Goal: Task Accomplishment & Management: Manage account settings

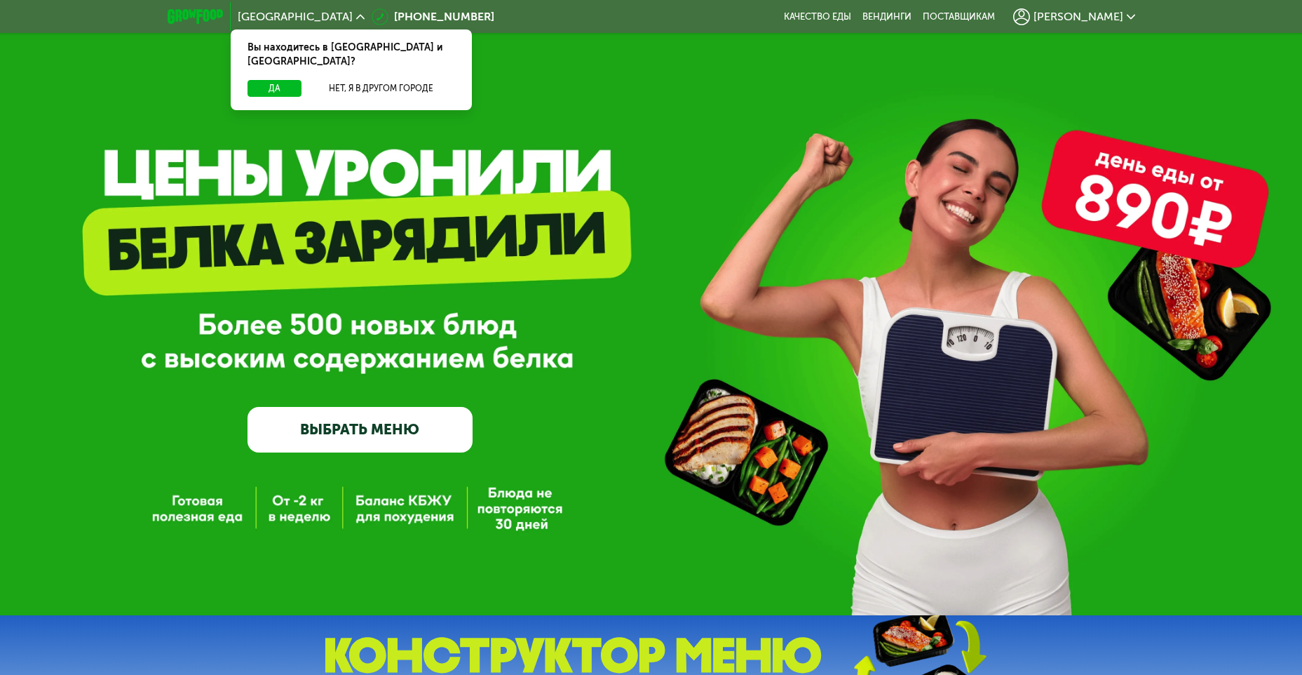
click at [1112, 14] on span "[PERSON_NAME]" at bounding box center [1079, 16] width 90 height 11
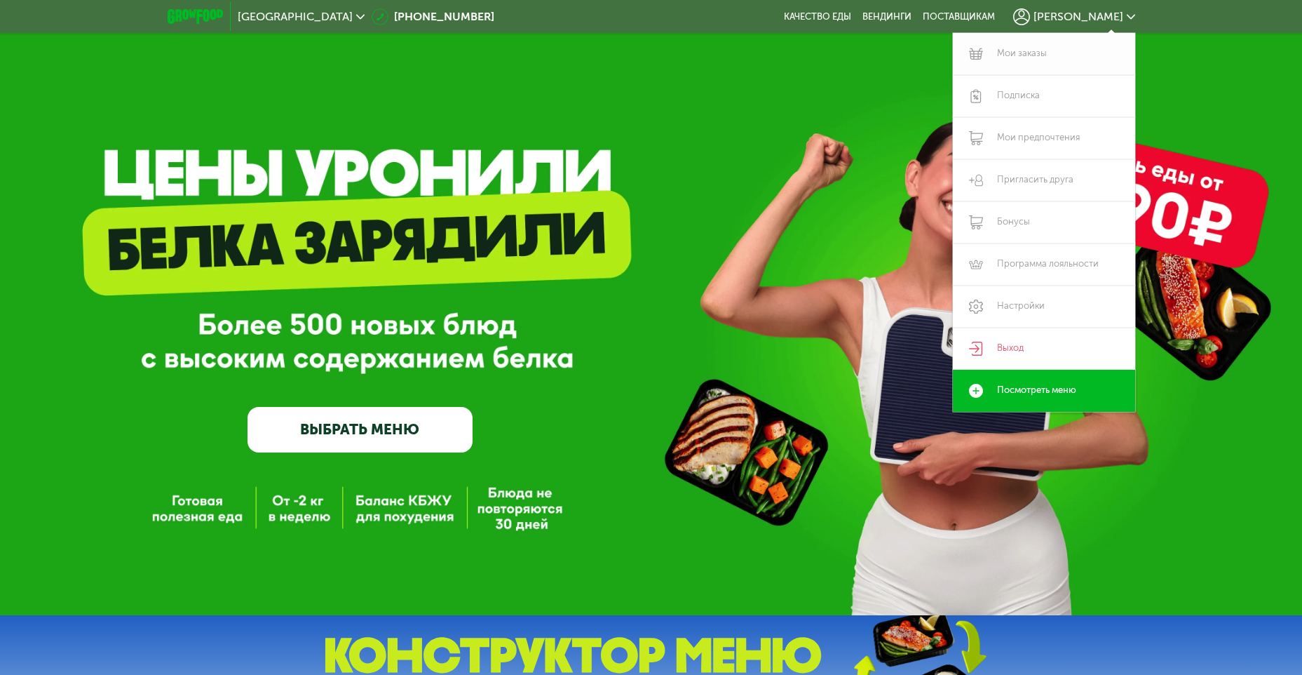
click at [1062, 48] on link "Мои заказы" at bounding box center [1044, 54] width 182 height 42
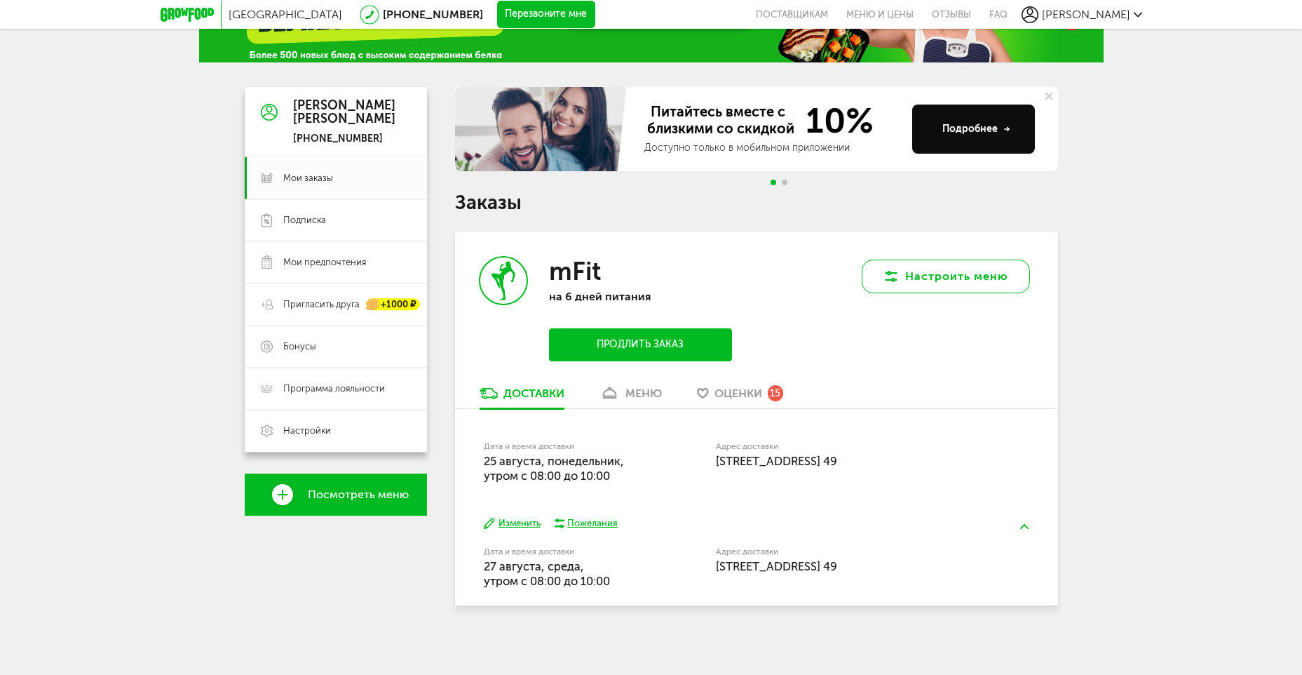
scroll to position [80, 0]
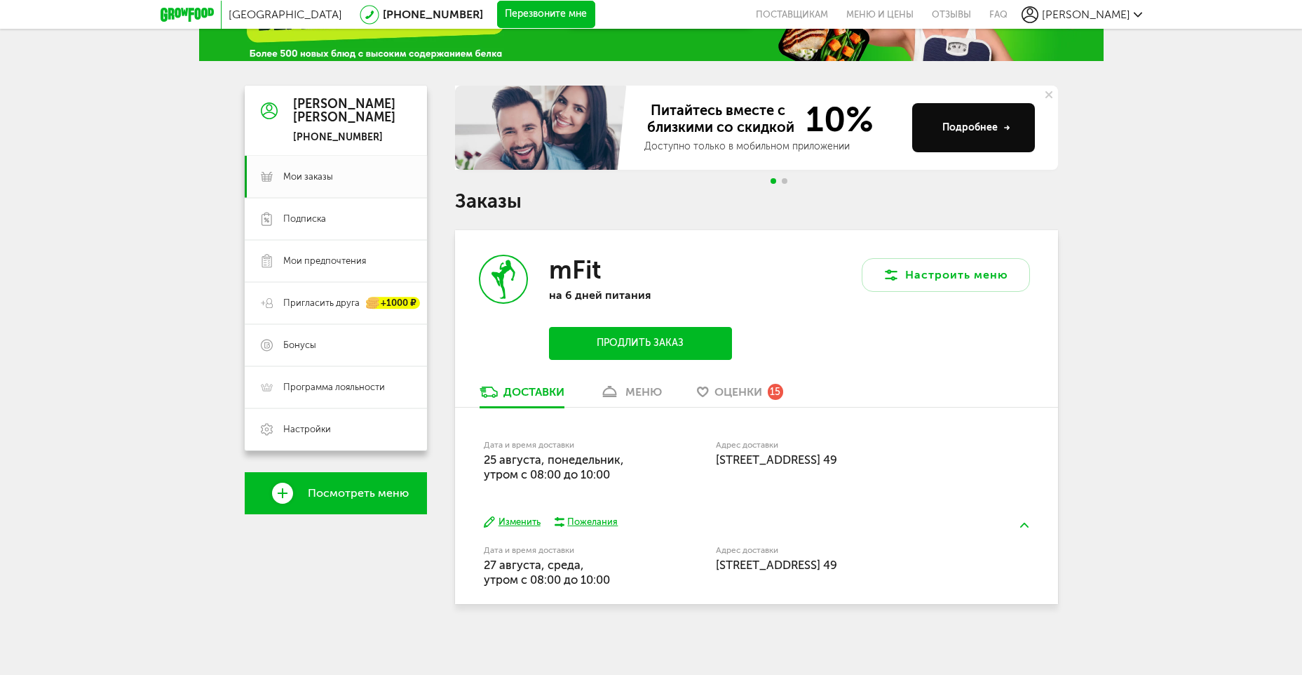
click at [671, 318] on div "mFit на 6 дней питания Продлить заказ" at bounding box center [640, 307] width 182 height 105
click at [667, 335] on button "Продлить заказ" at bounding box center [640, 343] width 182 height 33
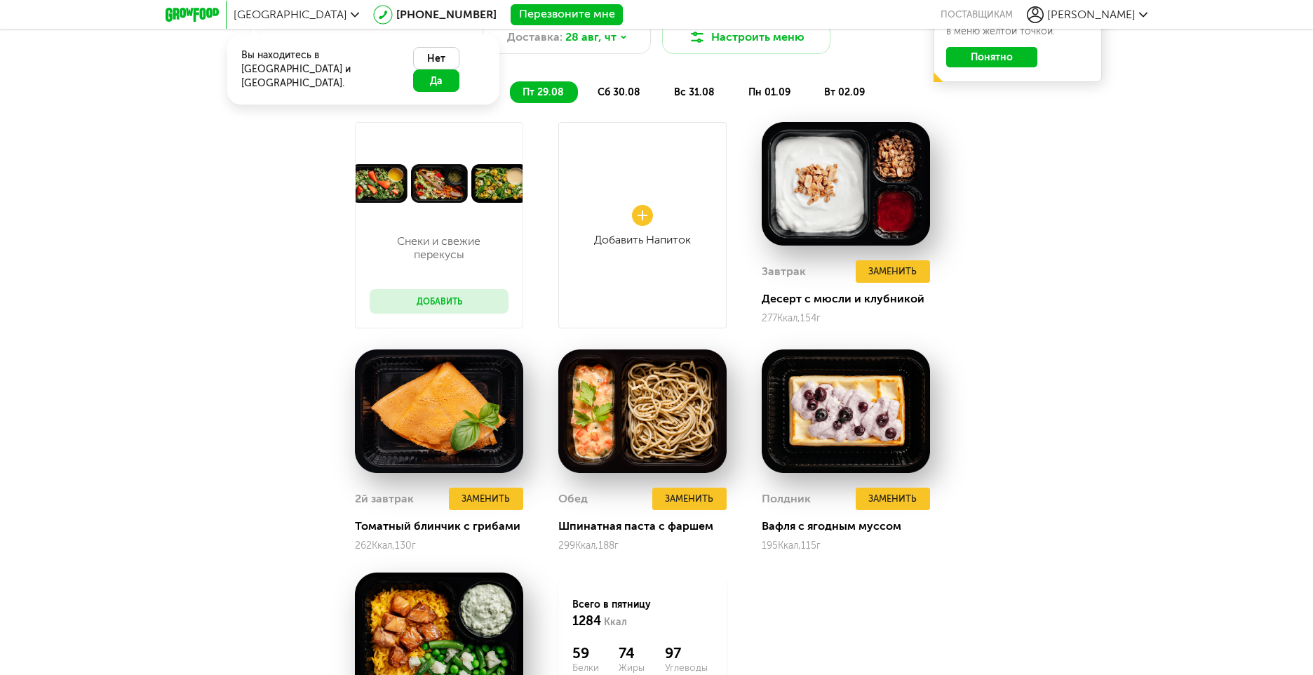
scroll to position [1259, 0]
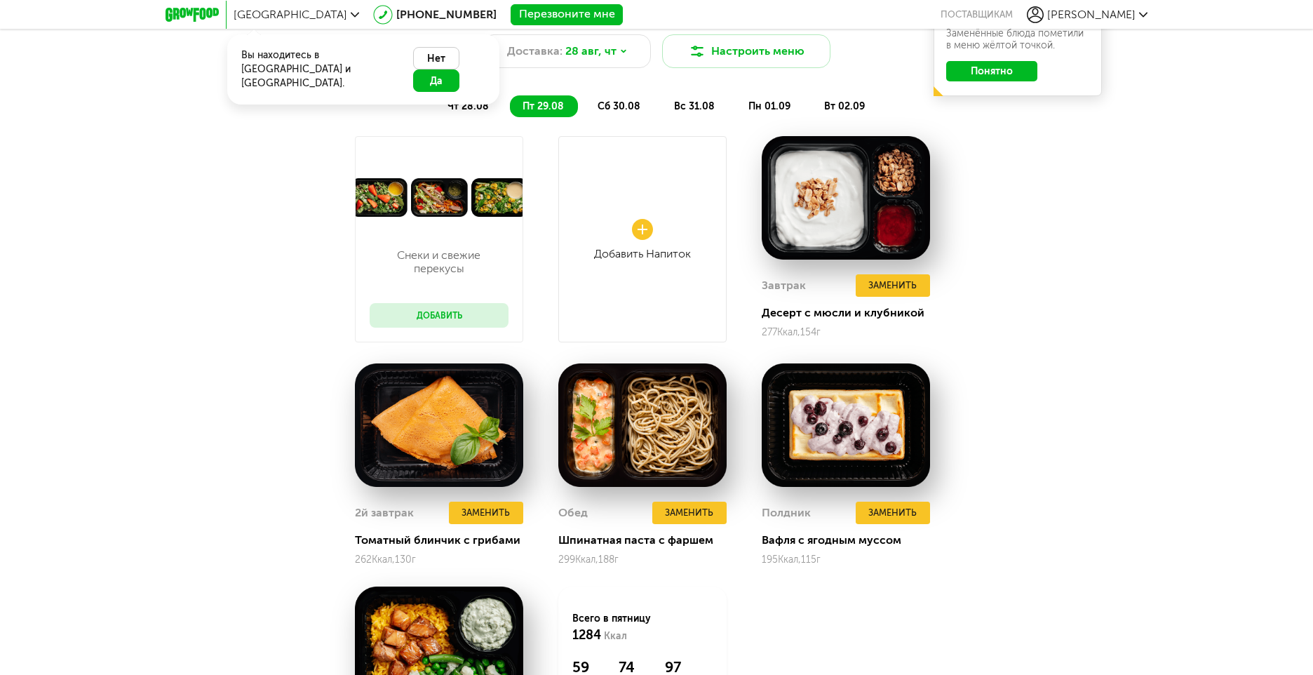
click at [413, 58] on button "Нет" at bounding box center [436, 58] width 46 height 22
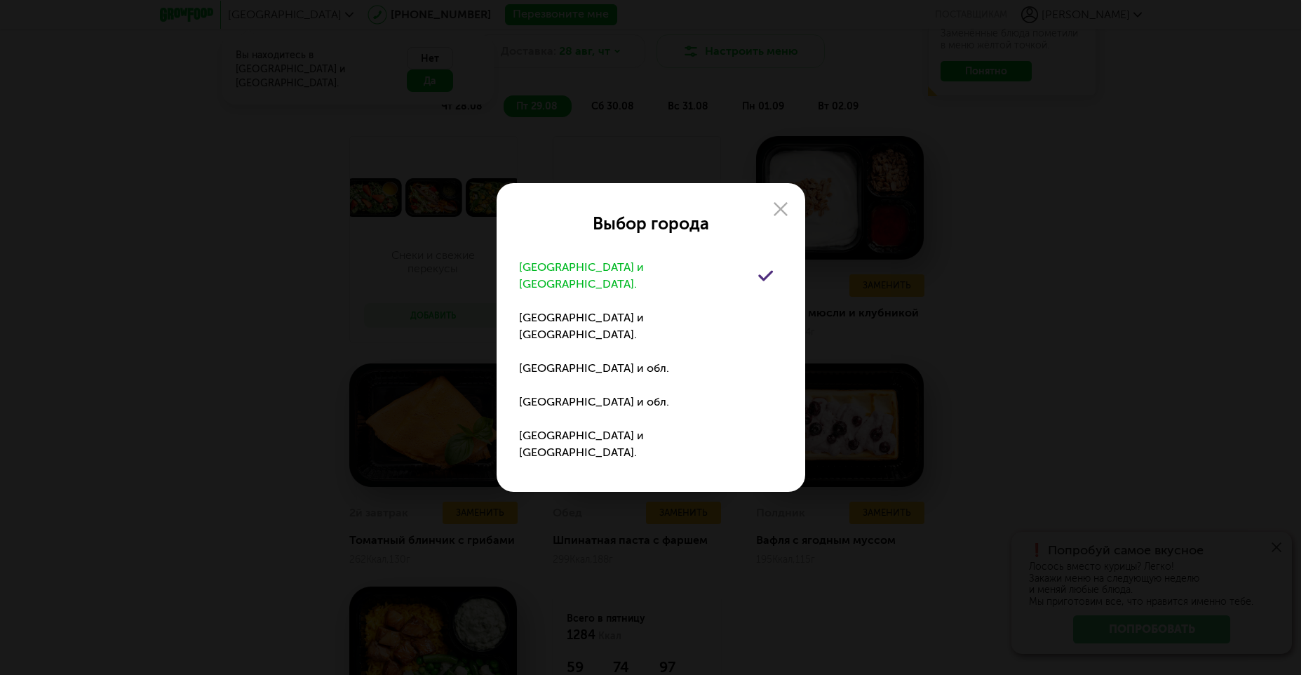
click at [555, 292] on div "Москва и обл." at bounding box center [638, 276] width 239 height 34
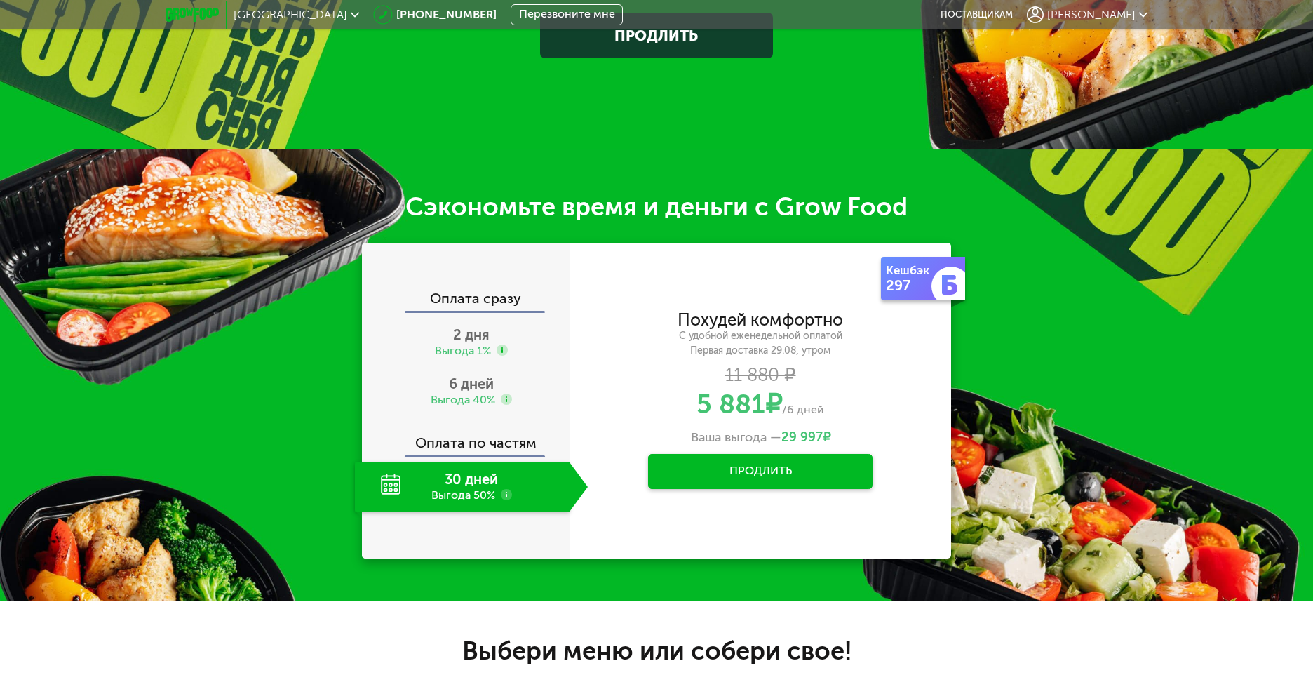
scroll to position [382, 0]
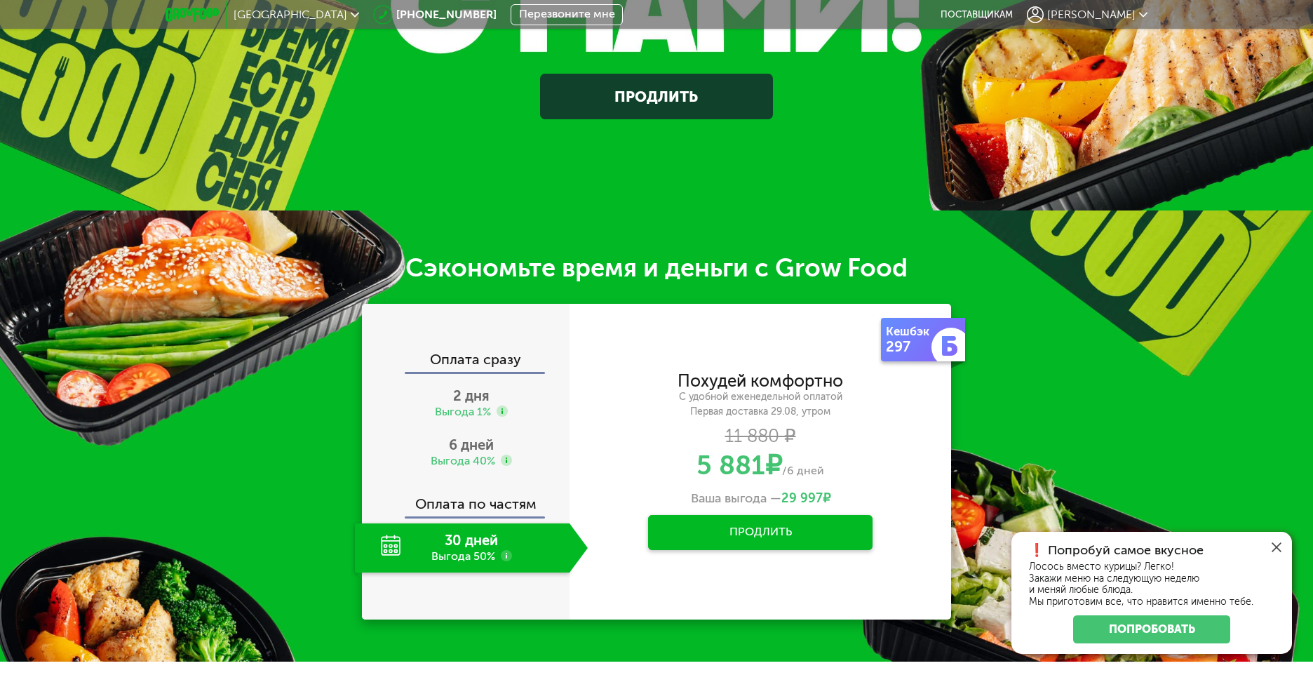
click at [837, 530] on button "Продлить" at bounding box center [760, 532] width 224 height 35
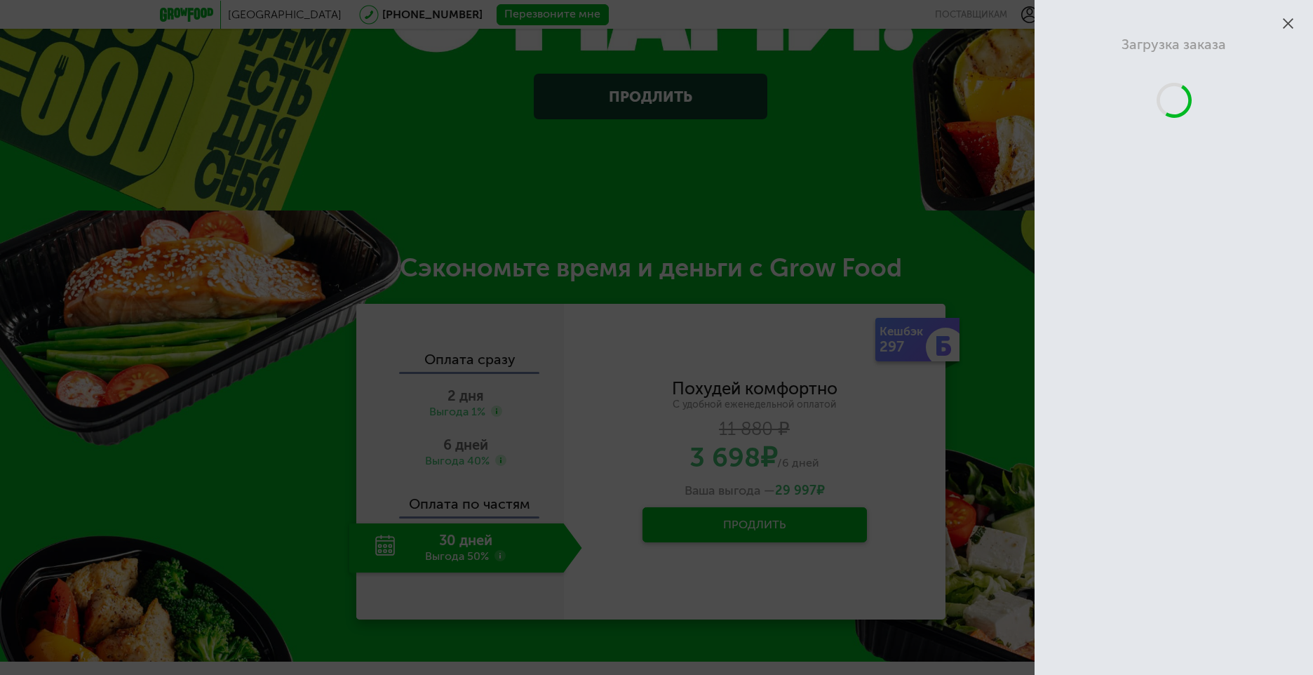
scroll to position [941, 0]
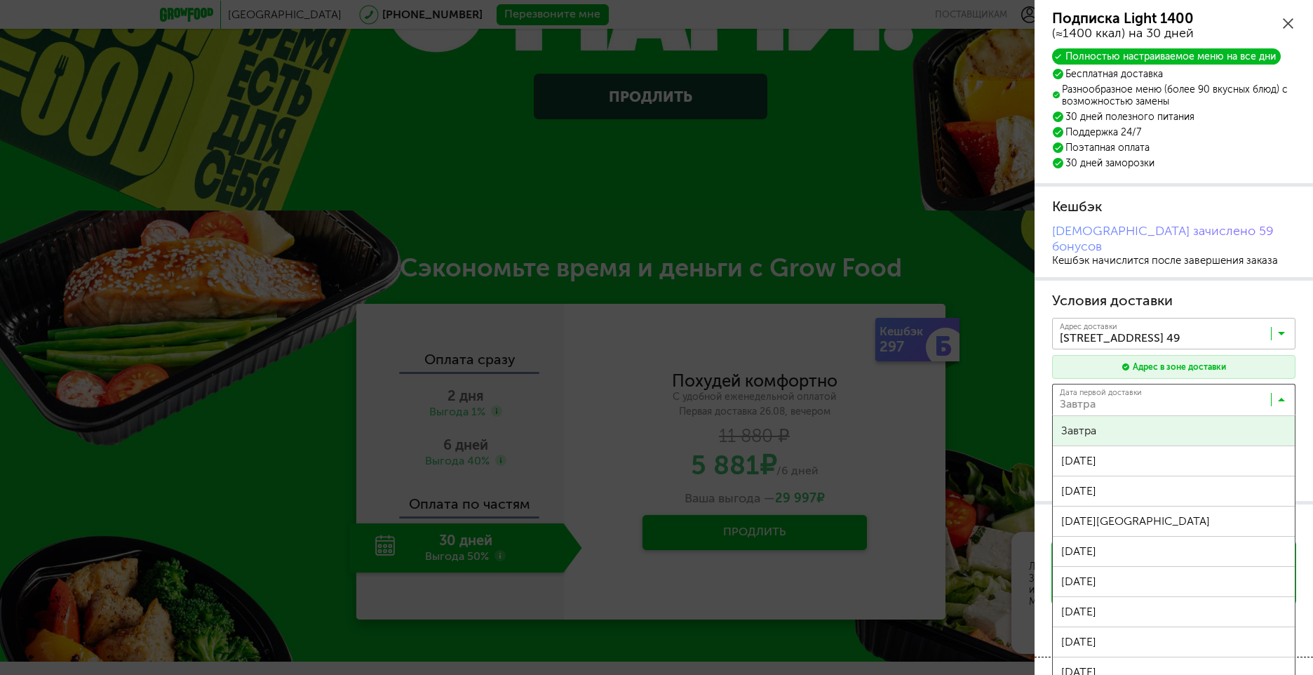
click at [1290, 391] on input "Search for option" at bounding box center [1176, 403] width 243 height 24
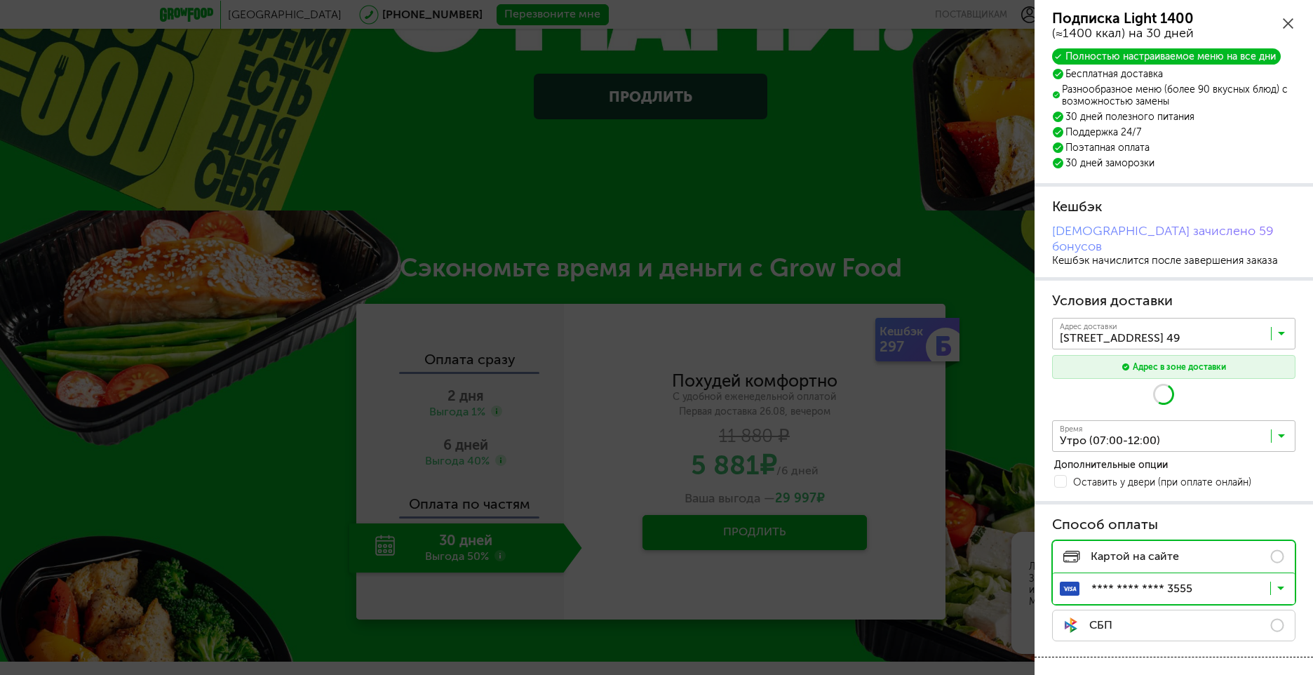
click at [1151, 538] on div "Подписка Light 1400 (≈1400 ккал) на 30 дней Полностью настраиваемое меню на все…" at bounding box center [1173, 436] width 278 height 872
click at [1173, 427] on input "Search for option" at bounding box center [1176, 439] width 243 height 24
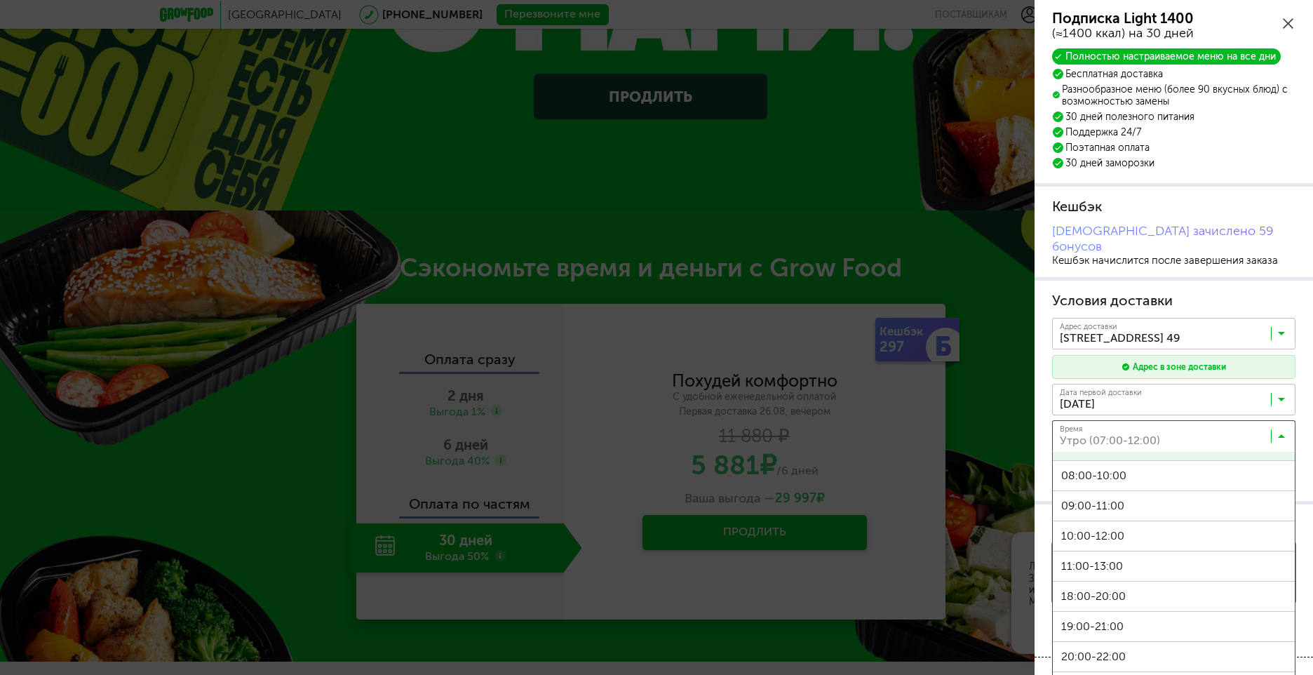
scroll to position [0, 0]
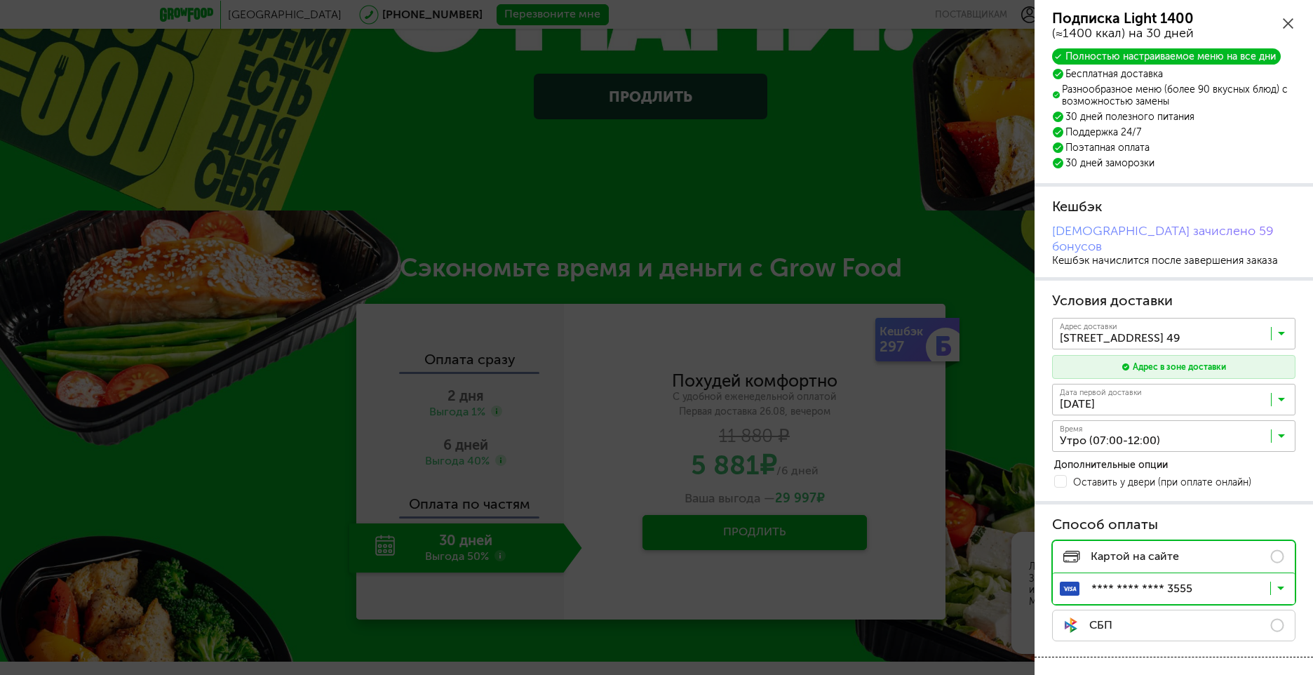
click at [1289, 25] on icon at bounding box center [1288, 23] width 11 height 11
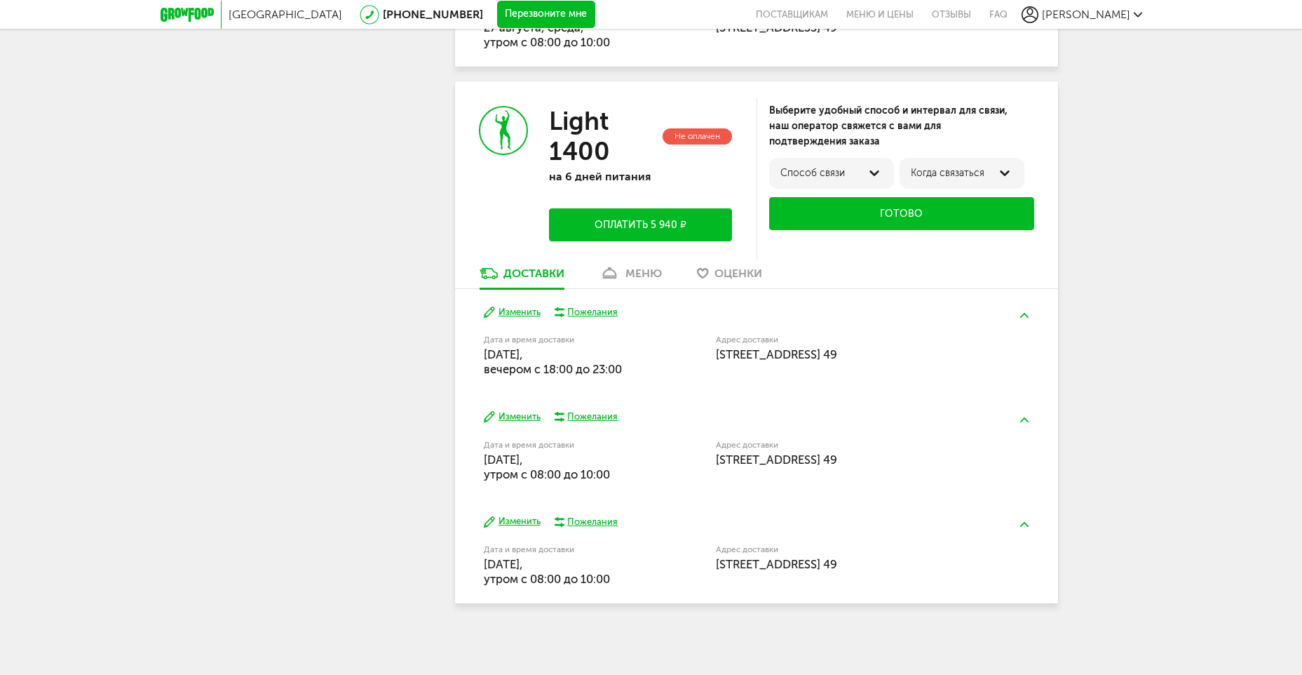
scroll to position [379, 0]
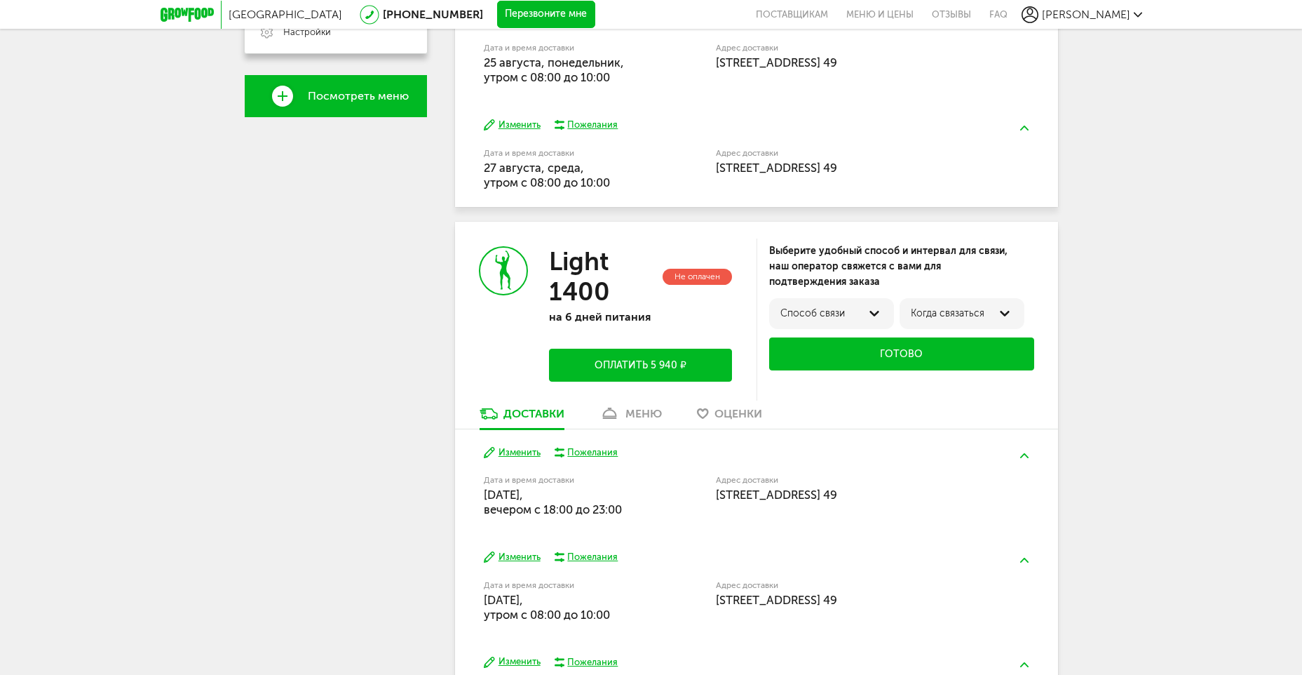
click at [525, 420] on div "Доставки" at bounding box center [534, 413] width 61 height 13
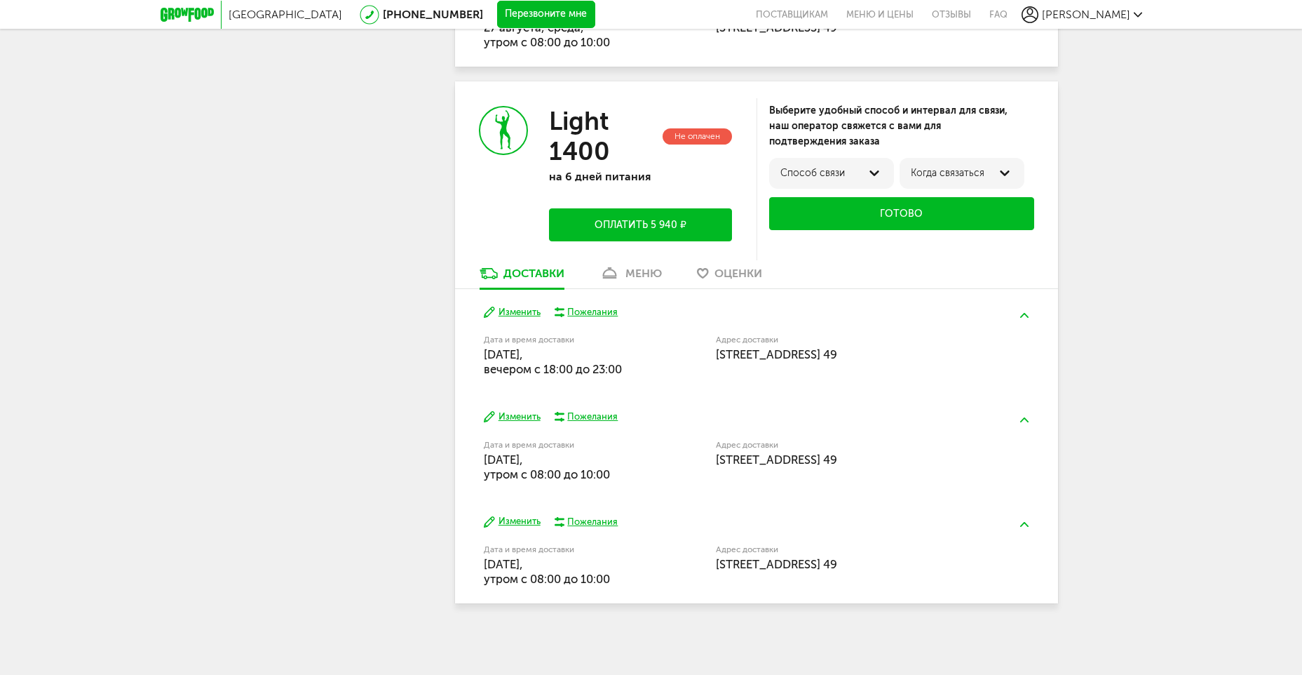
click at [872, 170] on icon at bounding box center [875, 173] width 10 height 6
click at [1061, 233] on div "Москва 8 (800) 555-21-78 Перезвоните мне поставщикам Меню и цены Отзывы FAQ Оль…" at bounding box center [651, 78] width 1302 height 1194
drag, startPoint x: 481, startPoint y: 355, endPoint x: 637, endPoint y: 363, distance: 155.9
click at [637, 363] on div "Изменить Пожелания Дата и время доставки 30 августа, суббота, вечером c 18:00 д…" at bounding box center [756, 341] width 603 height 104
click at [584, 314] on div "Пожелания" at bounding box center [592, 312] width 50 height 13
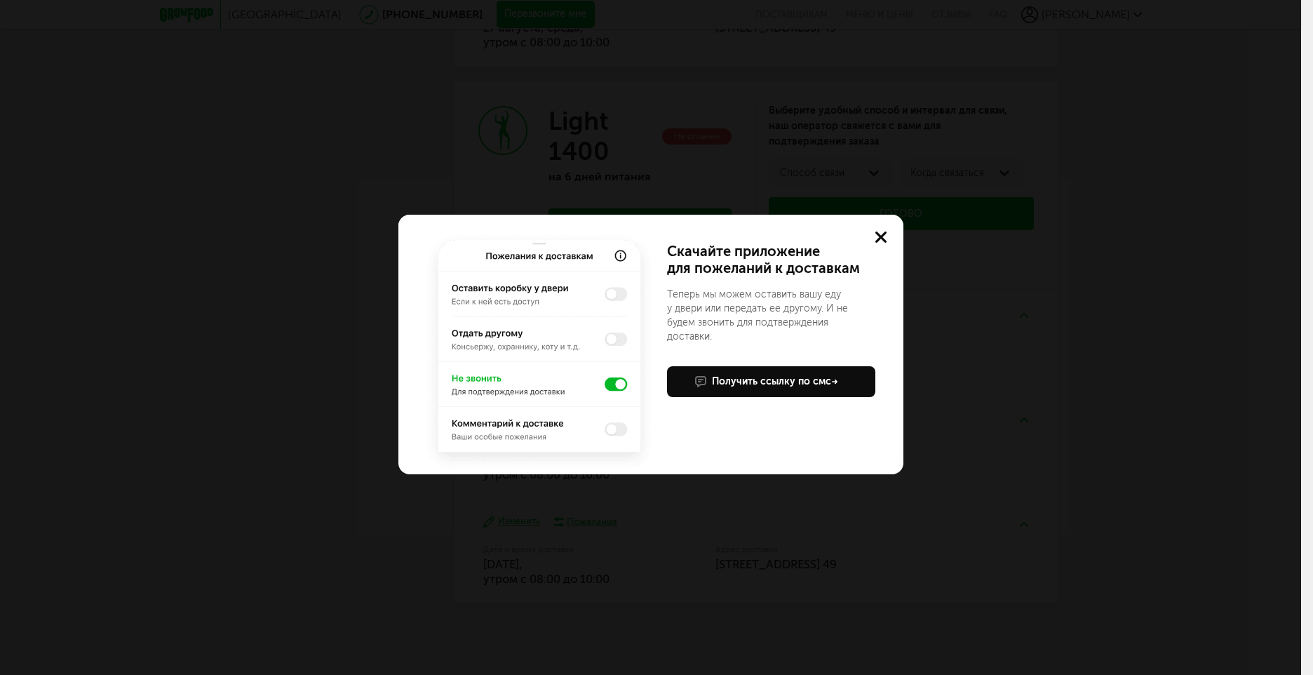
click at [885, 236] on icon at bounding box center [880, 236] width 11 height 11
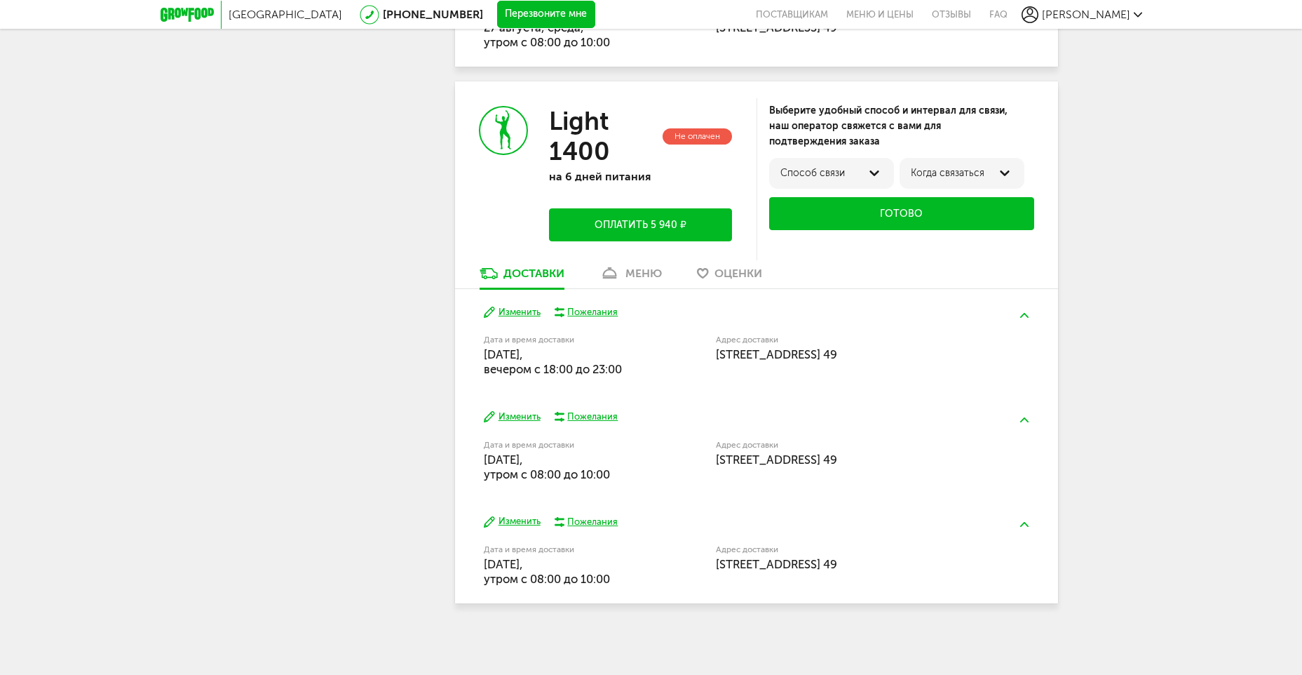
click at [509, 417] on button "Изменить" at bounding box center [512, 416] width 57 height 13
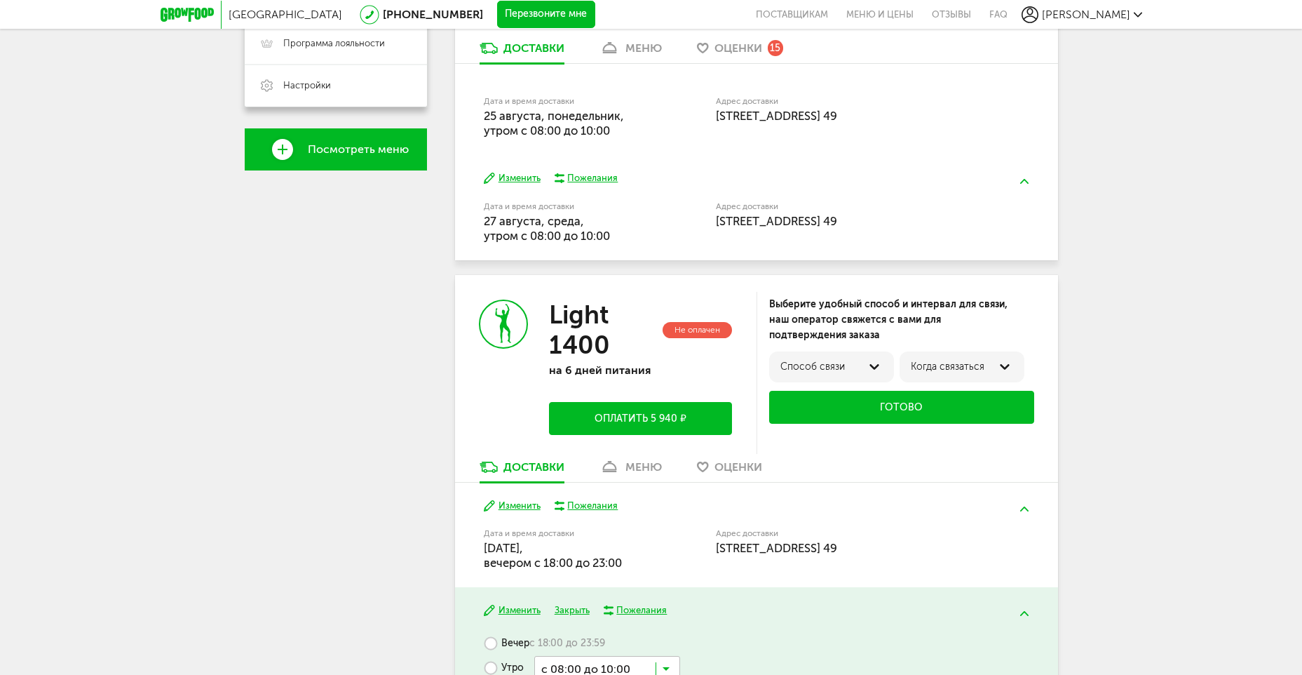
scroll to position [316, 0]
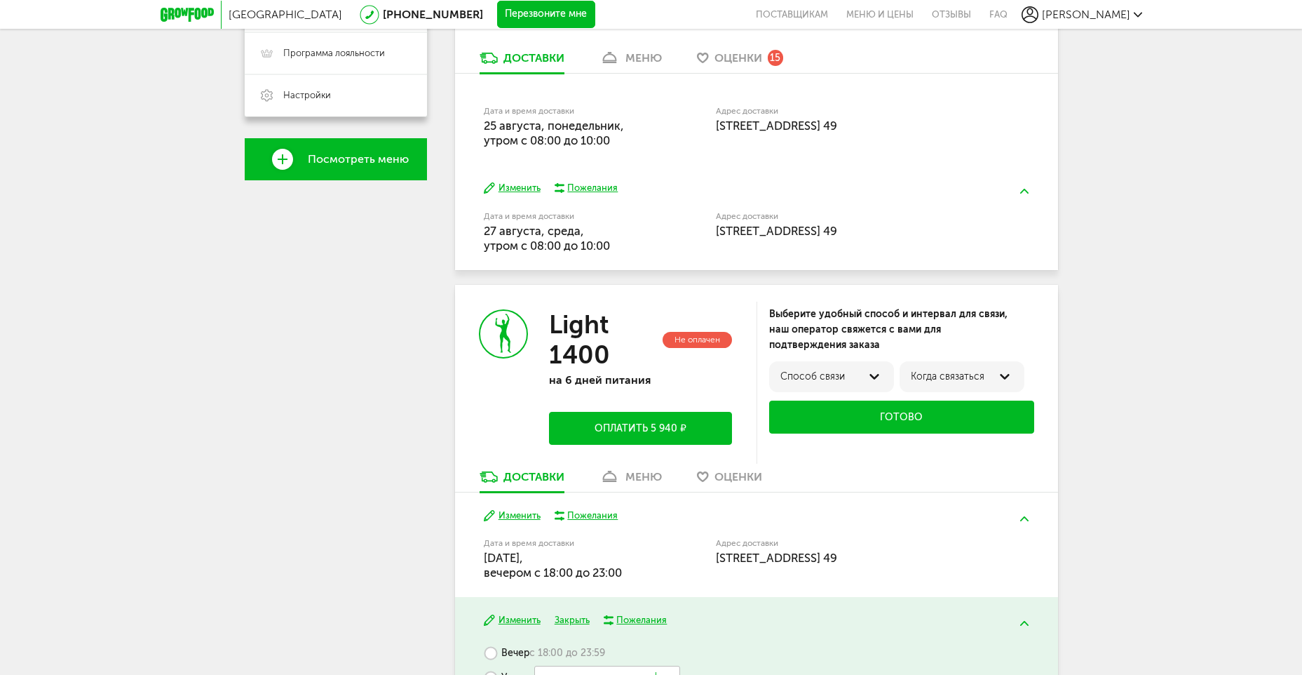
click at [509, 513] on button "Изменить" at bounding box center [512, 515] width 57 height 13
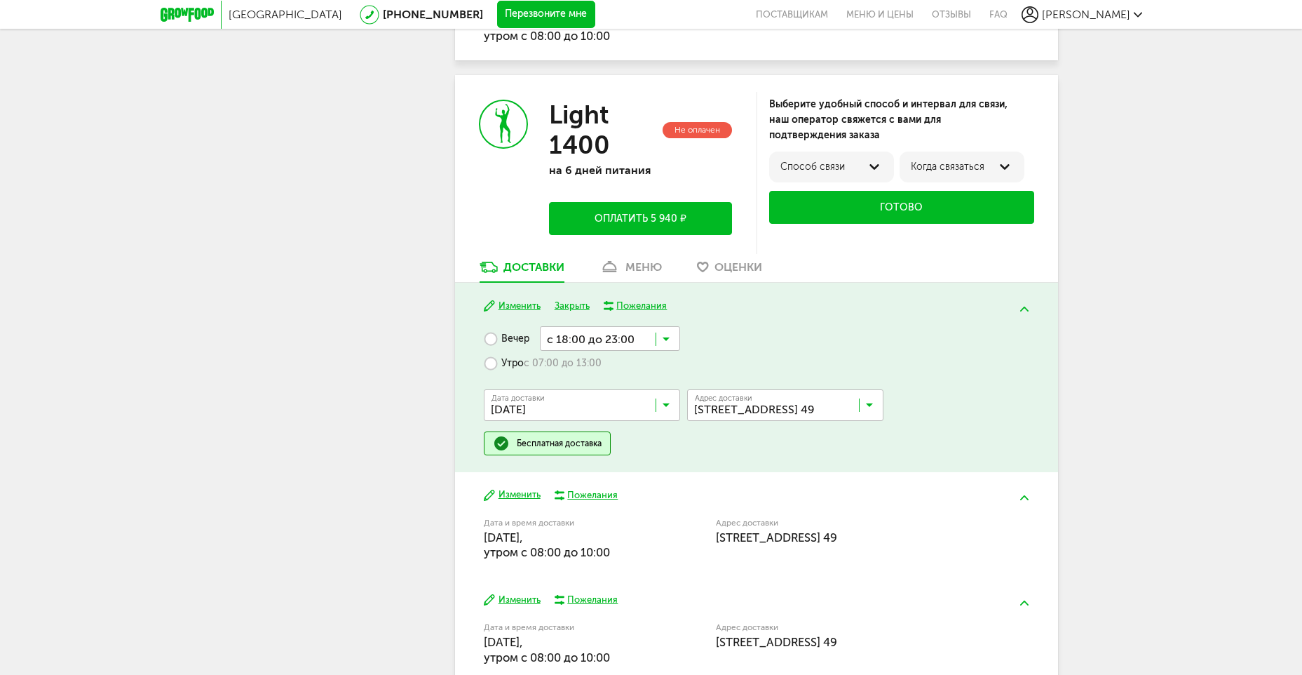
scroll to position [526, 0]
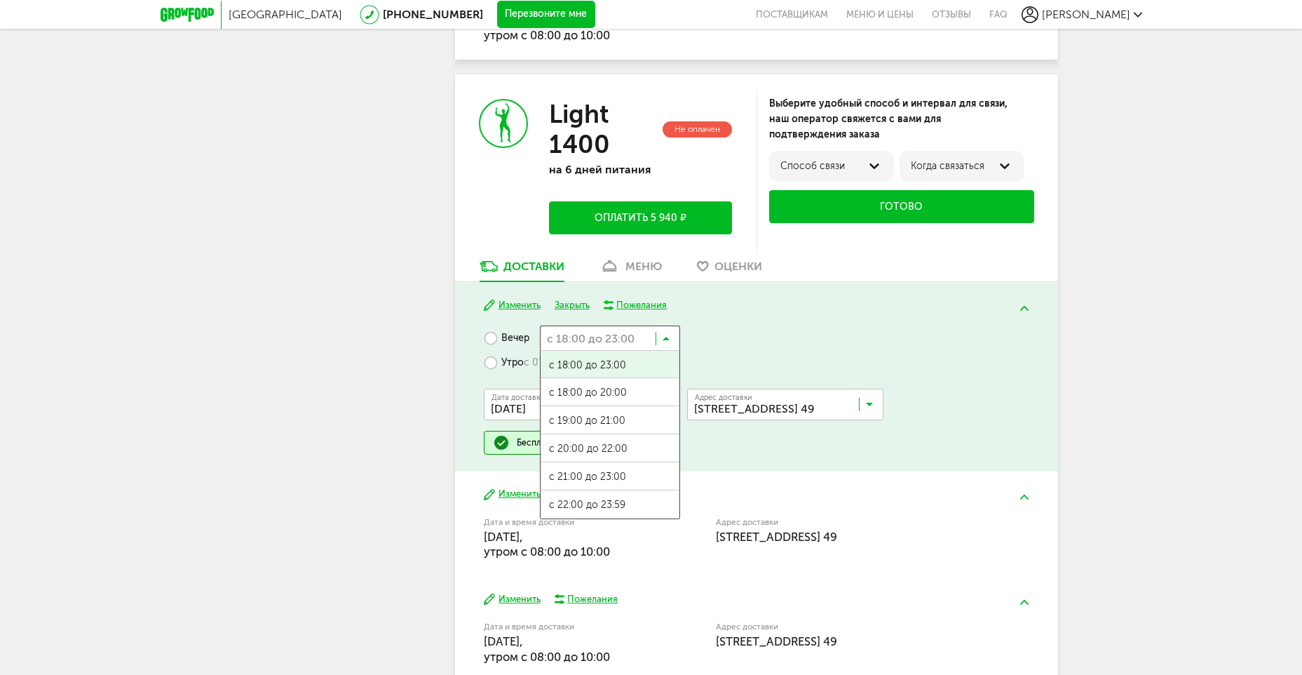
click at [664, 337] on icon at bounding box center [666, 342] width 7 height 14
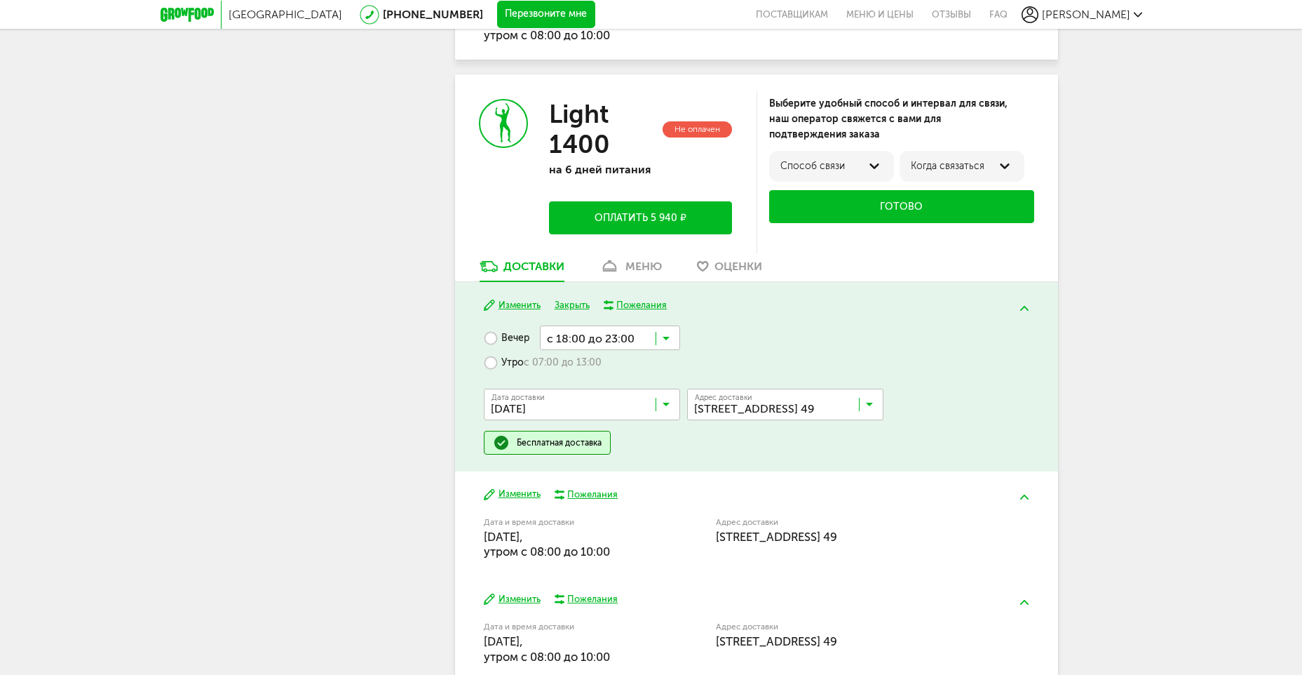
click at [664, 337] on icon at bounding box center [666, 342] width 7 height 14
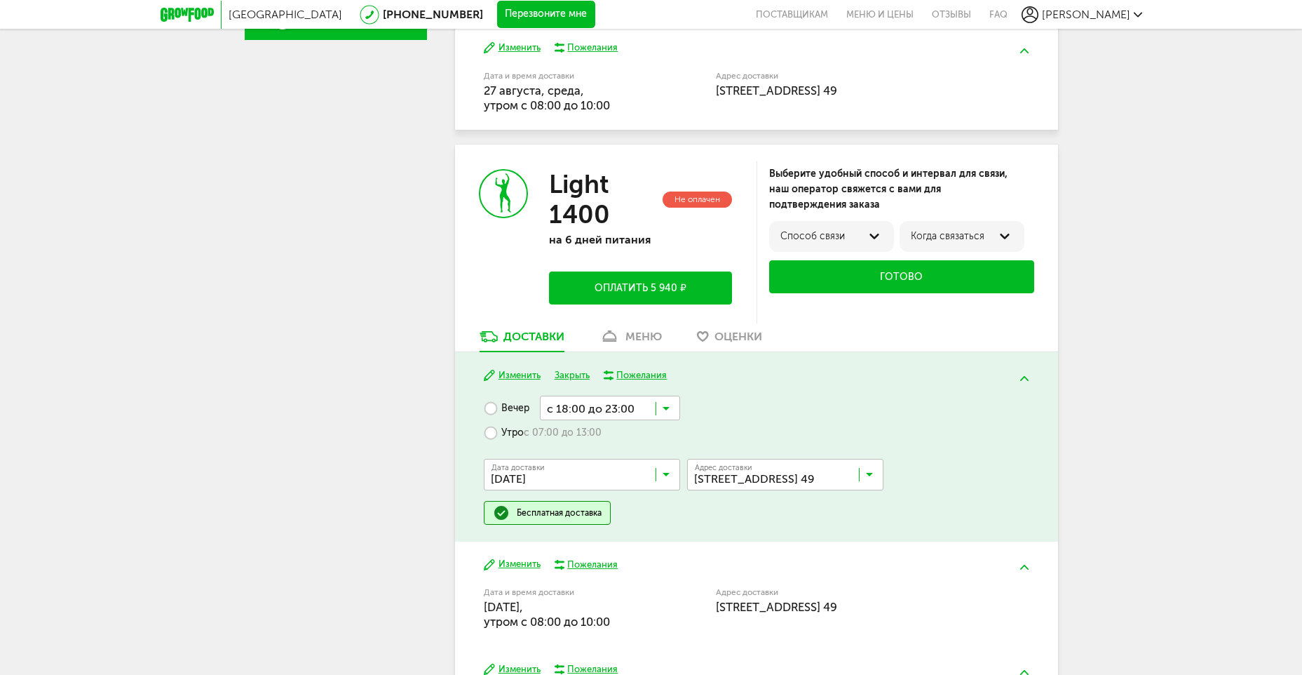
click at [672, 472] on input "Search for option" at bounding box center [585, 478] width 196 height 24
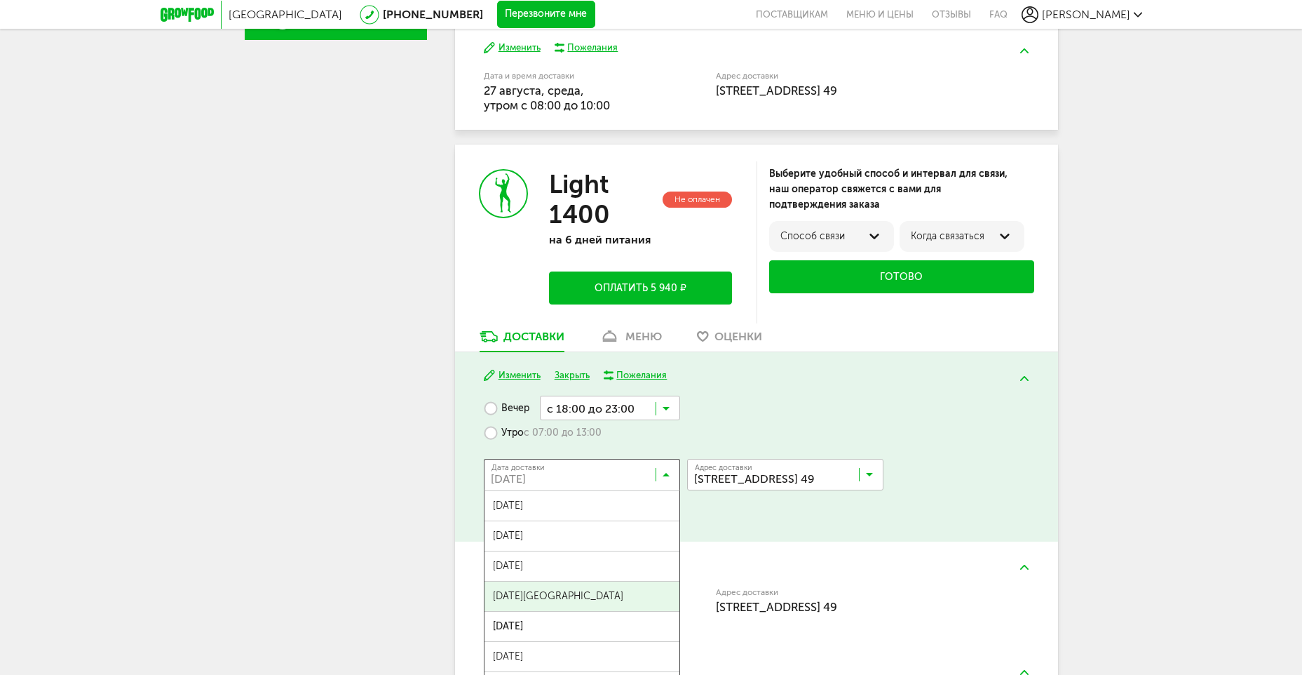
click at [589, 598] on span "29 августа, пятница" at bounding box center [582, 595] width 195 height 29
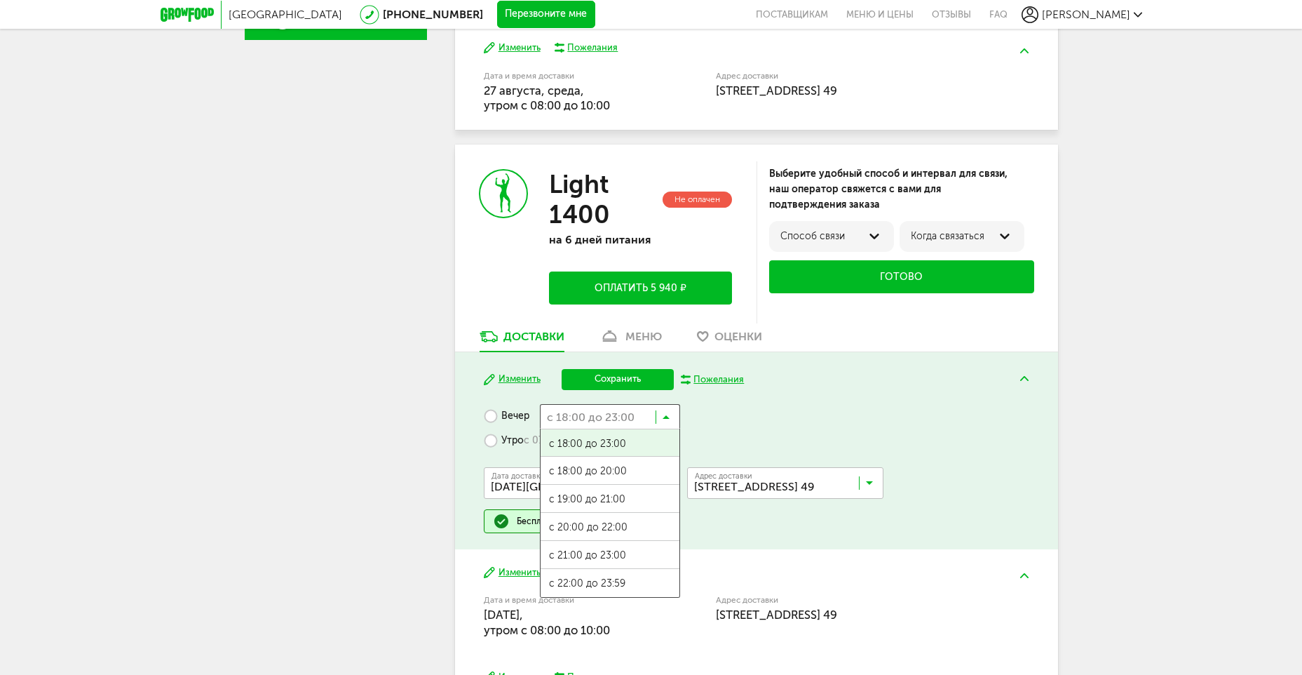
click at [675, 410] on input "Search for option" at bounding box center [610, 416] width 140 height 24
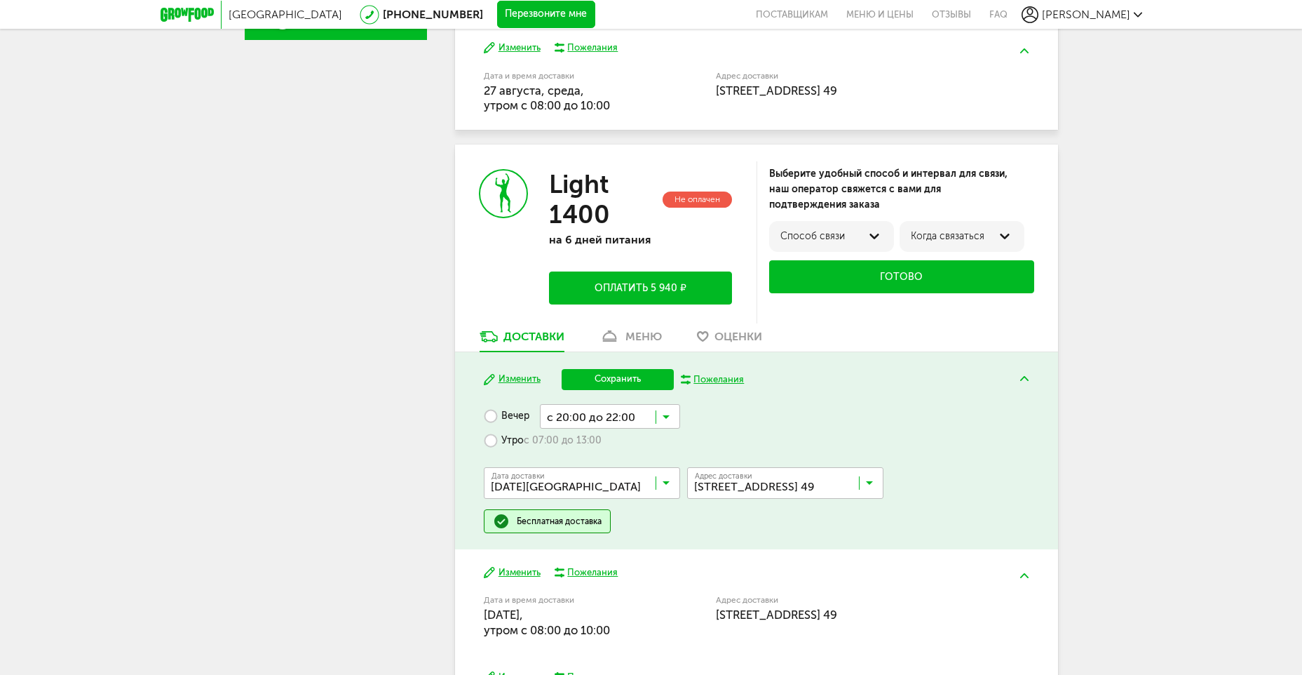
click at [614, 530] on span "с 20:00 до 22:00" at bounding box center [610, 527] width 139 height 29
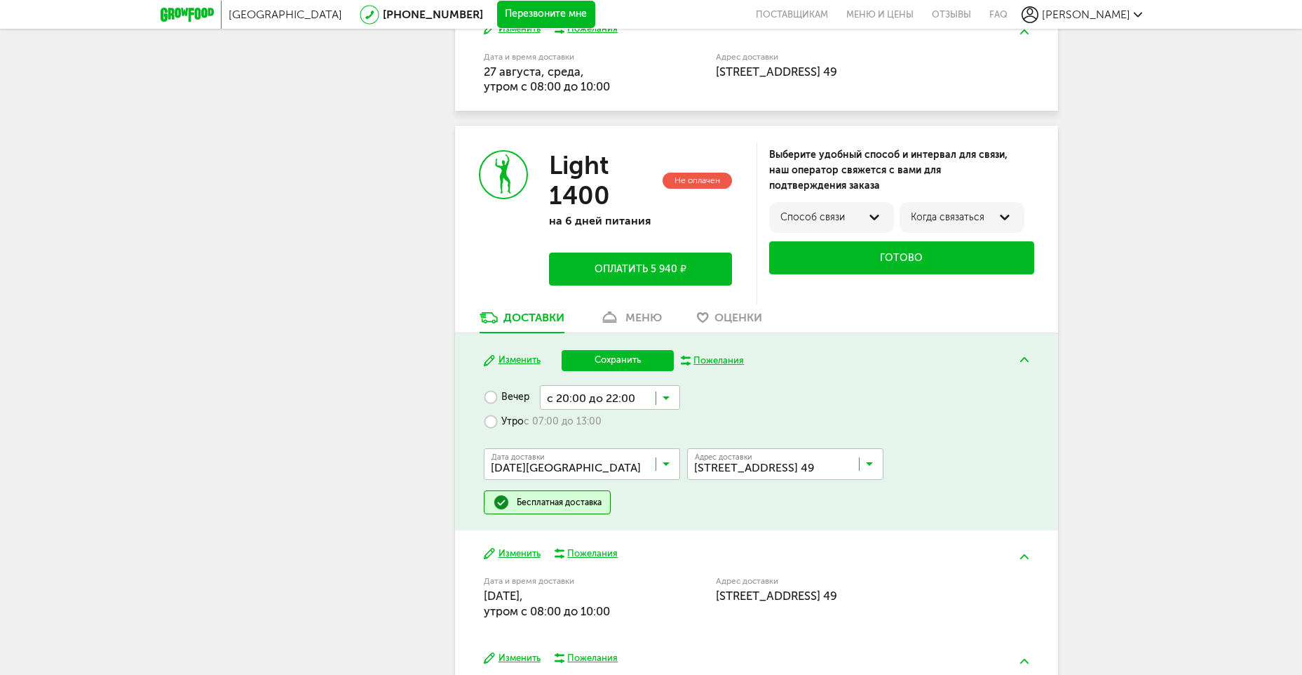
scroll to position [596, 0]
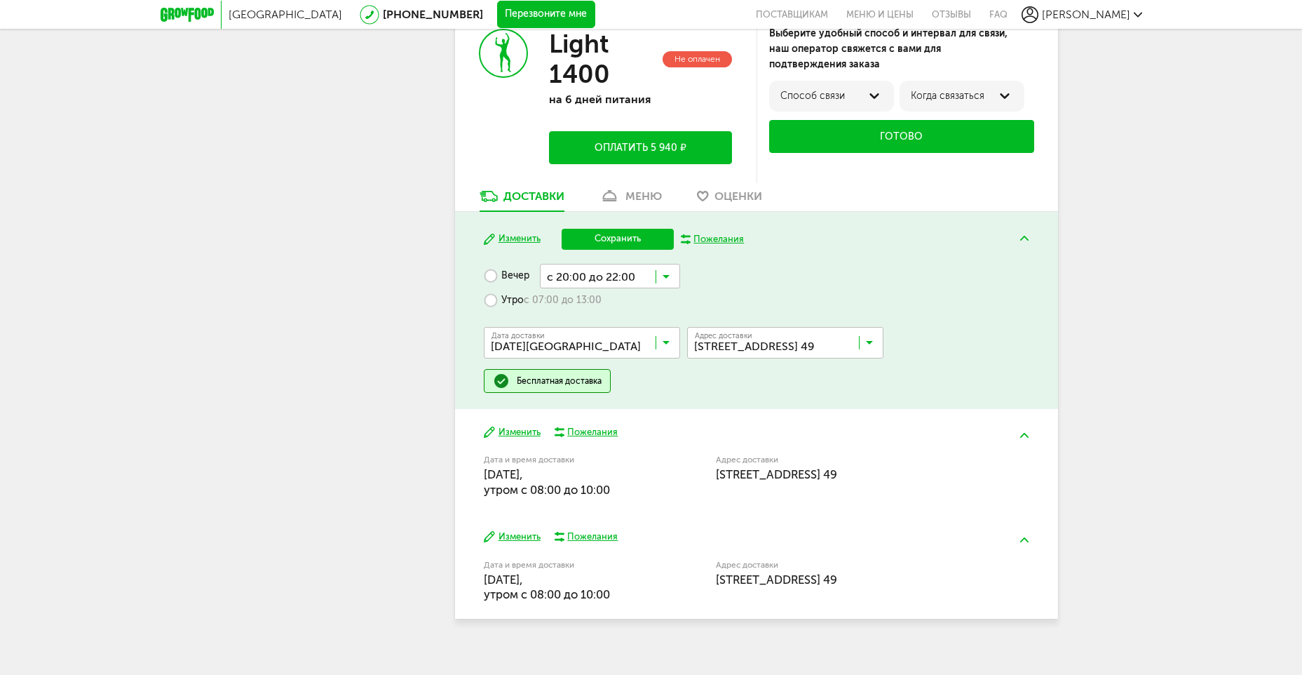
click at [513, 431] on button "Изменить" at bounding box center [512, 432] width 57 height 13
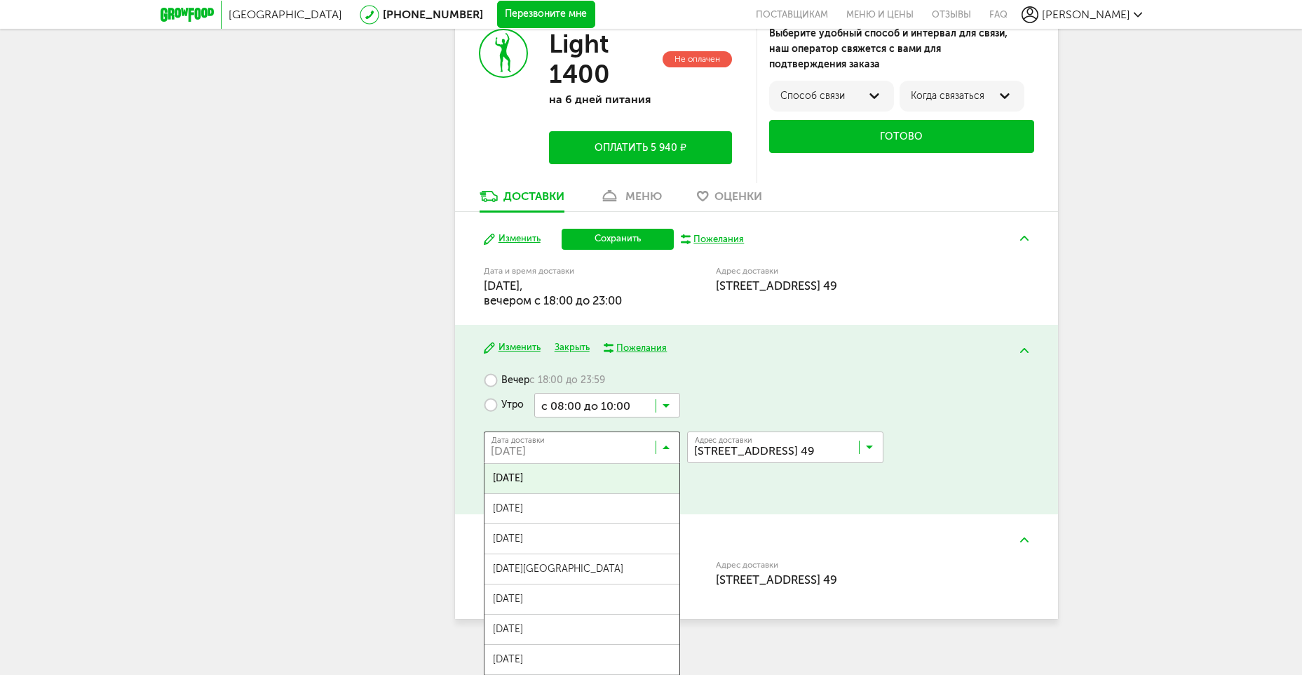
click at [670, 450] on input "Search for option" at bounding box center [585, 450] width 196 height 24
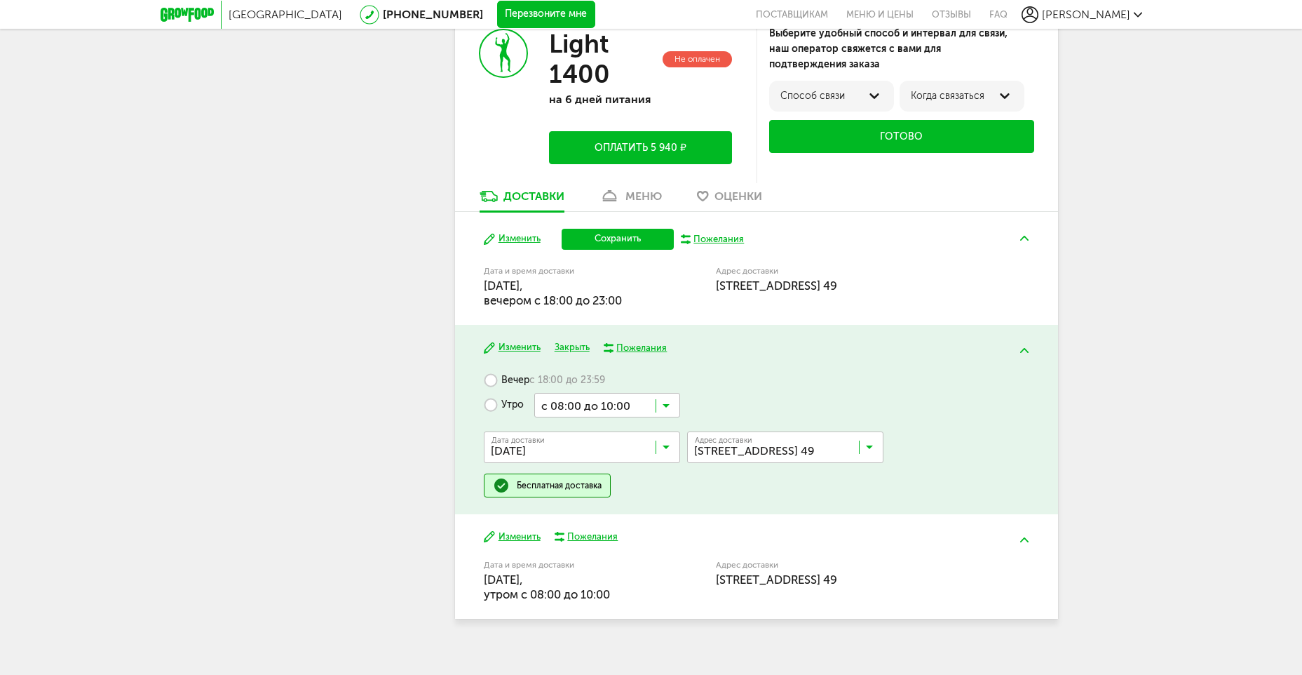
click at [661, 446] on input "Search for option" at bounding box center [585, 450] width 196 height 24
click at [498, 379] on label "Вечер с 18:00 до 23:59" at bounding box center [544, 380] width 121 height 25
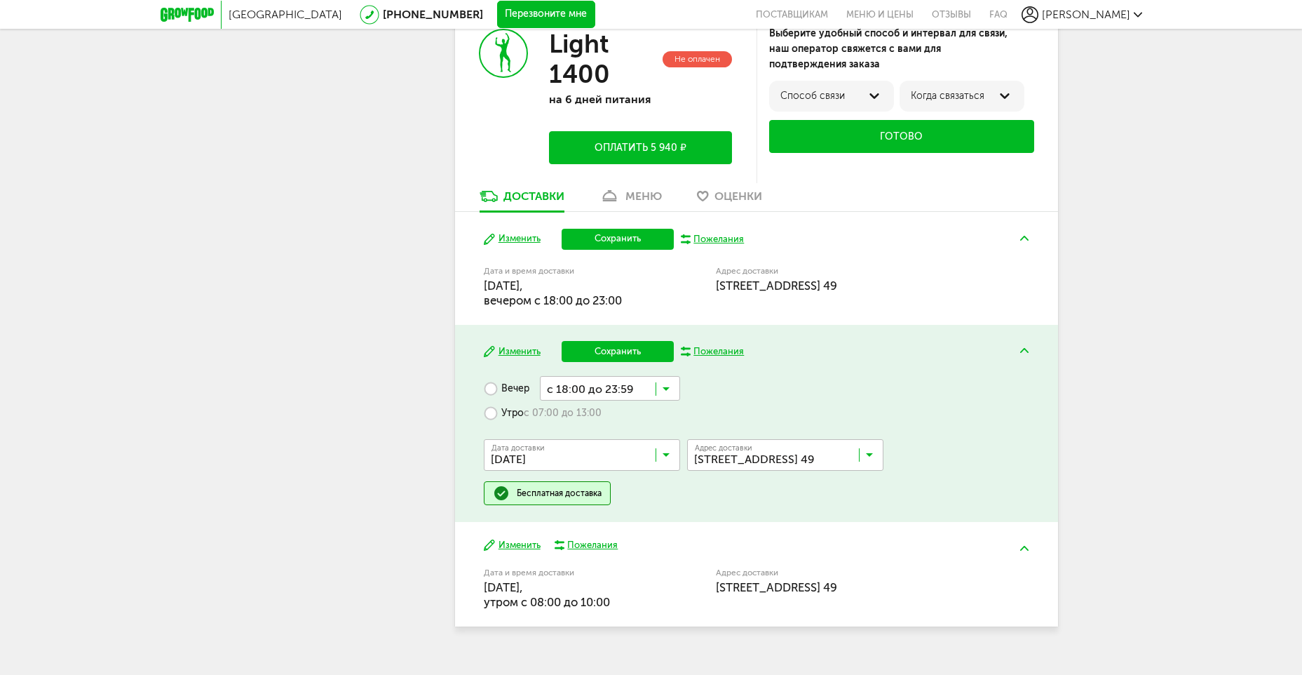
click at [671, 452] on input "Search for option" at bounding box center [585, 458] width 196 height 24
click at [629, 481] on span "01 сентября, понедельник" at bounding box center [582, 485] width 195 height 29
click at [493, 411] on label "Утро с 07:00 до 13:00" at bounding box center [543, 412] width 118 height 25
click at [493, 385] on label "Вечер с 18:00 до 23:59" at bounding box center [544, 388] width 121 height 25
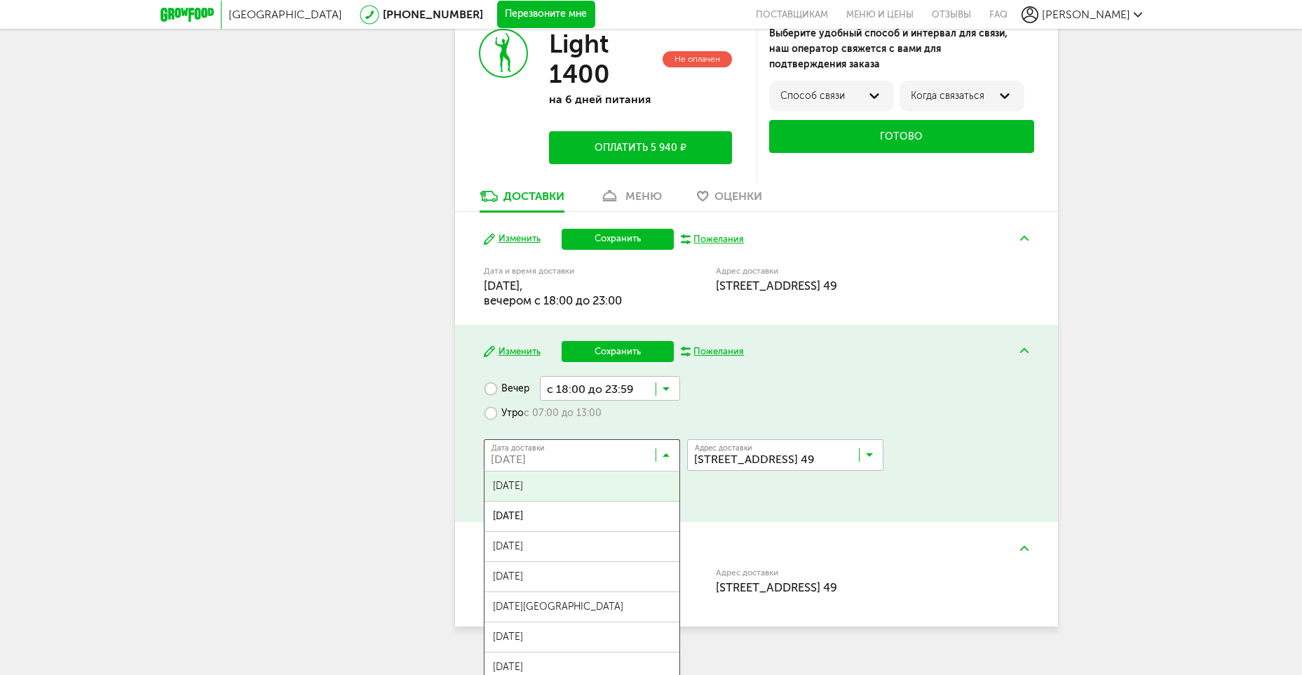
click at [666, 454] on icon at bounding box center [666, 458] width 7 height 14
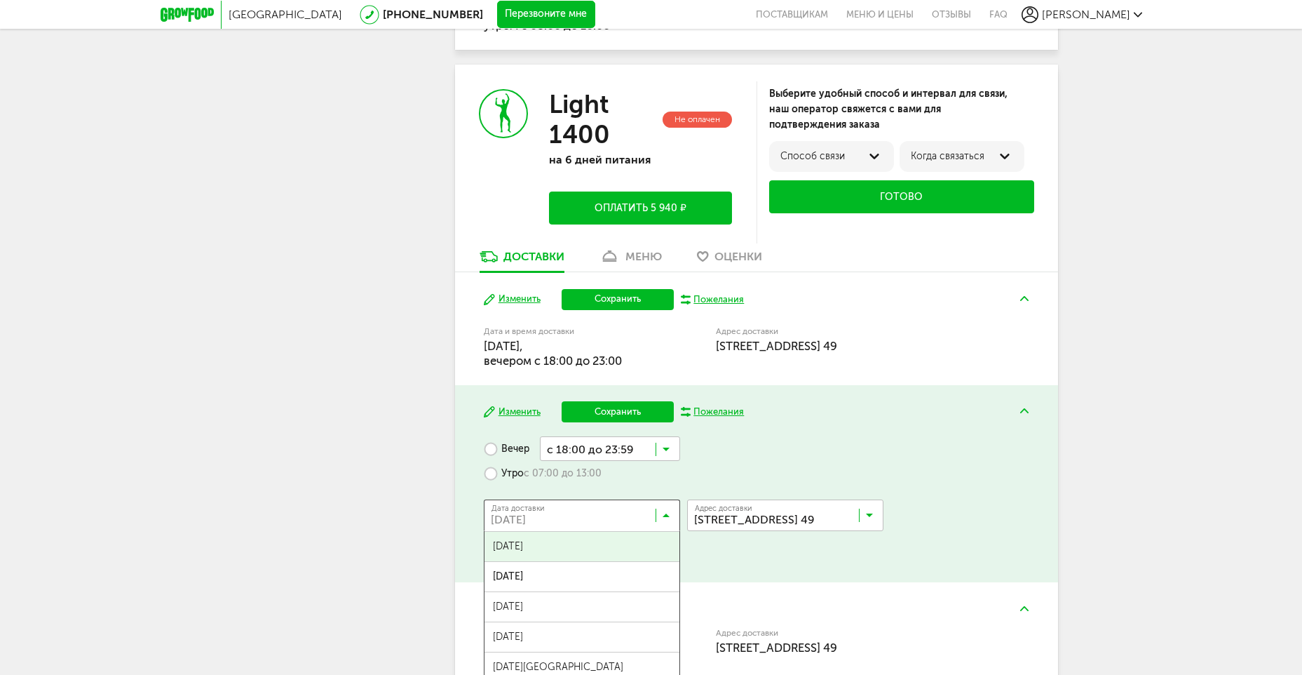
scroll to position [666, 0]
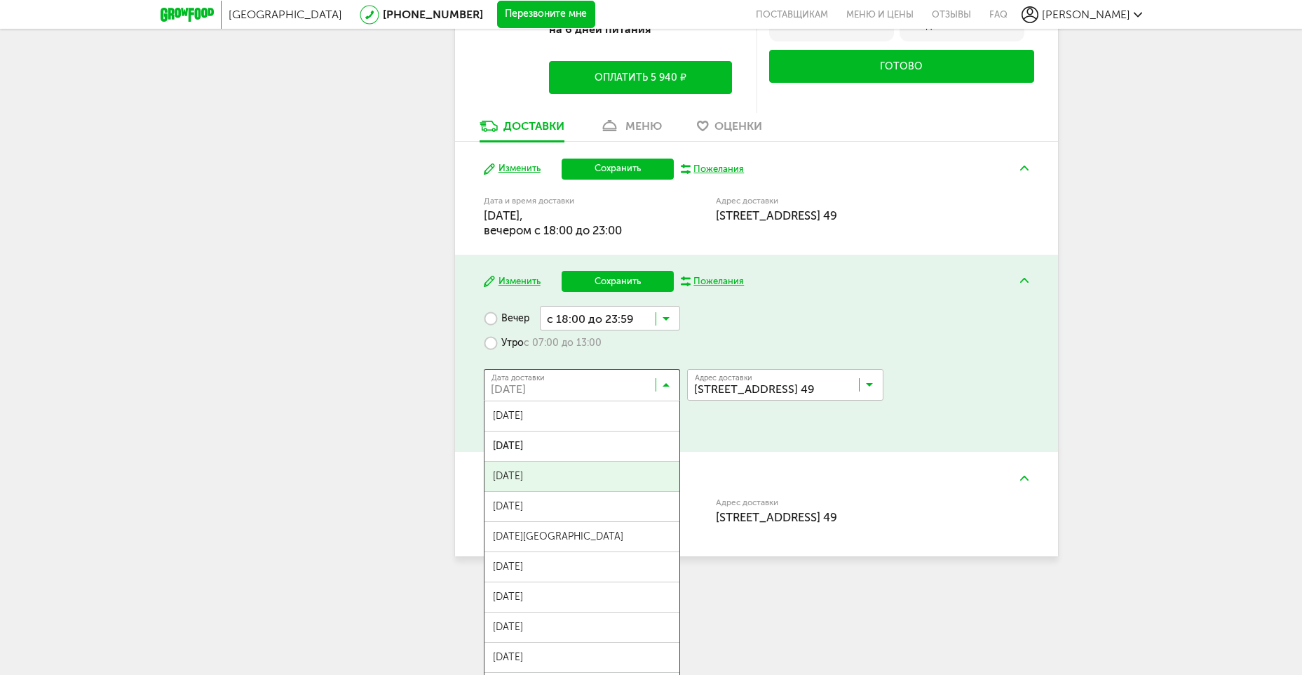
click at [512, 339] on label "Утро с 07:00 до 13:00" at bounding box center [543, 342] width 118 height 25
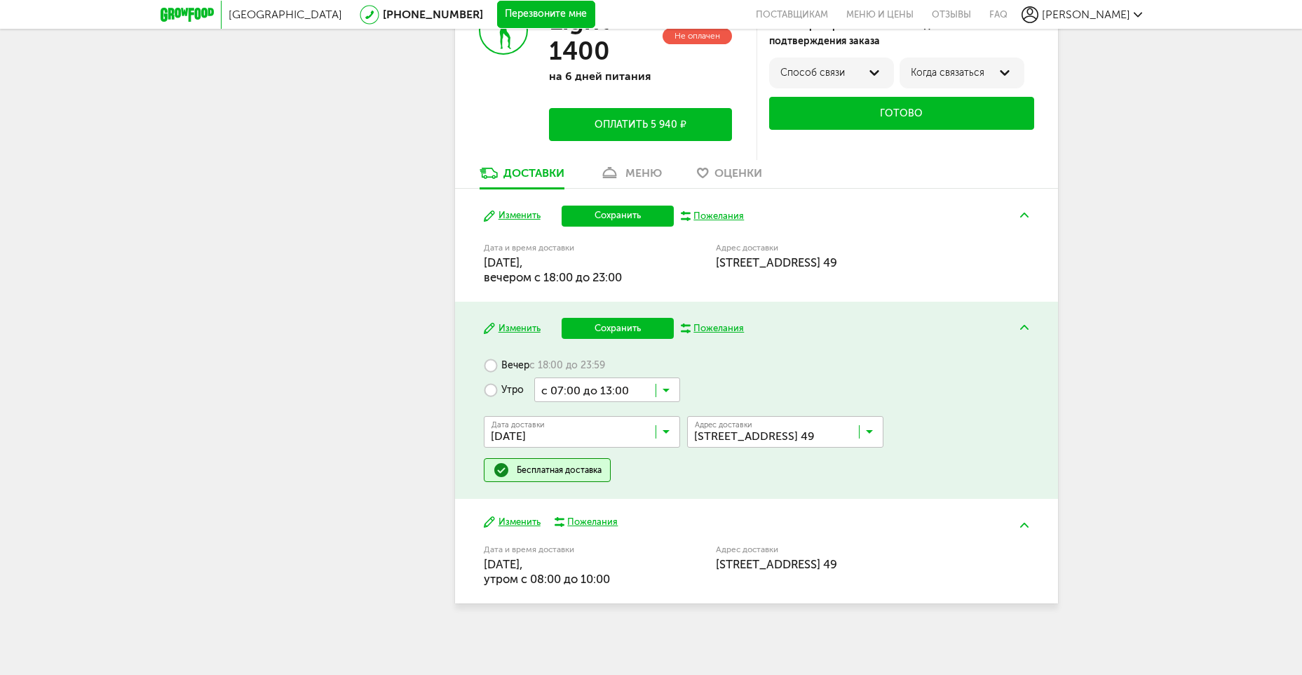
scroll to position [619, 0]
click at [569, 436] on input "Search for option" at bounding box center [585, 435] width 196 height 24
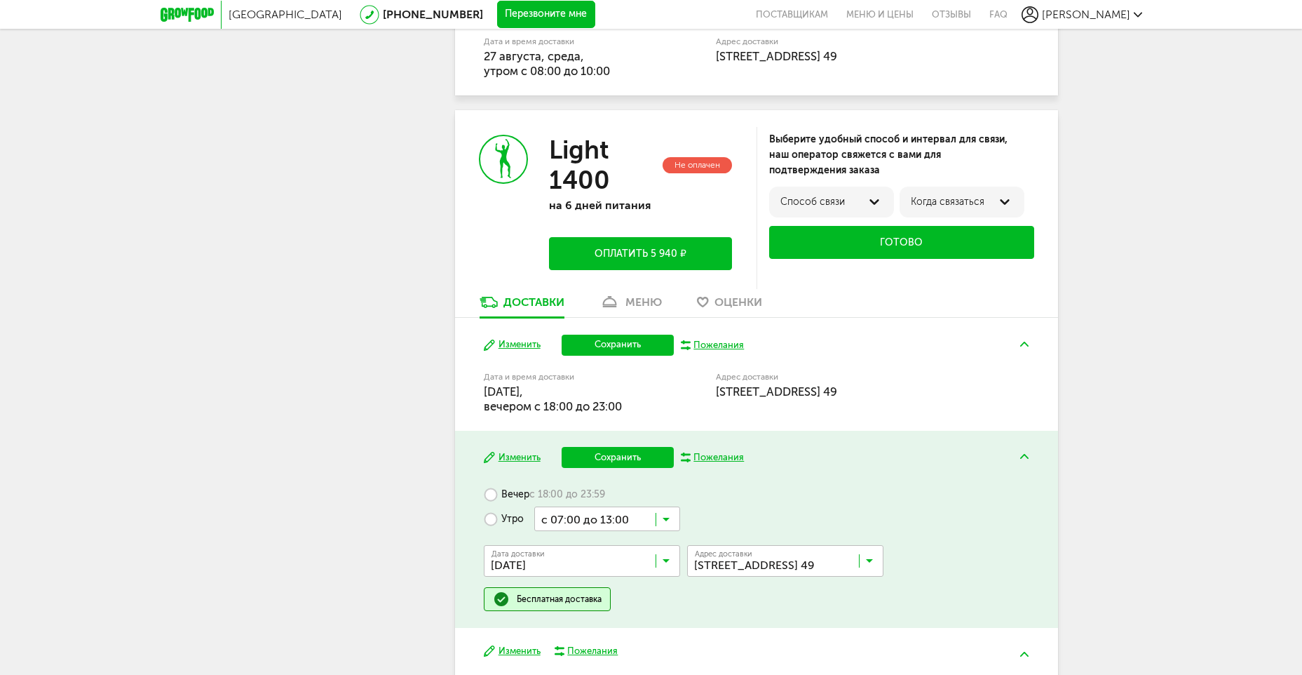
scroll to position [479, 0]
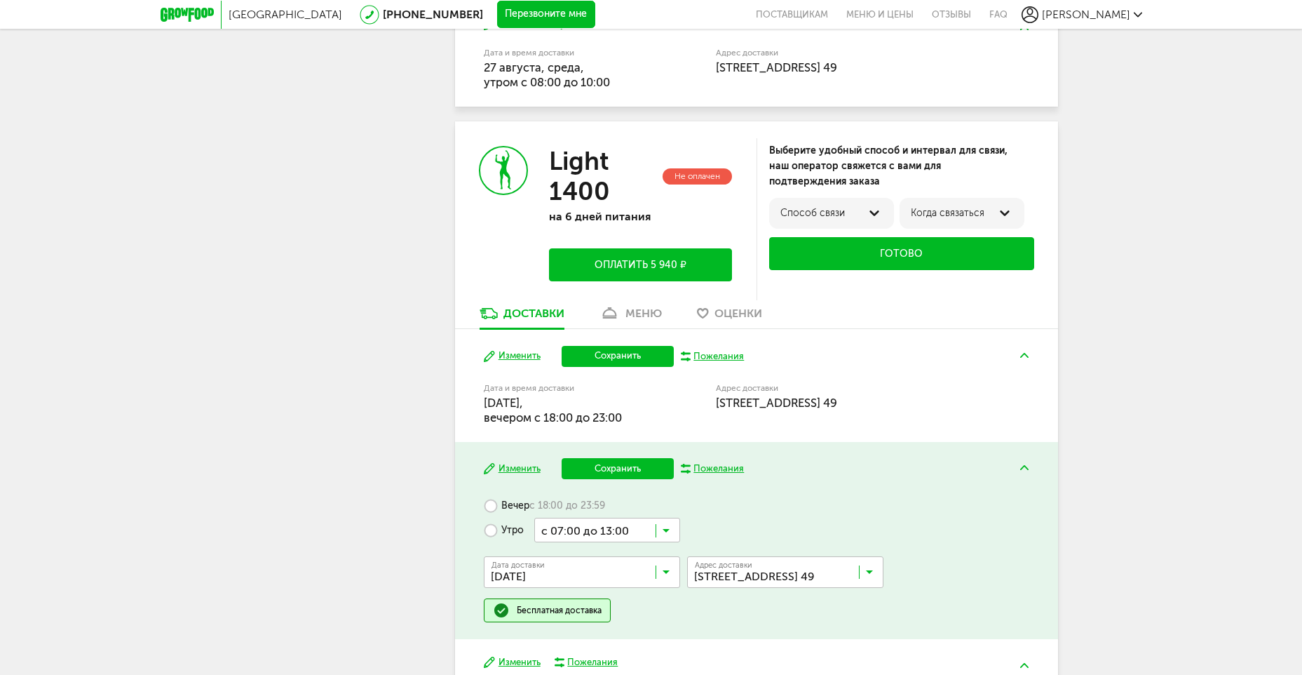
click at [526, 353] on button "Изменить" at bounding box center [512, 355] width 57 height 13
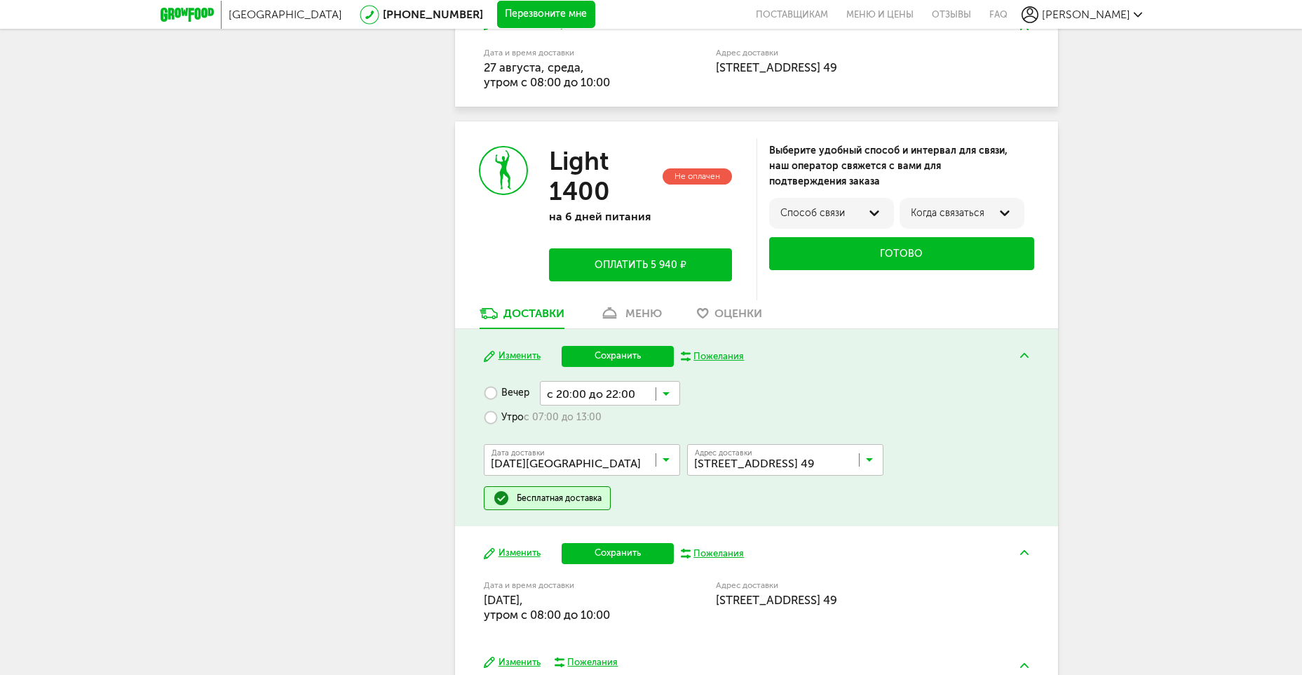
click at [610, 356] on button "Сохранить" at bounding box center [618, 356] width 112 height 21
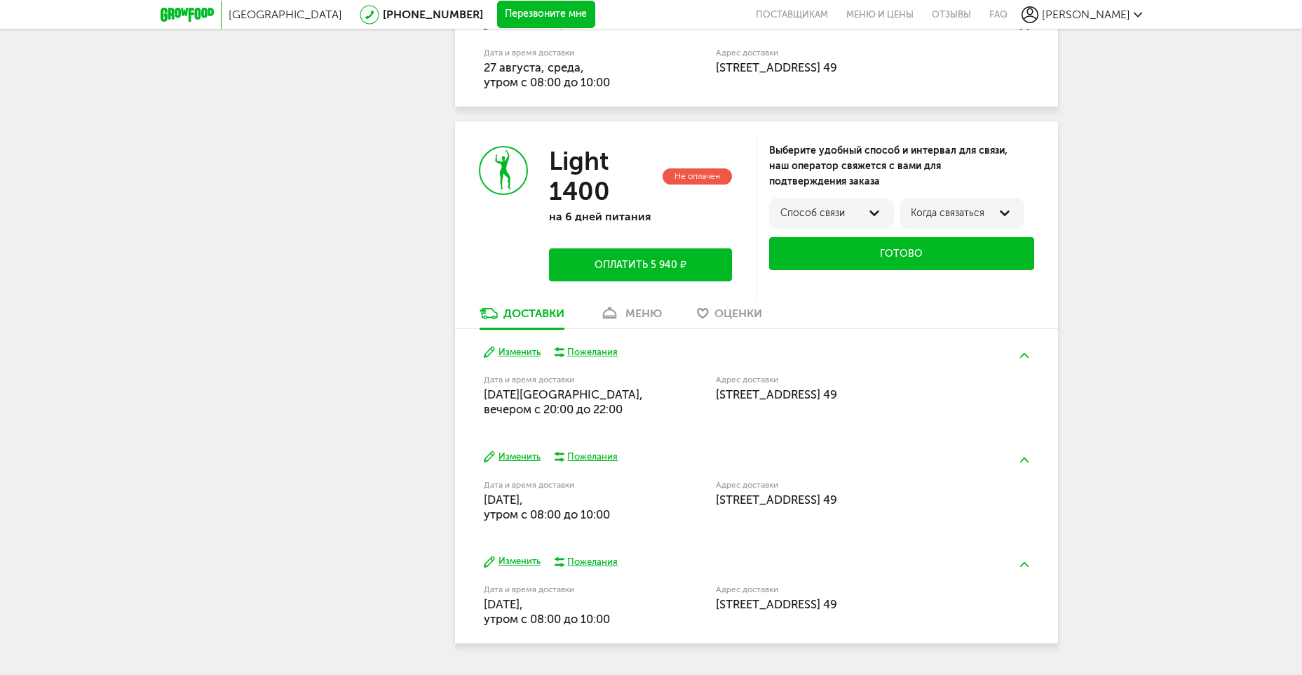
click at [515, 457] on button "Изменить" at bounding box center [512, 456] width 57 height 13
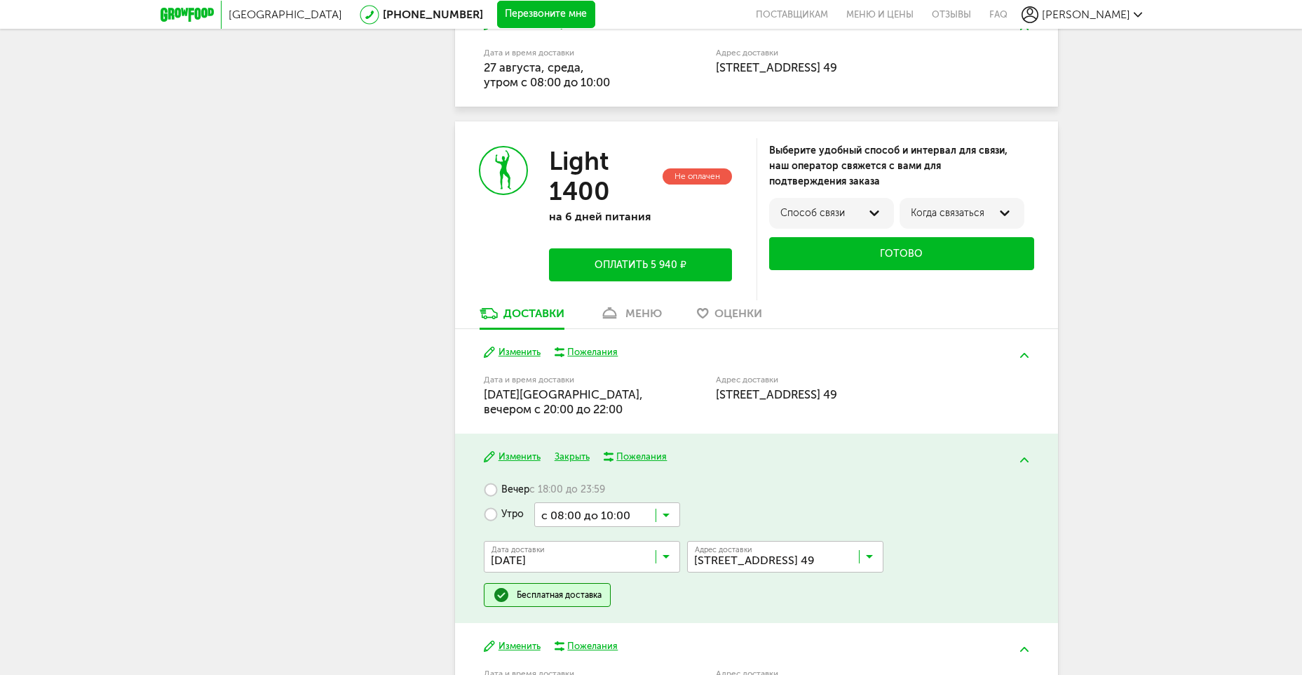
click at [566, 565] on input "Search for option" at bounding box center [585, 560] width 196 height 24
click at [555, 590] on span "01 сентября, понедельник" at bounding box center [582, 587] width 195 height 29
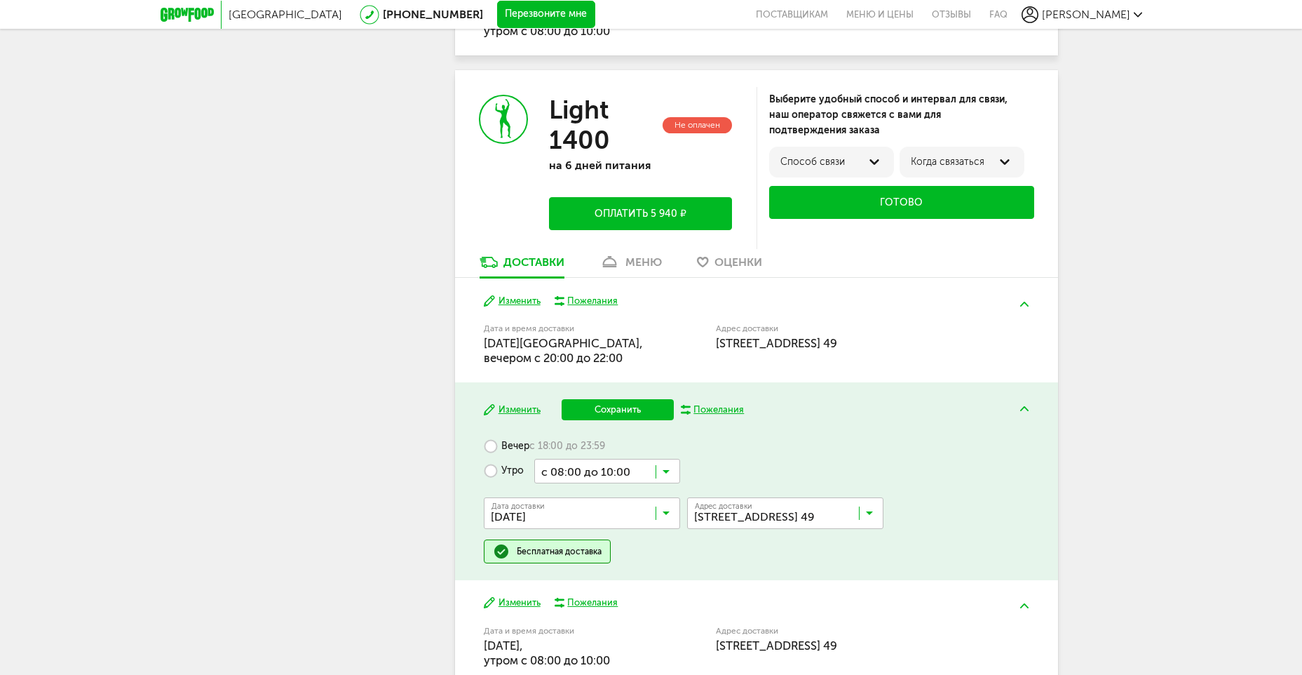
scroll to position [612, 0]
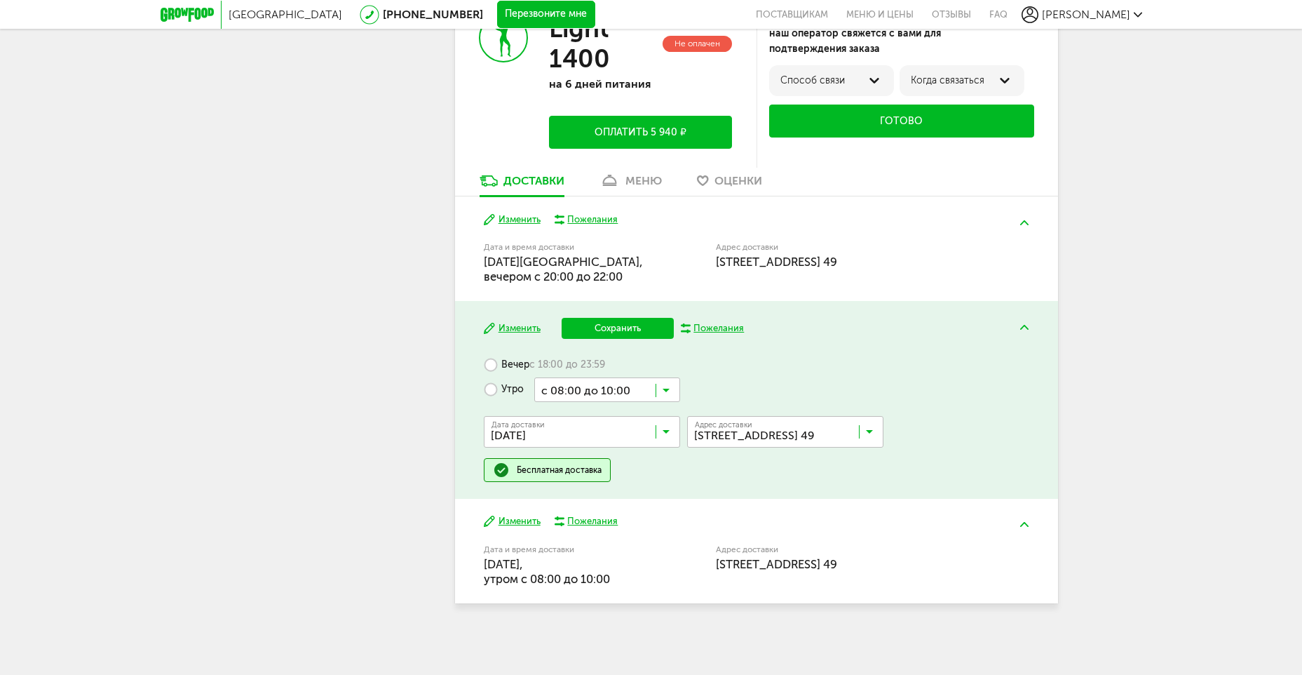
click at [639, 331] on button "Сохранить" at bounding box center [618, 328] width 112 height 21
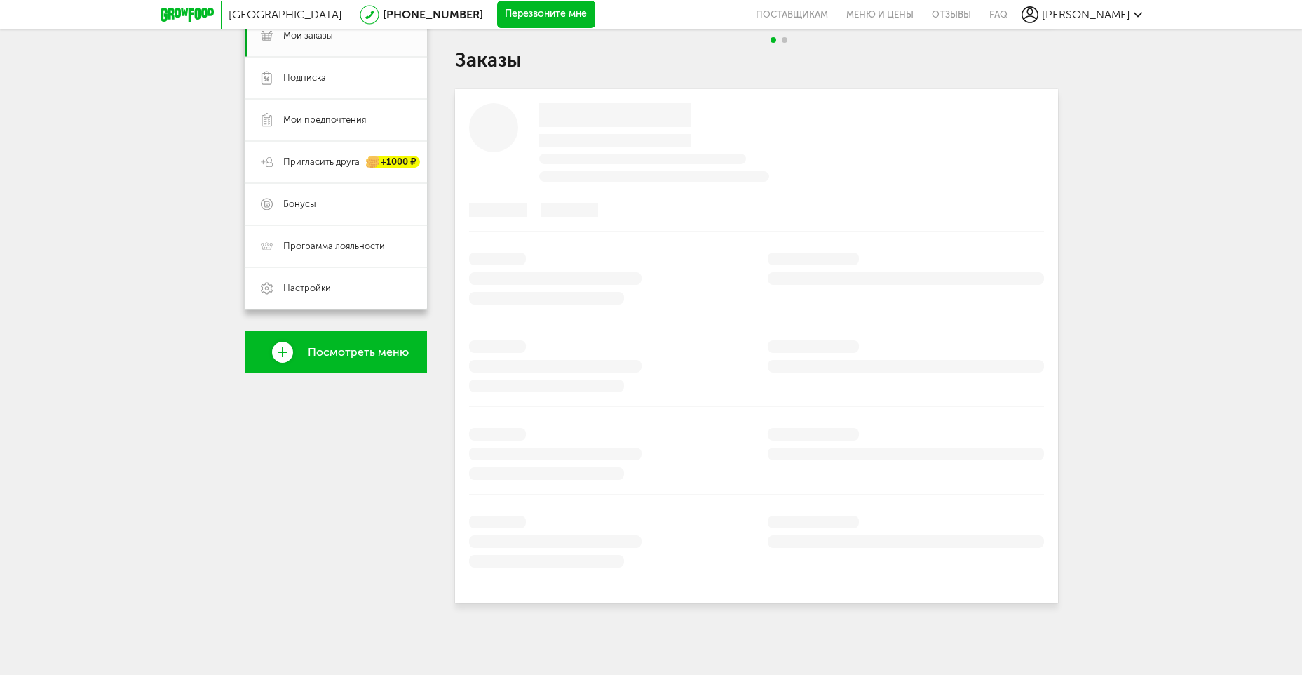
scroll to position [519, 0]
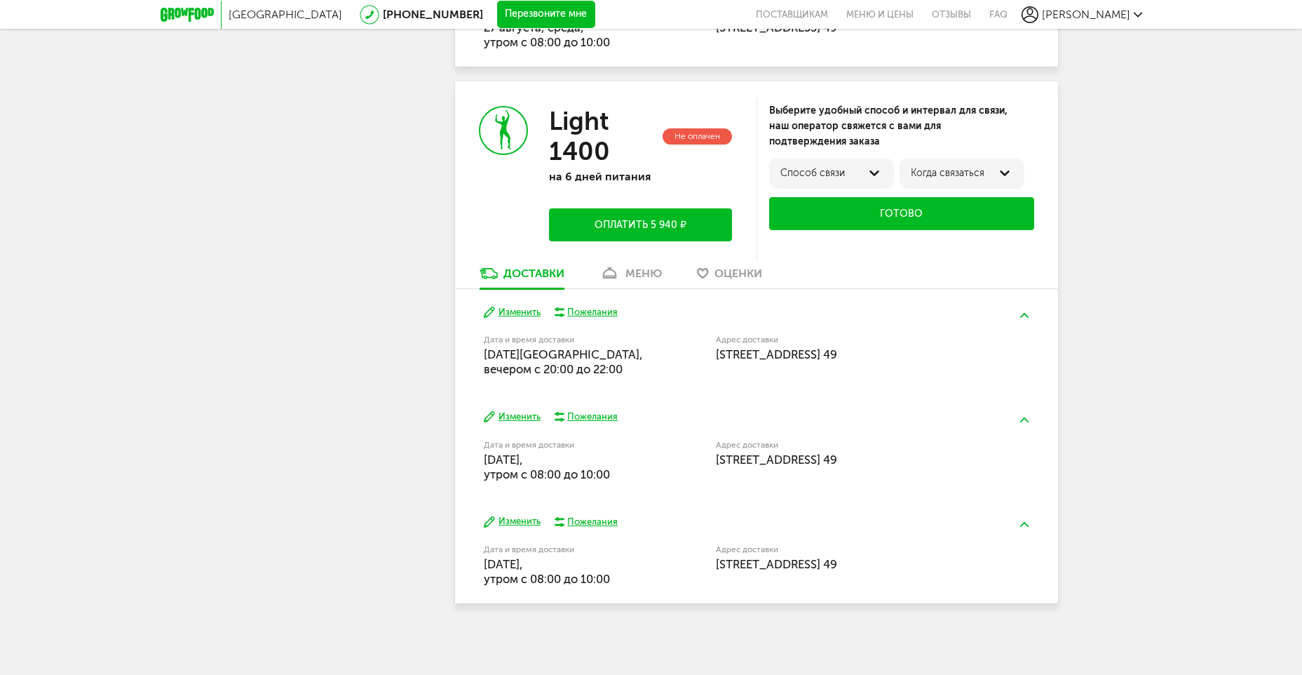
click at [518, 520] on button "Изменить" at bounding box center [512, 521] width 57 height 13
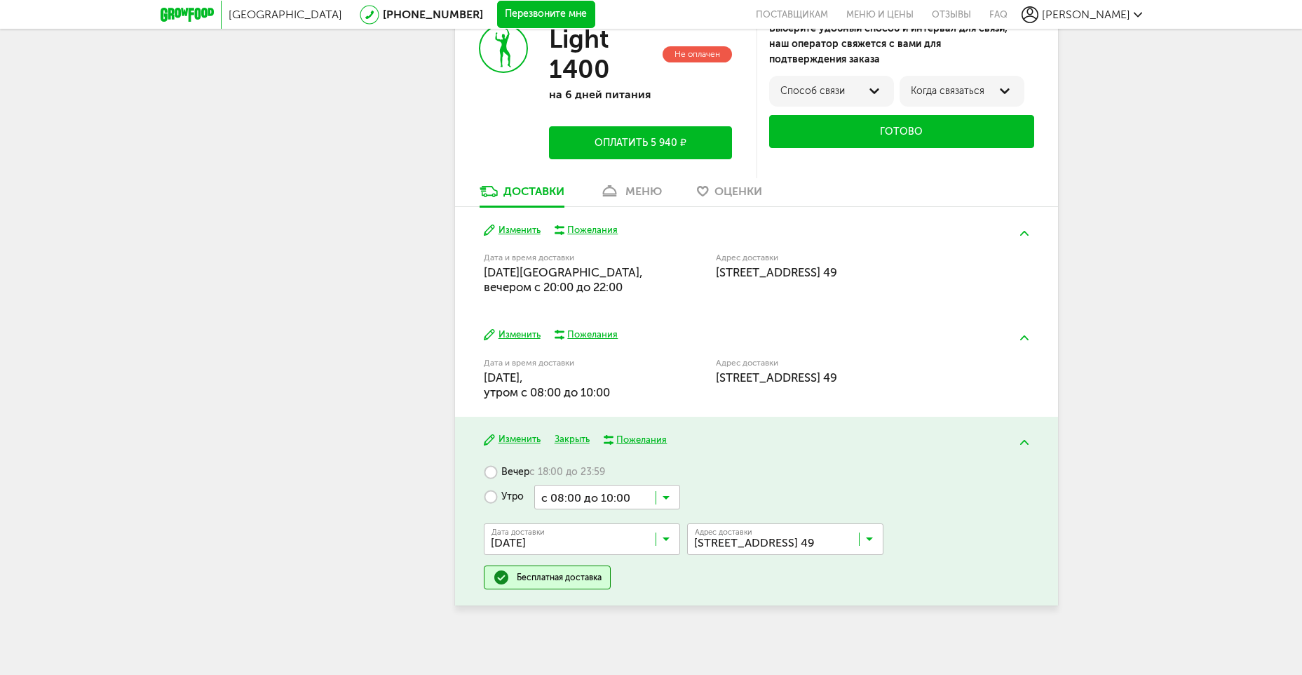
scroll to position [603, 0]
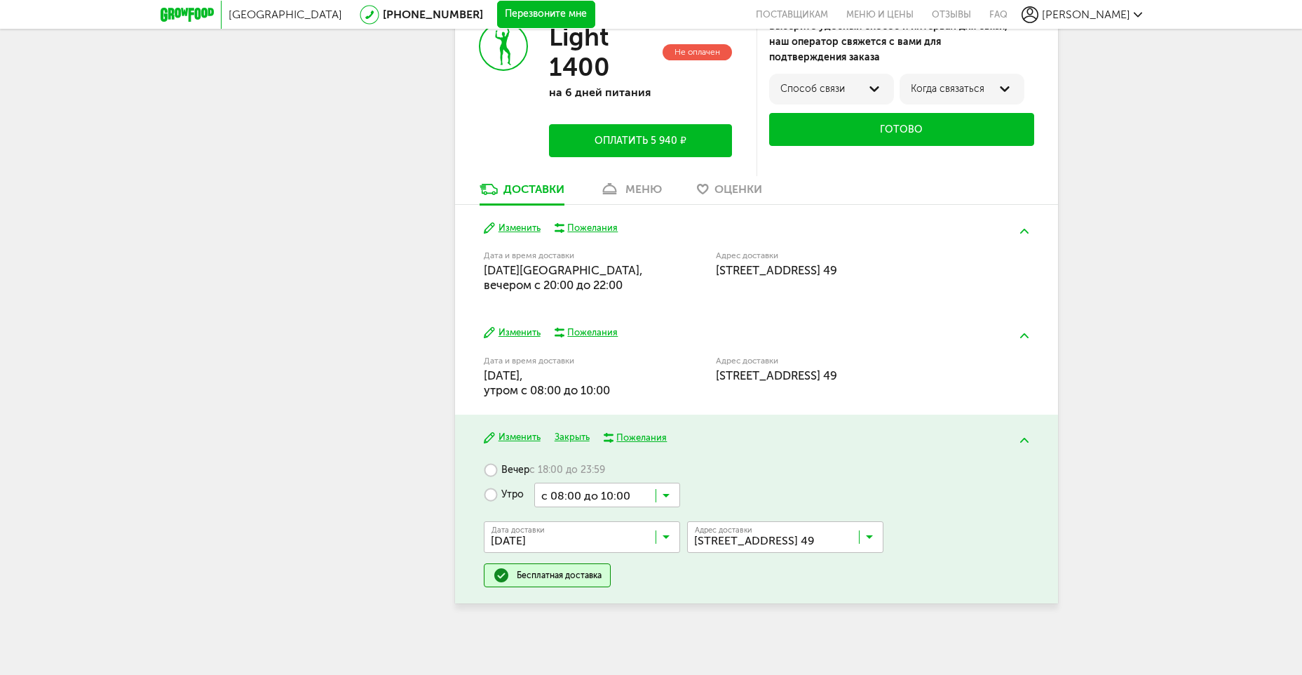
click at [576, 544] on input "Search for option" at bounding box center [585, 540] width 196 height 24
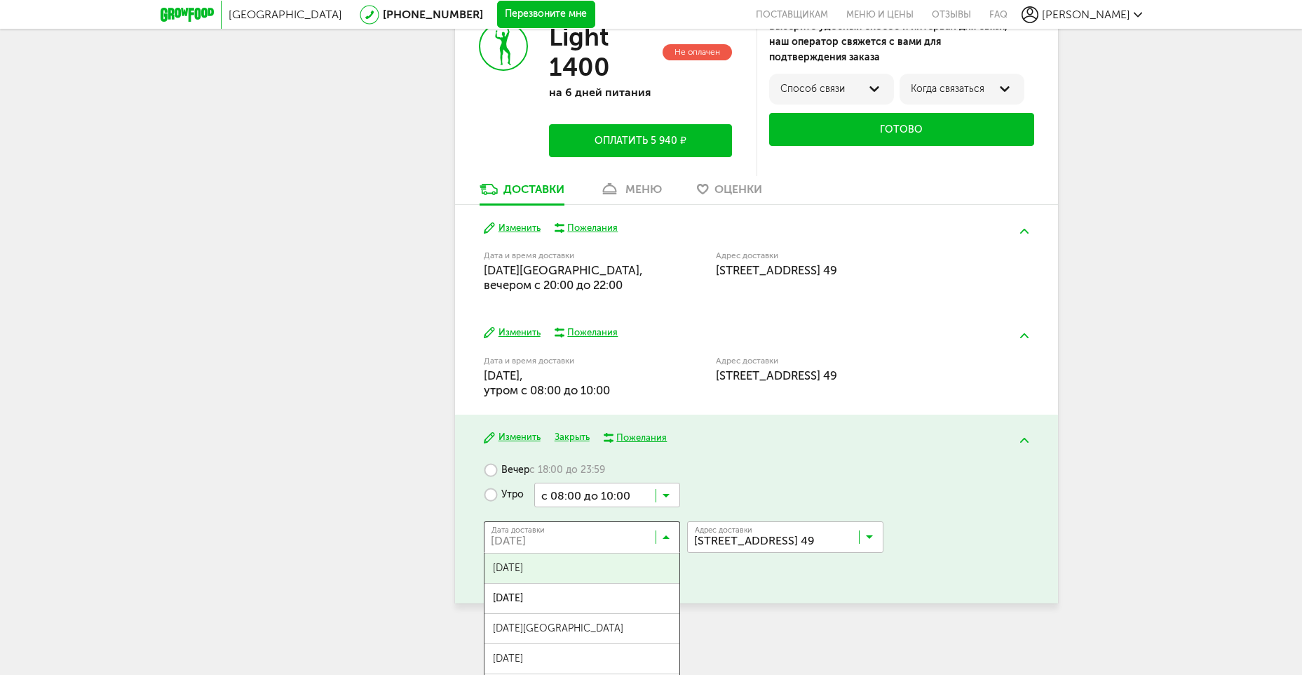
click at [571, 565] on span "03 сентября, среда" at bounding box center [582, 567] width 195 height 29
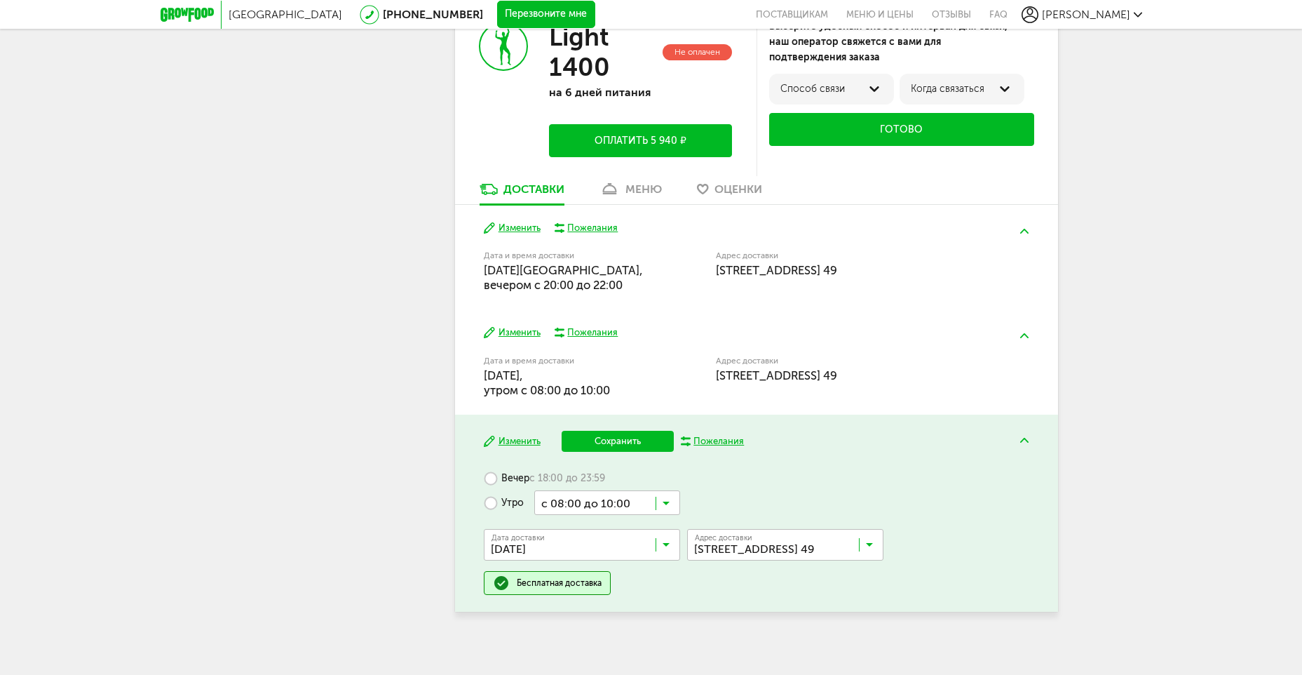
click at [633, 445] on button "Сохранить" at bounding box center [618, 441] width 112 height 21
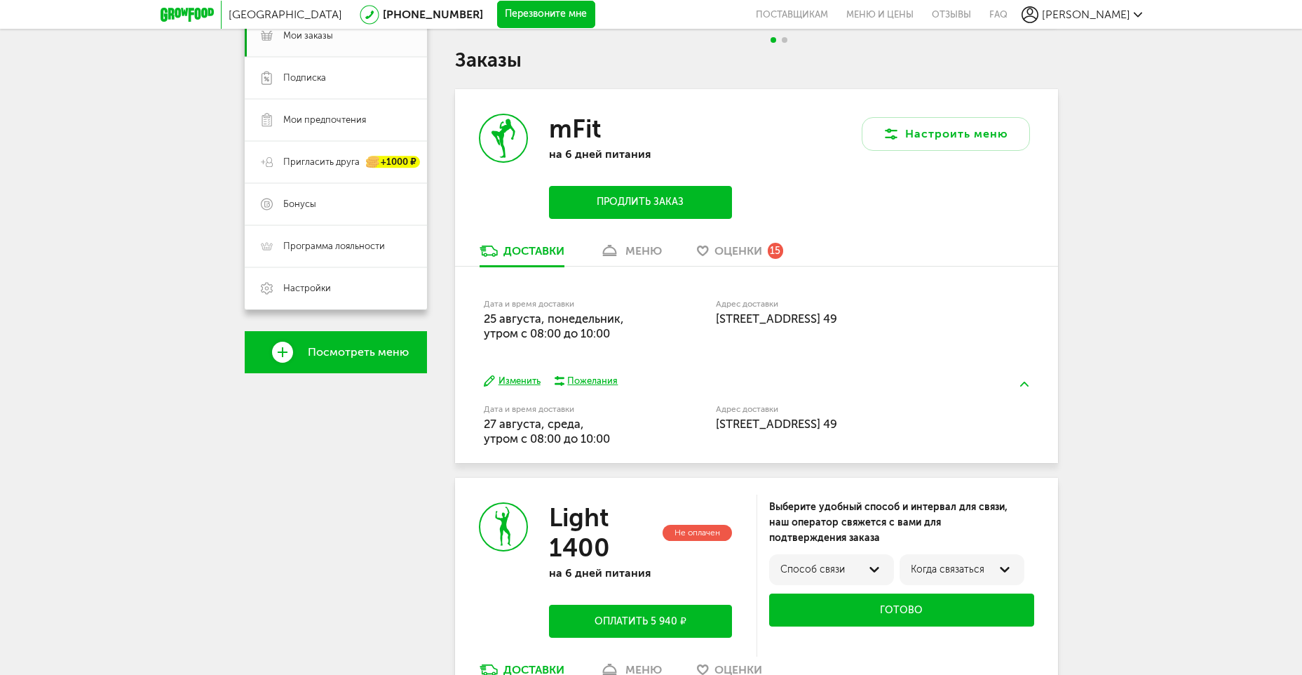
scroll to position [519, 0]
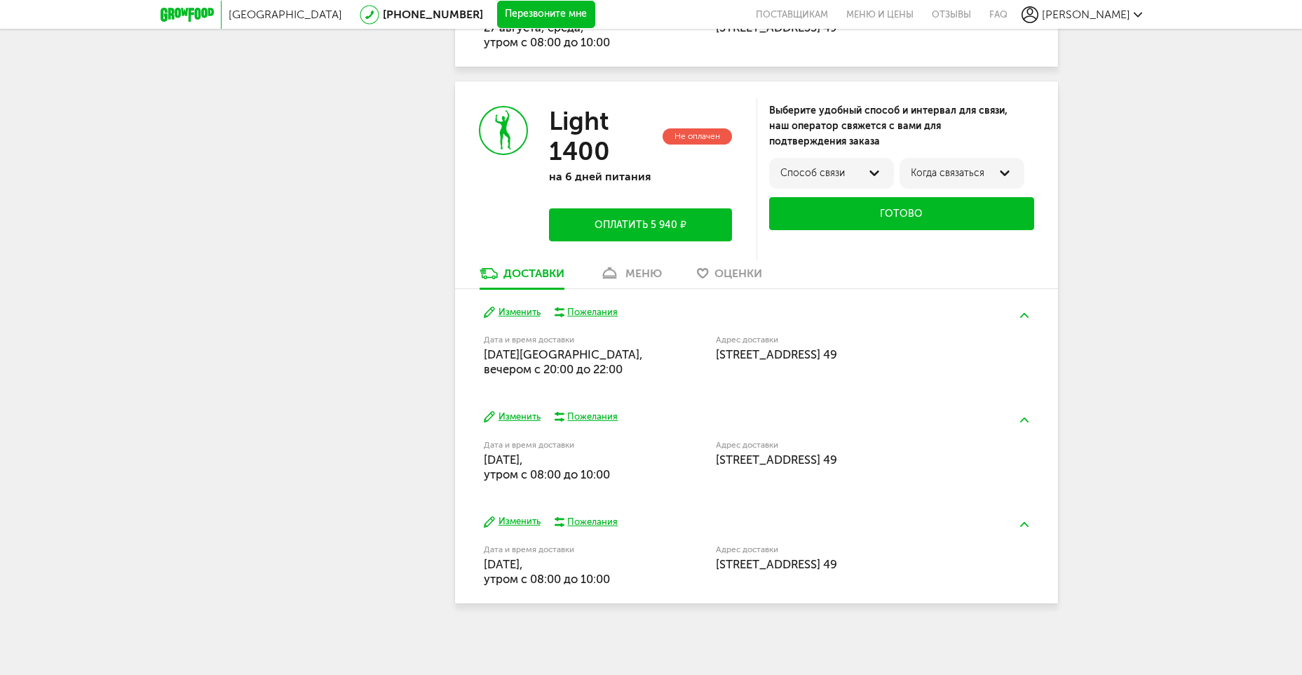
click at [877, 169] on div at bounding box center [874, 173] width 17 height 17
click at [1099, 203] on div "Москва 8 (800) 555-21-78 Перезвоните мне поставщикам Меню и цены Отзывы FAQ Оль…" at bounding box center [651, 78] width 1302 height 1194
click at [1010, 174] on div at bounding box center [1005, 173] width 17 height 17
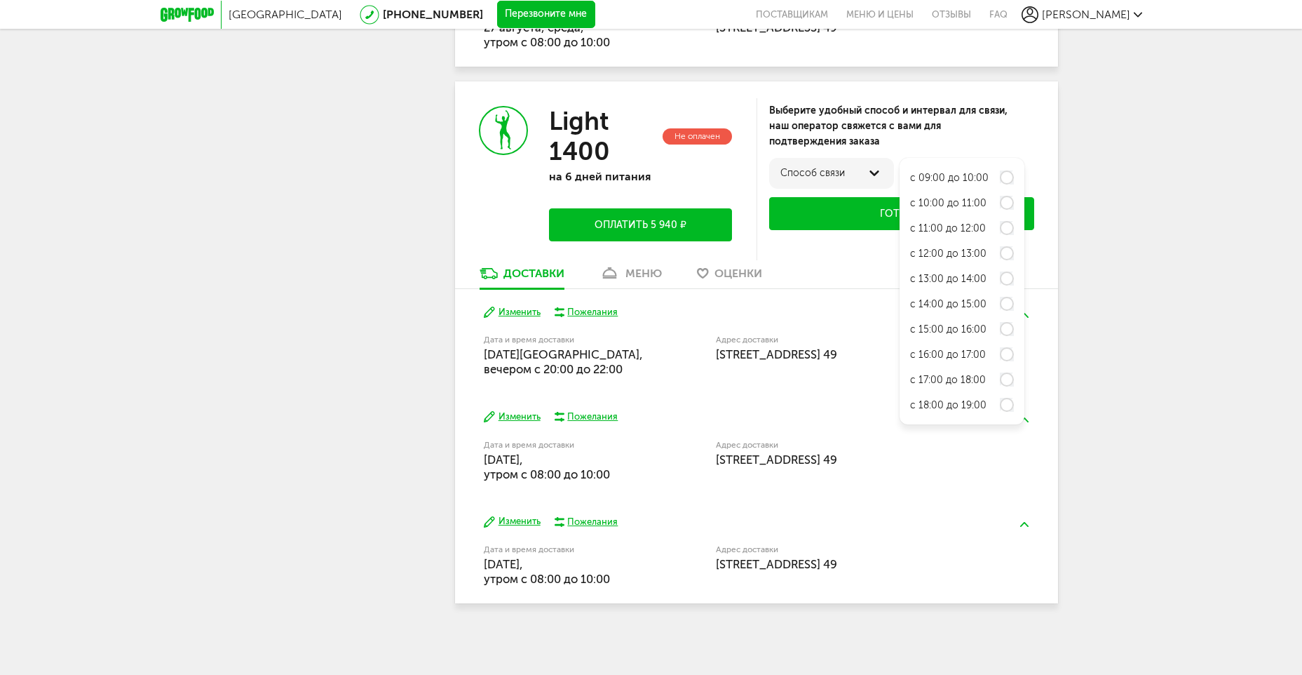
click at [1120, 184] on div "Москва 8 (800) 555-21-78 Перезвоните мне поставщикам Меню и цены Отзывы FAQ Оль…" at bounding box center [651, 78] width 1302 height 1194
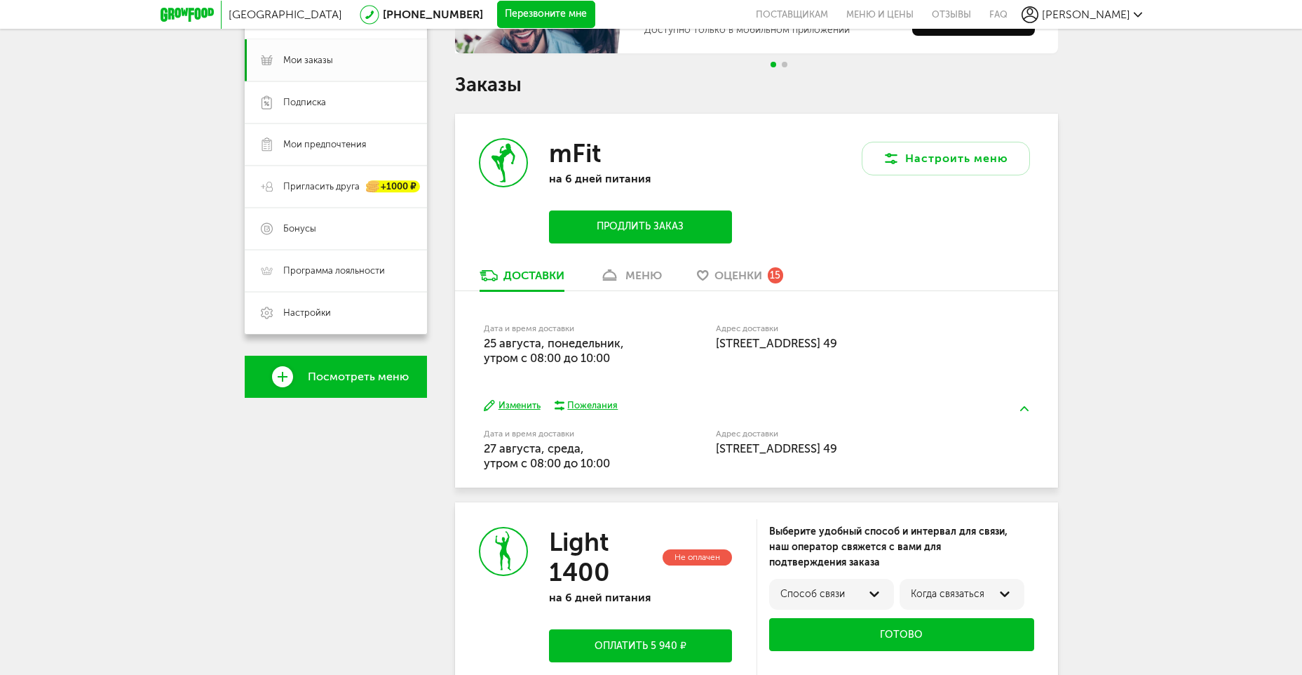
scroll to position [379, 0]
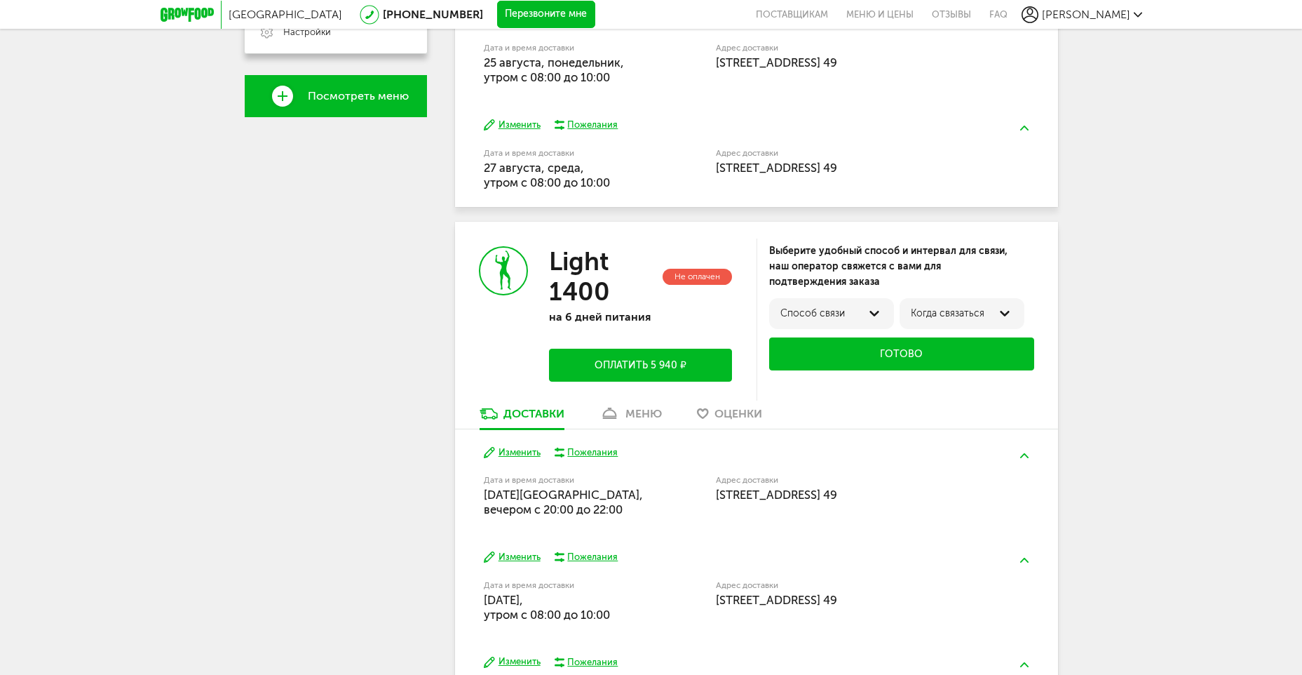
click at [976, 315] on div "Когда связаться" at bounding box center [962, 313] width 102 height 11
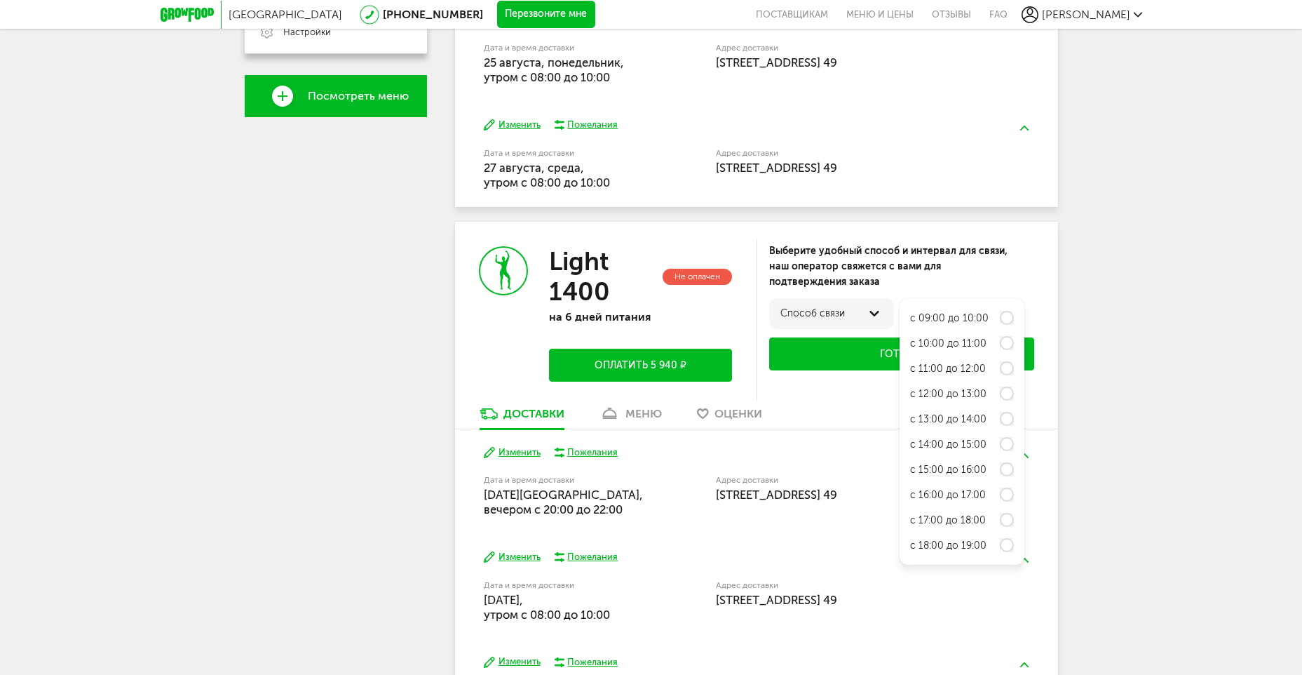
click at [871, 317] on div at bounding box center [874, 313] width 17 height 17
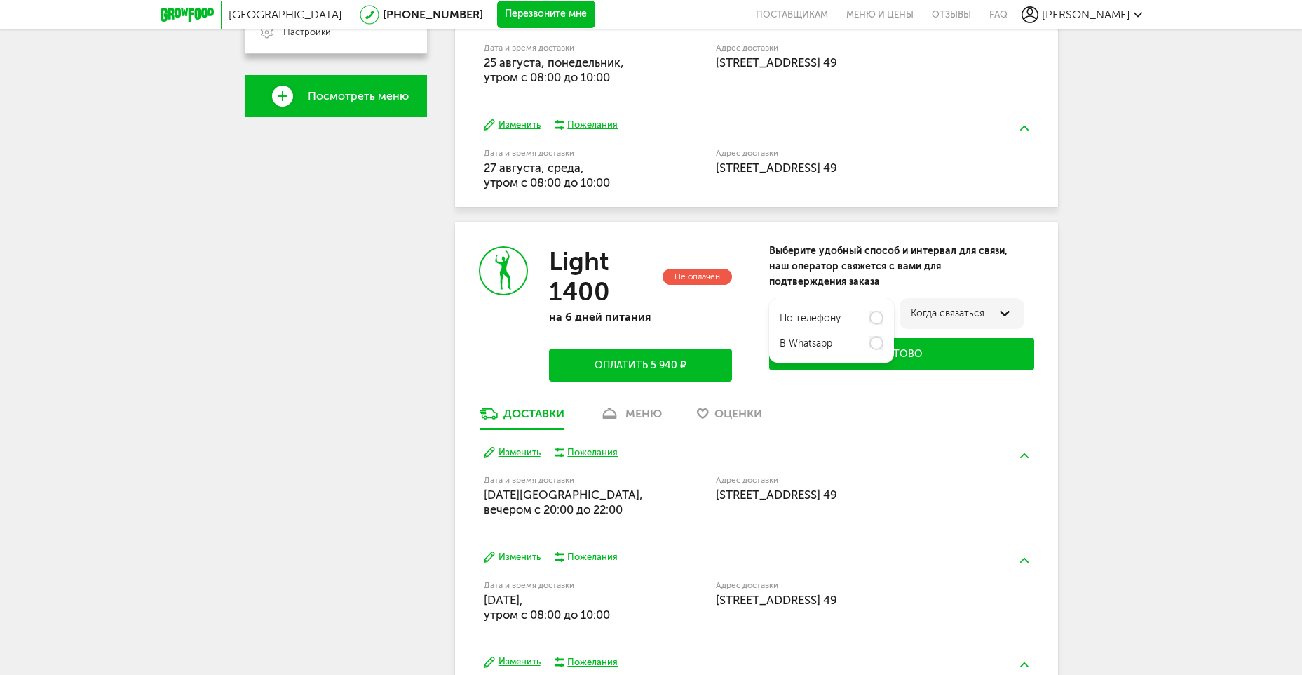
click at [1165, 358] on div "Москва 8 (800) 555-21-78 Перезвоните мне поставщикам Меню и цены Отзывы FAQ Оль…" at bounding box center [651, 218] width 1302 height 1194
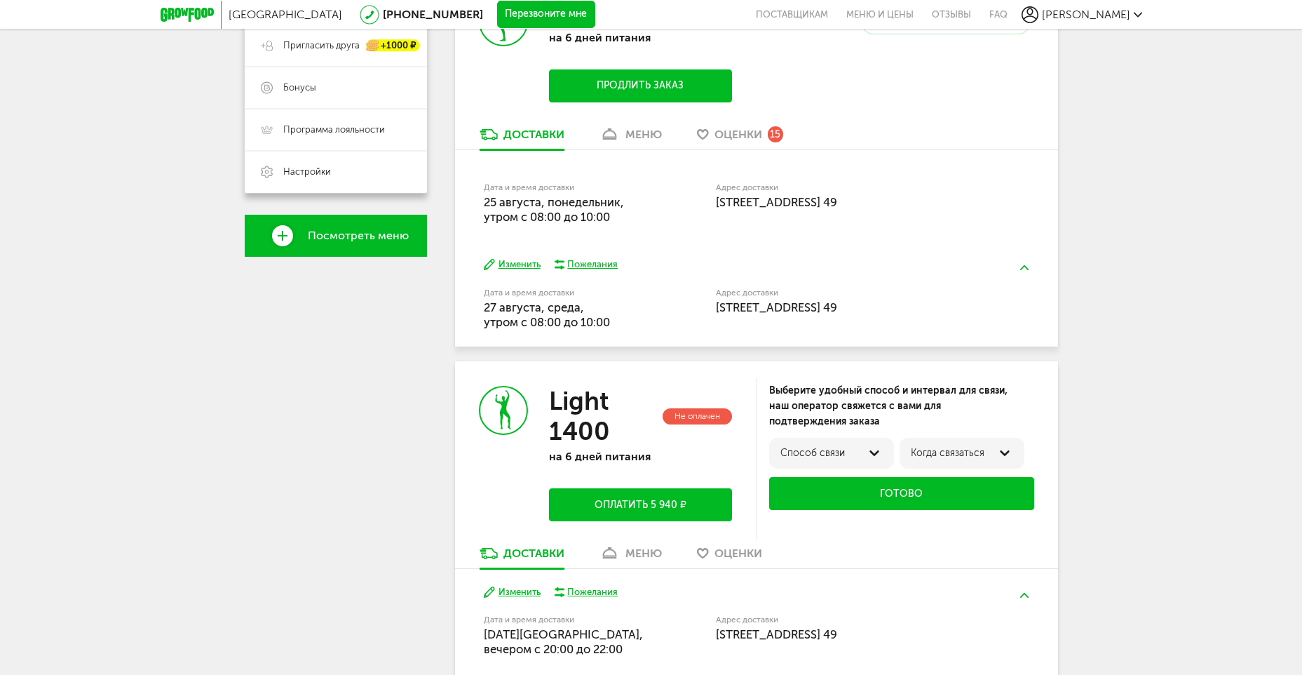
scroll to position [238, 0]
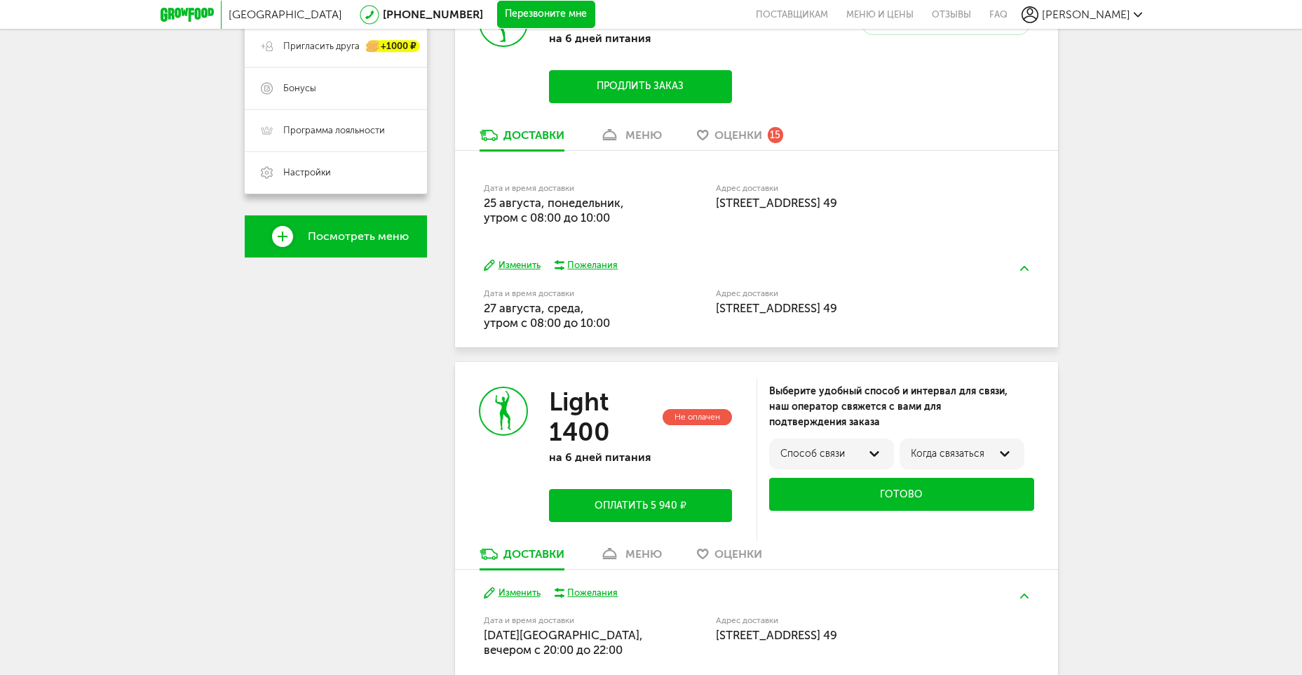
drag, startPoint x: 485, startPoint y: 198, endPoint x: 843, endPoint y: 256, distance: 363.1
click at [843, 256] on div "Дата и время доставки 25 августа, понедельник, утром c 08:00 до 10:00 Адрес дос…" at bounding box center [756, 249] width 603 height 196
click at [938, 489] on button "Готово" at bounding box center [901, 494] width 265 height 33
click at [831, 497] on button "Готово" at bounding box center [901, 494] width 265 height 33
click at [187, 15] on icon at bounding box center [187, 15] width 53 height 14
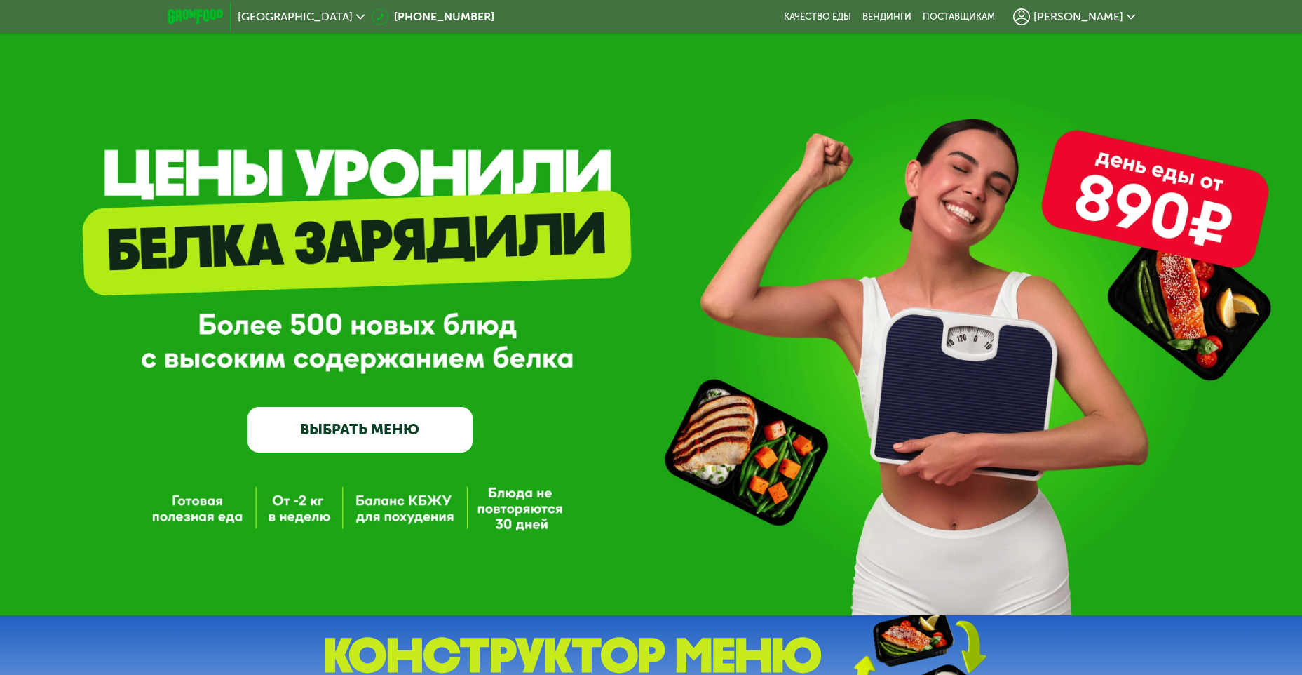
click at [1114, 15] on span "[PERSON_NAME]" at bounding box center [1079, 16] width 90 height 11
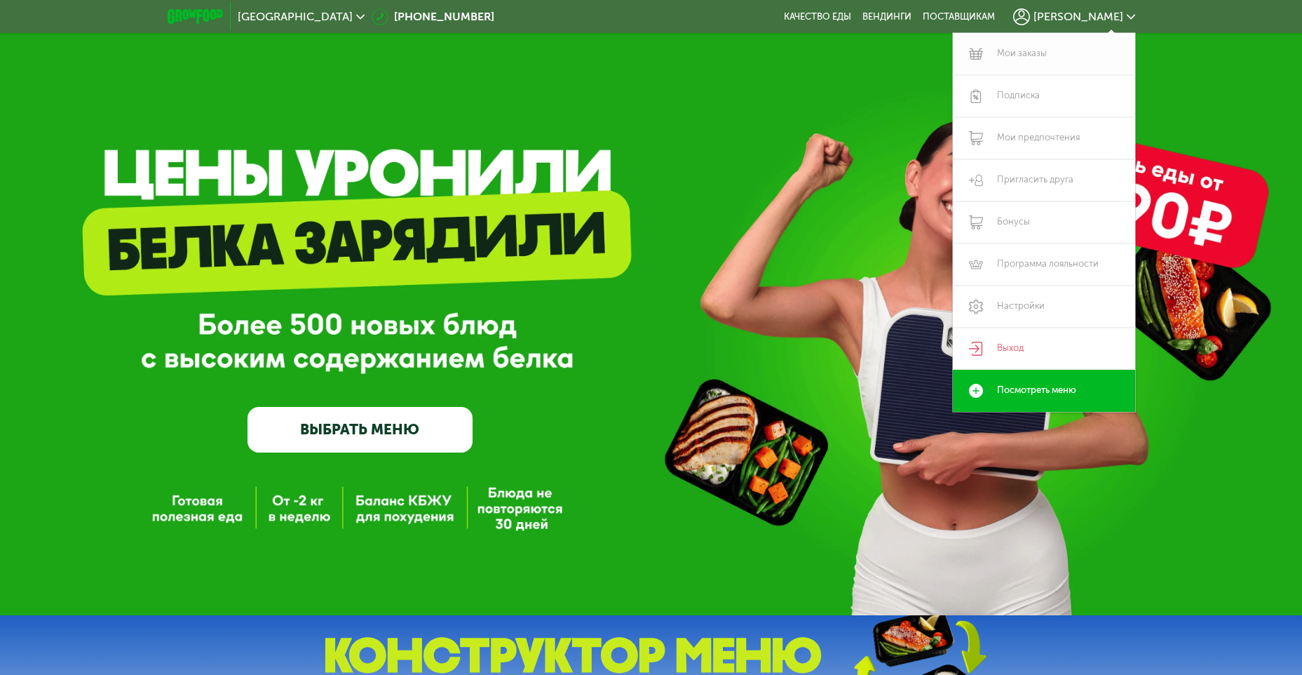
click at [1020, 52] on link "Мои заказы" at bounding box center [1044, 54] width 182 height 42
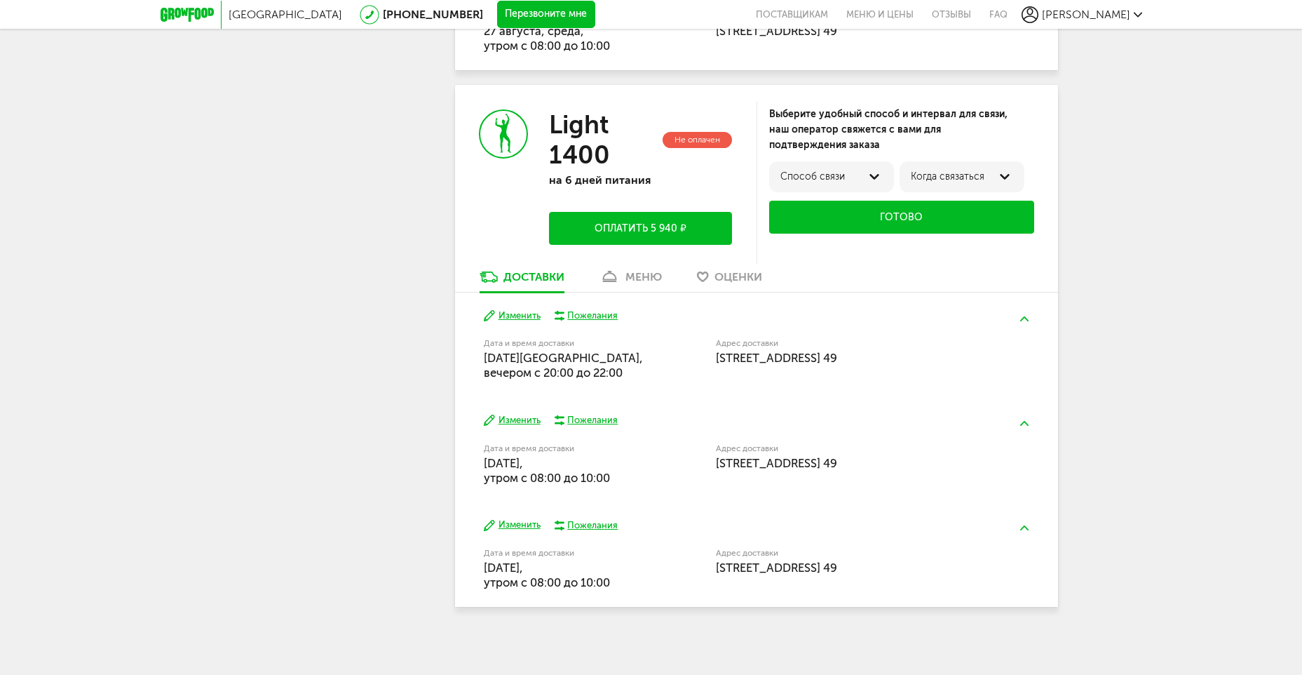
scroll to position [617, 0]
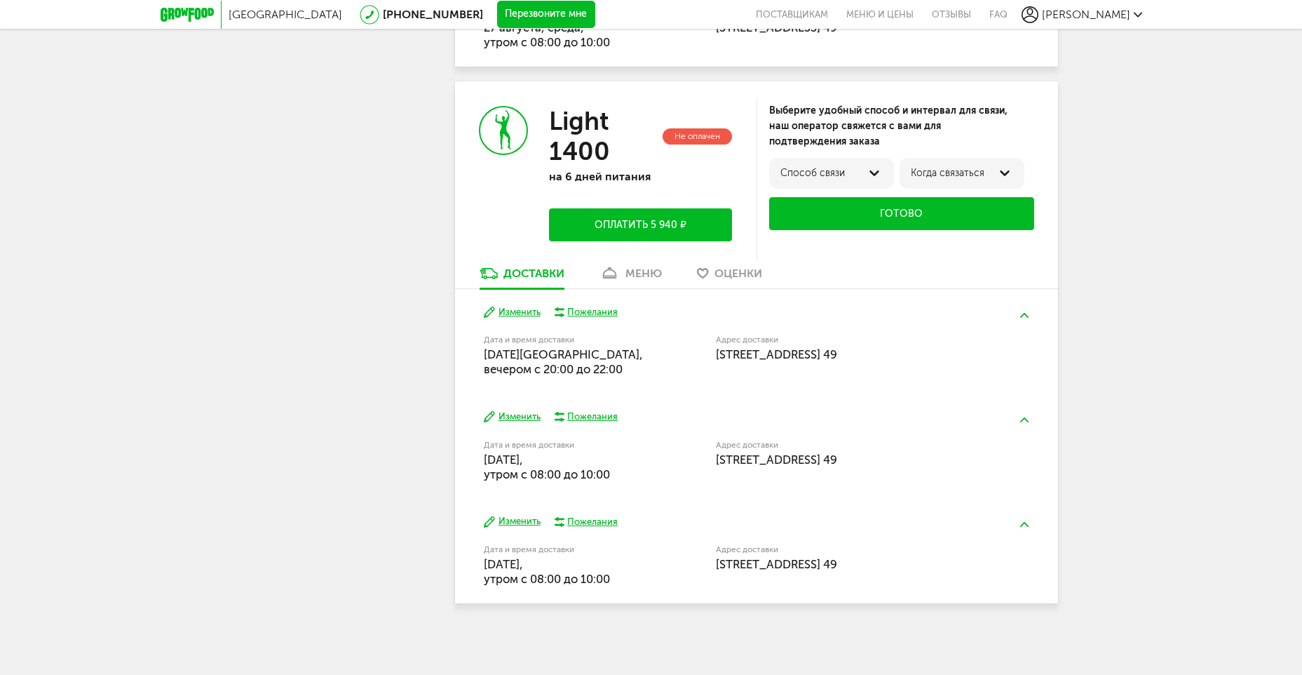
click at [657, 274] on div "меню" at bounding box center [644, 273] width 36 height 13
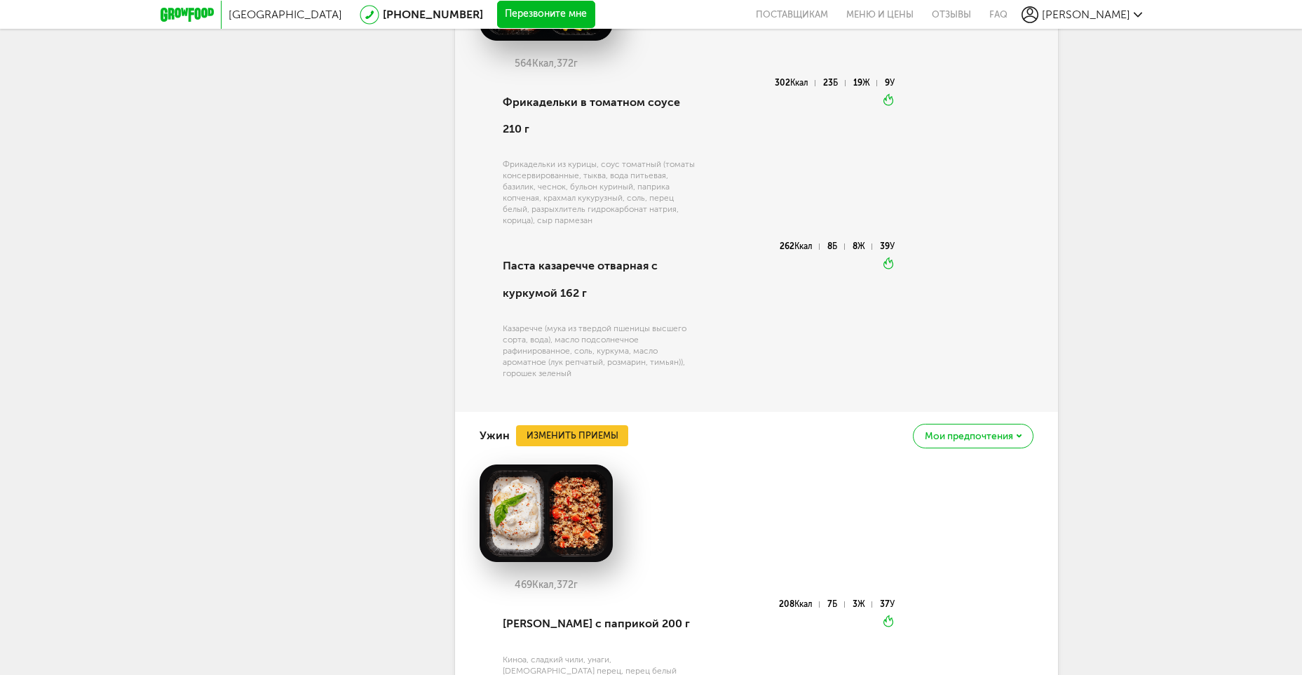
scroll to position [1917, 0]
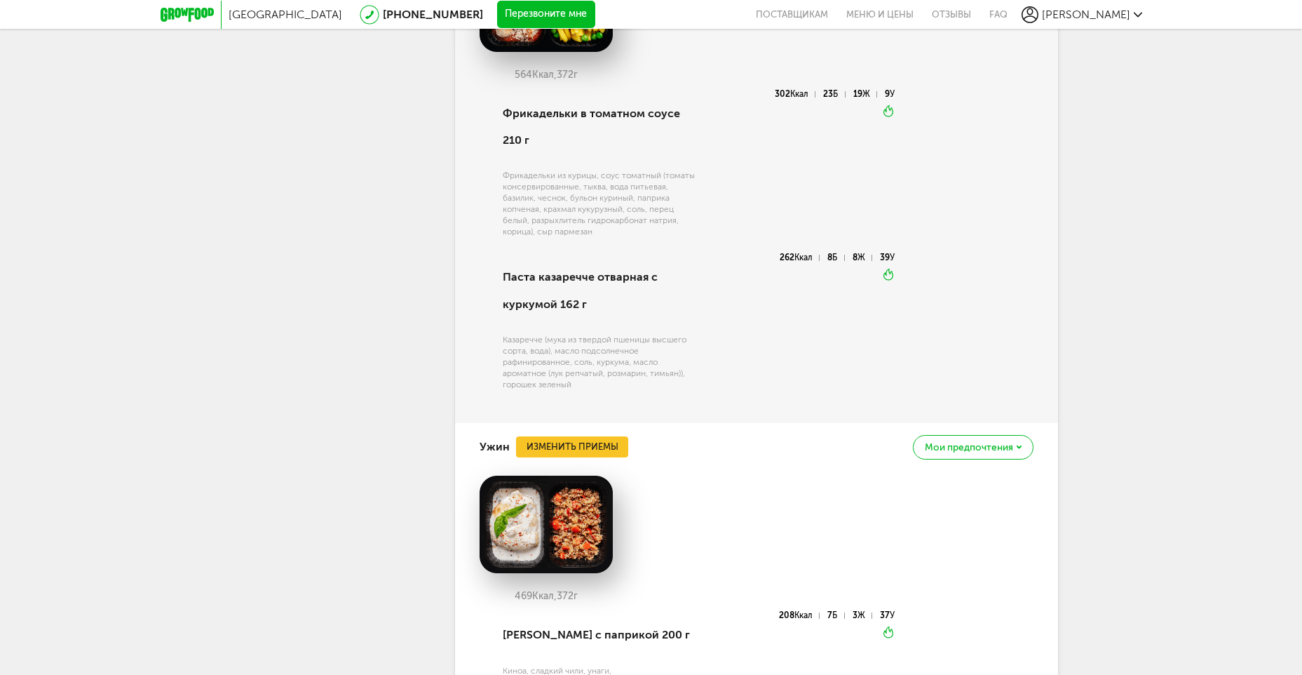
click at [977, 452] on span "Мои предпочтения" at bounding box center [969, 448] width 88 height 10
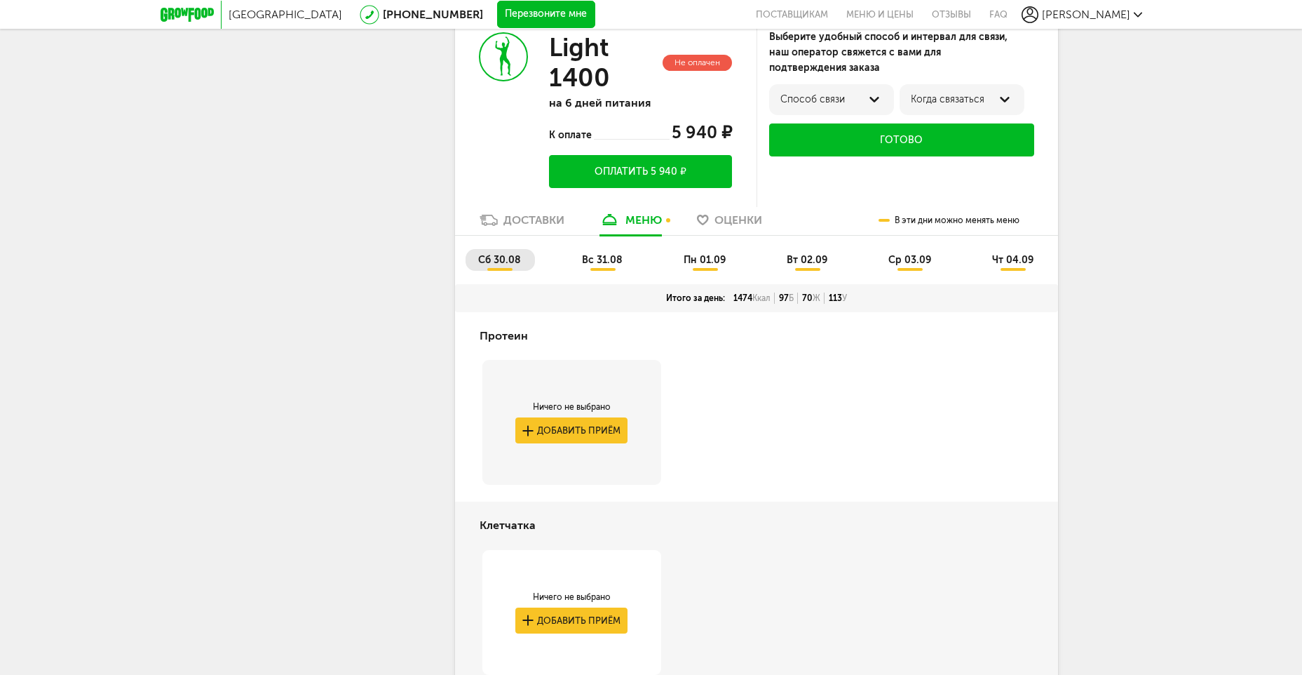
scroll to position [514, 0]
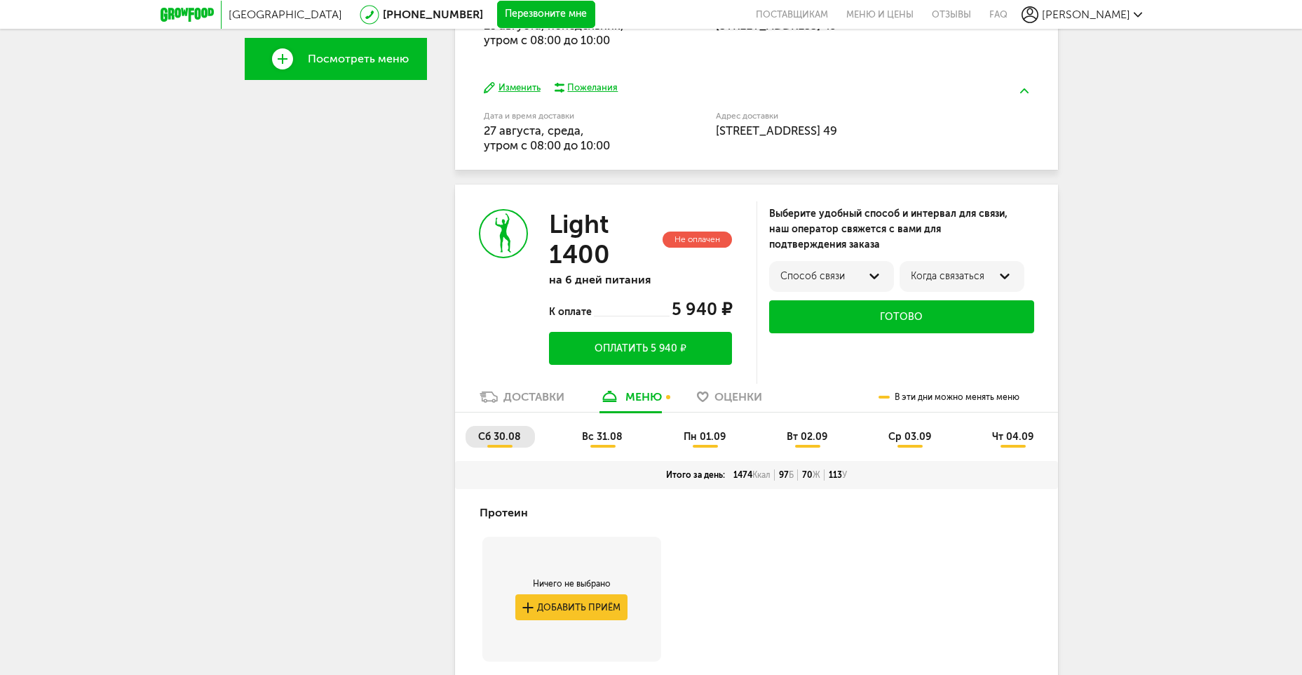
click at [924, 443] on li "ср 03.09" at bounding box center [910, 437] width 69 height 22
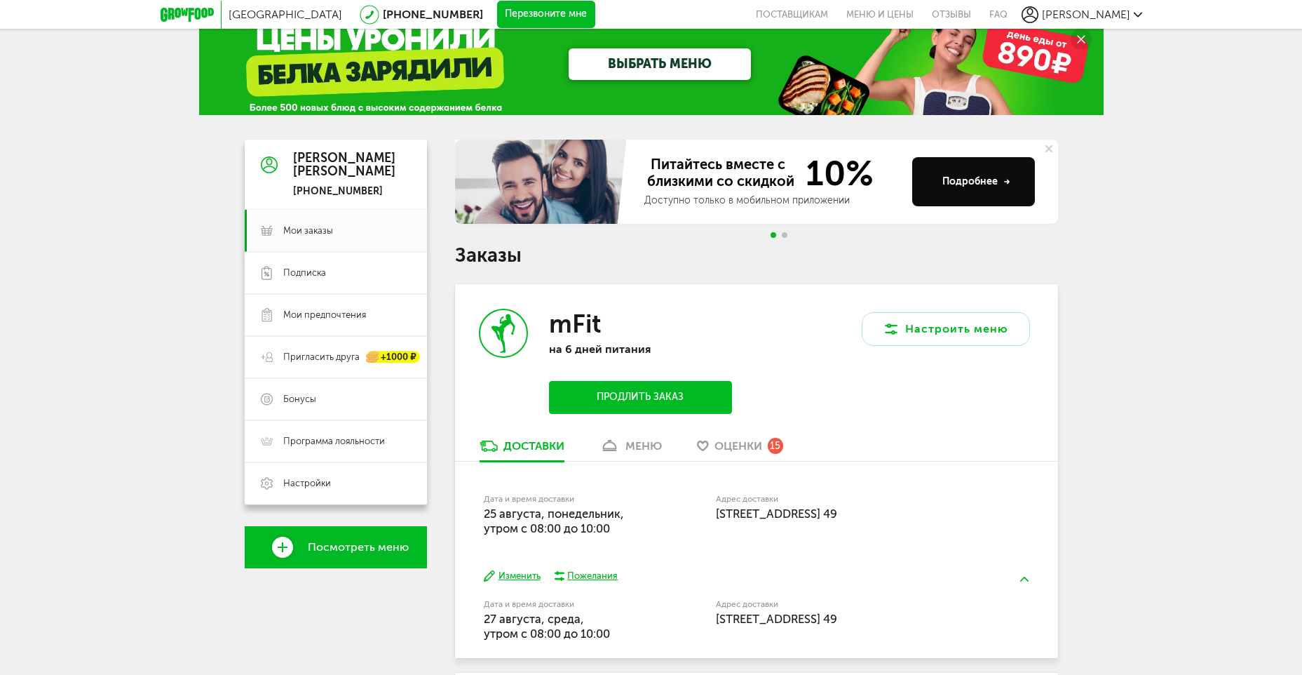
scroll to position [23, 0]
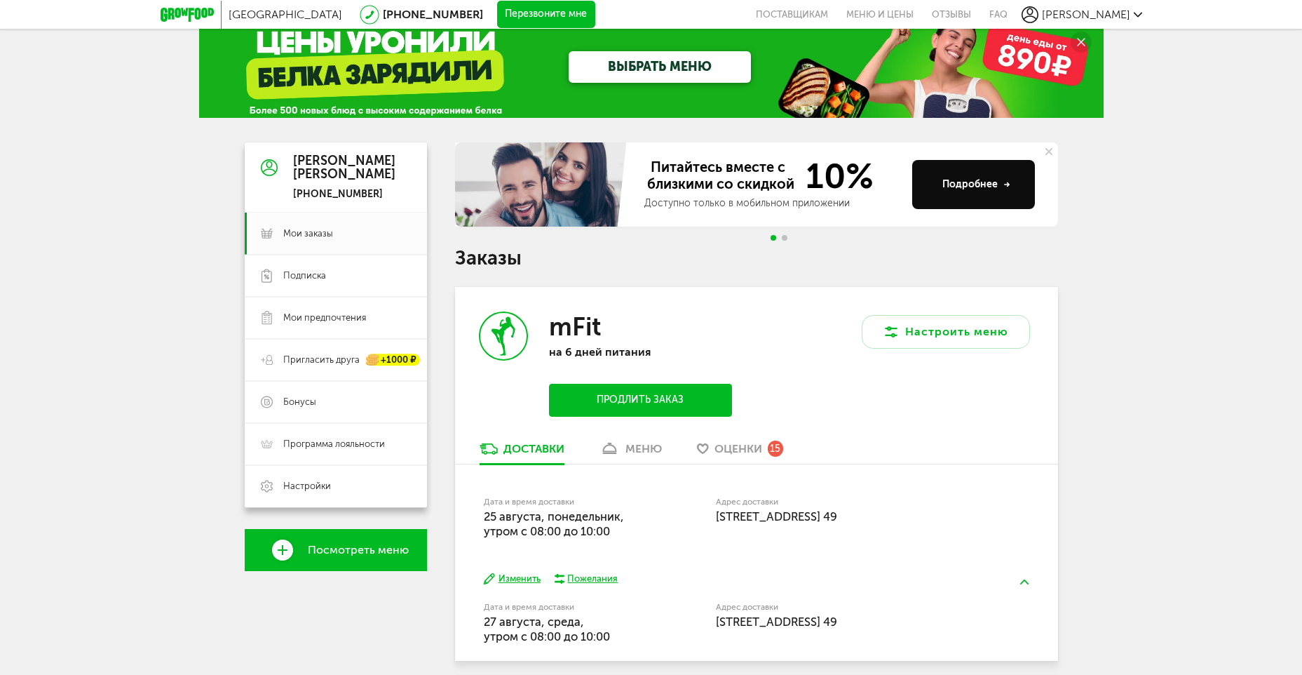
click at [205, 16] on icon at bounding box center [187, 15] width 53 height 14
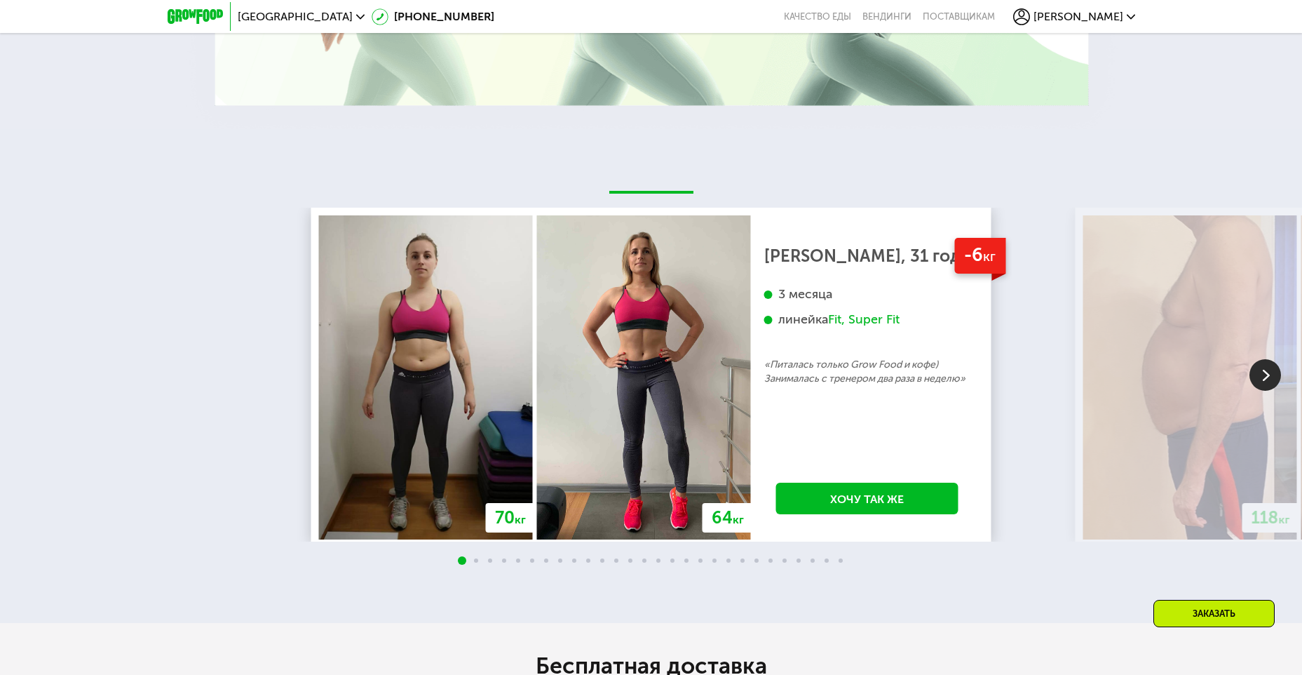
scroll to position [2735, 0]
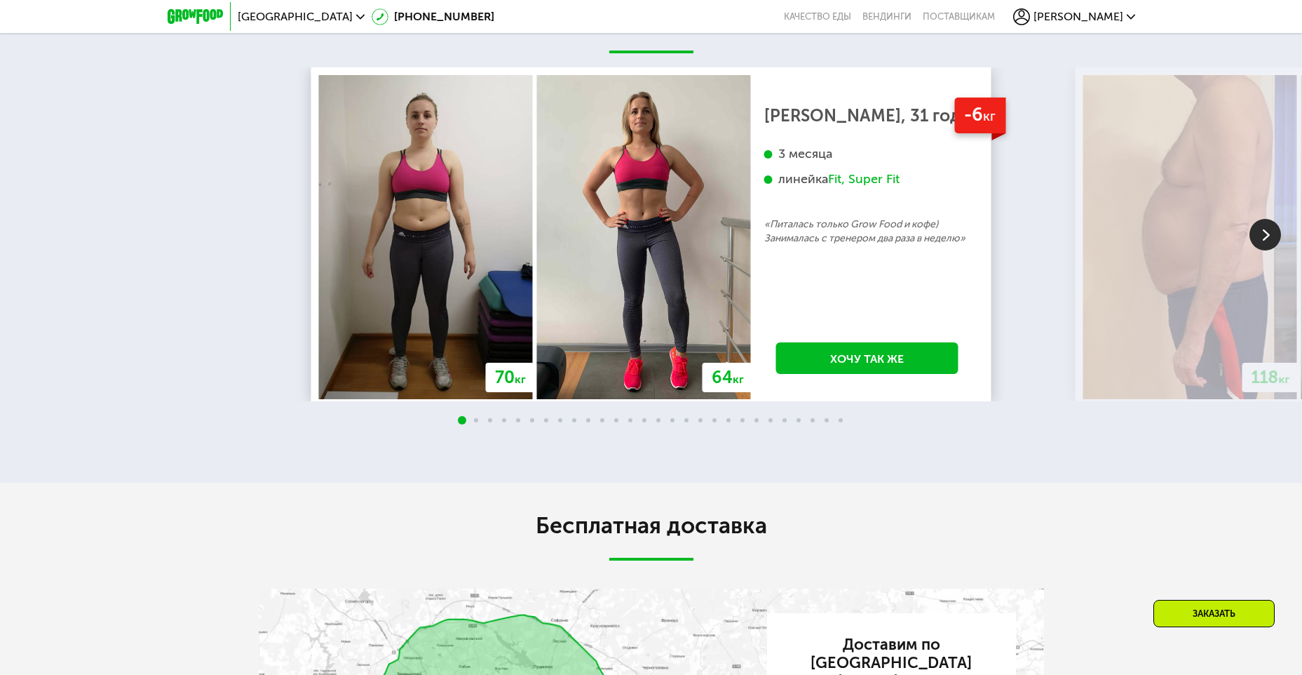
click at [473, 426] on div at bounding box center [651, 420] width 1302 height 11
click at [930, 245] on p "«Питалась только Grow Food и кофе) Занималась с тренером два раза в неделю»" at bounding box center [867, 231] width 206 height 28
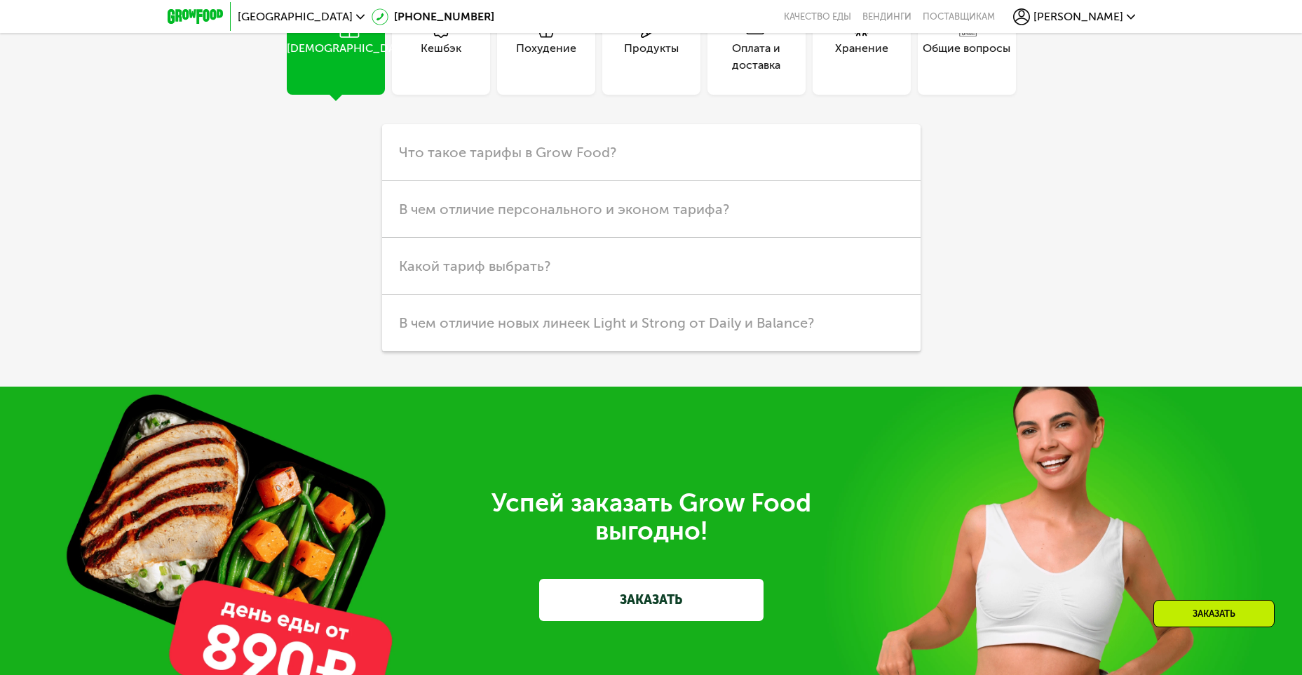
scroll to position [3998, 0]
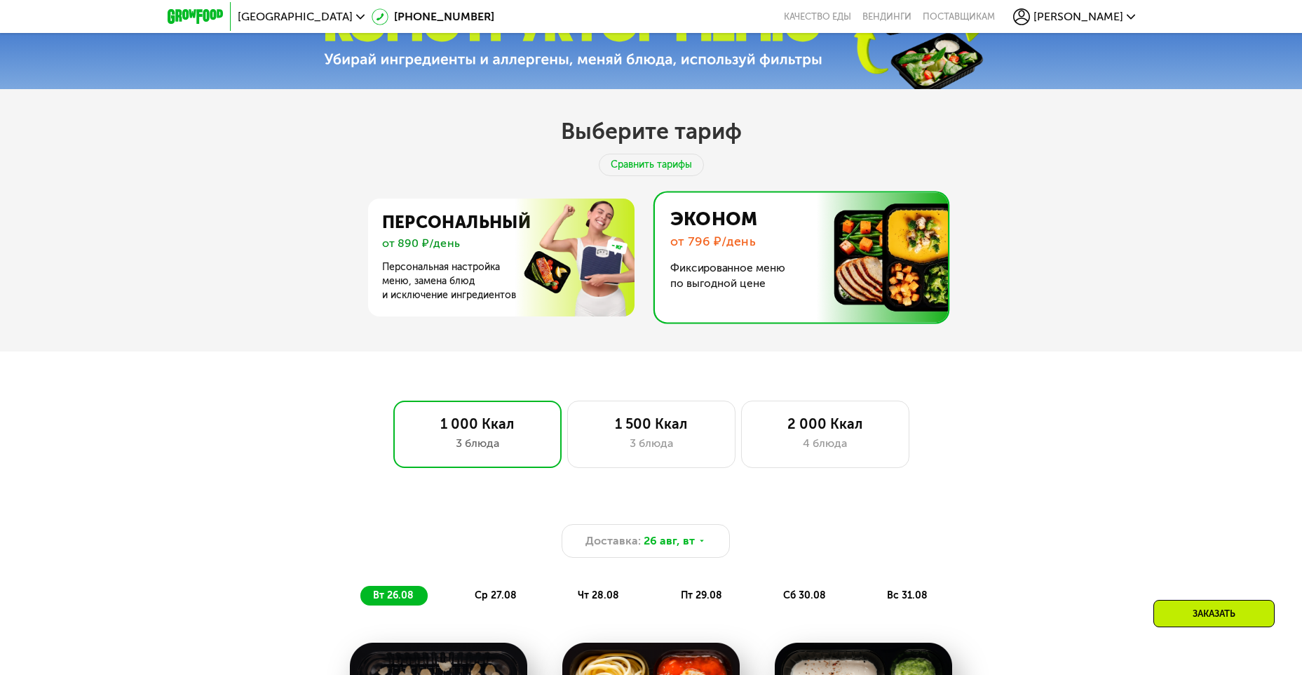
scroll to position [561, 0]
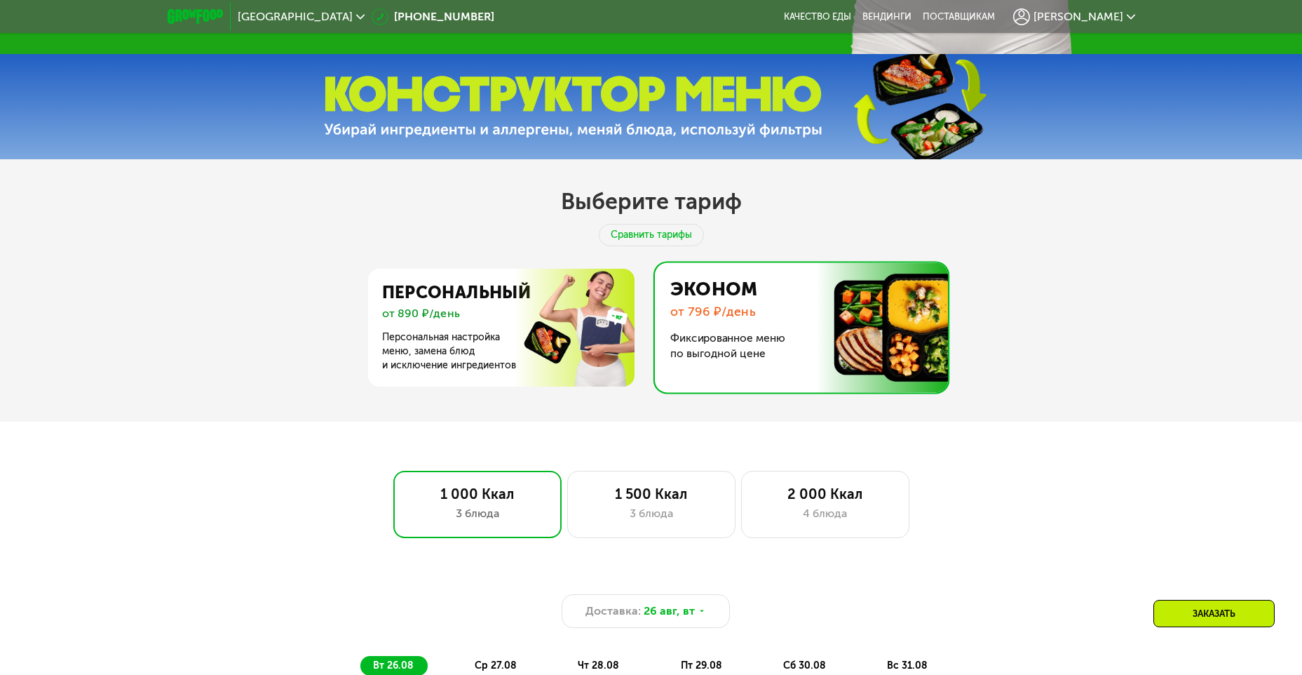
click at [1090, 17] on div "[PERSON_NAME]" at bounding box center [1074, 16] width 122 height 17
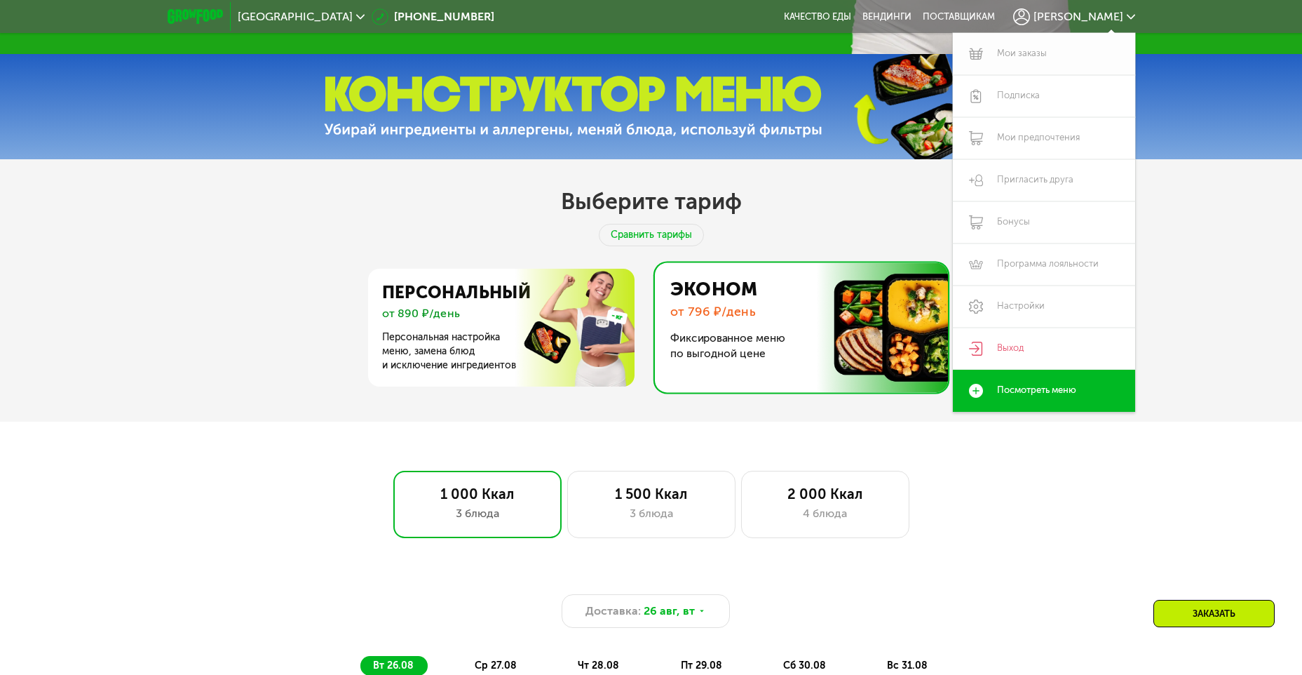
click at [1046, 60] on link "Мои заказы" at bounding box center [1044, 54] width 182 height 42
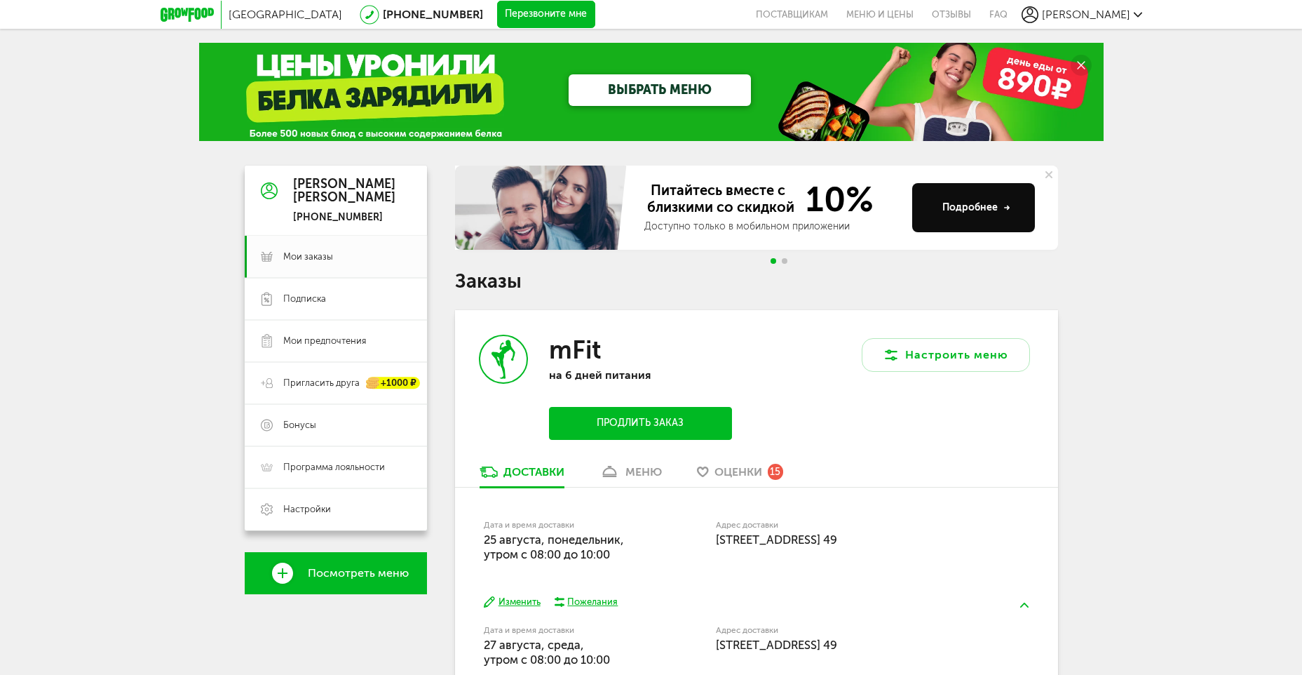
click at [723, 463] on div "mFit на 6 дней питания Продлить заказ" at bounding box center [606, 387] width 302 height 154
click at [726, 470] on span "Оценки" at bounding box center [739, 471] width 48 height 13
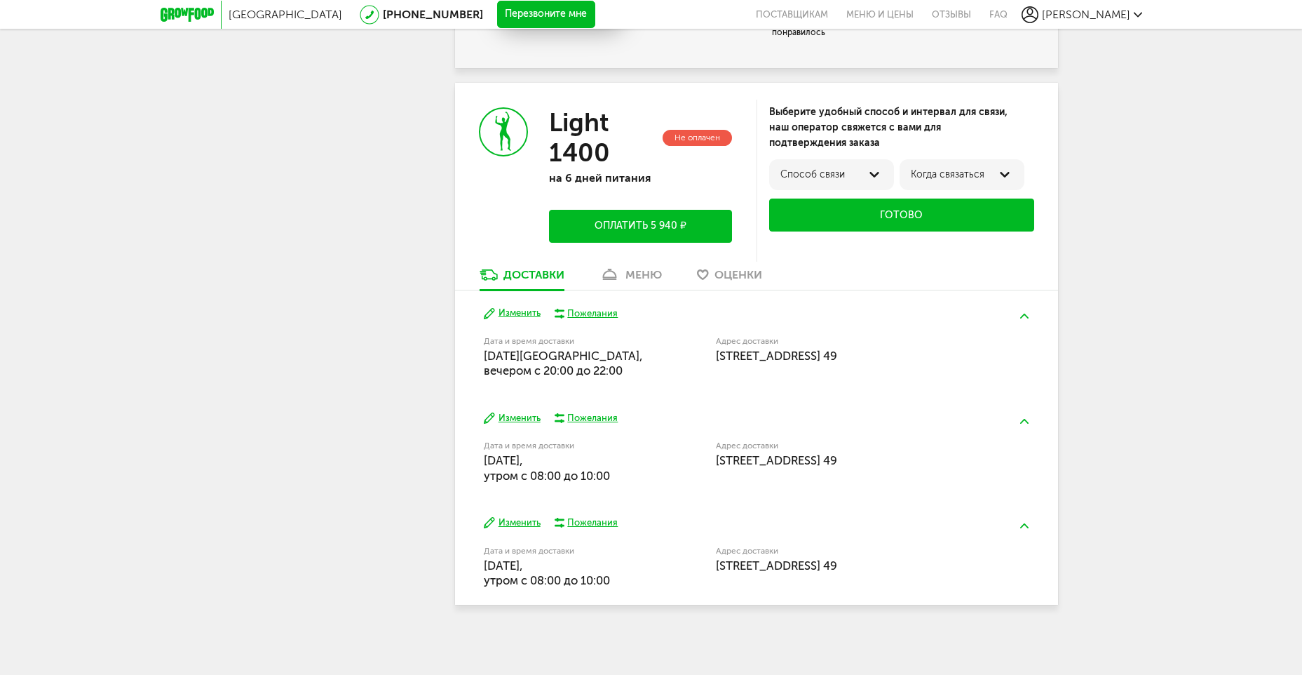
scroll to position [2989, 0]
